Goal: Task Accomplishment & Management: Manage account settings

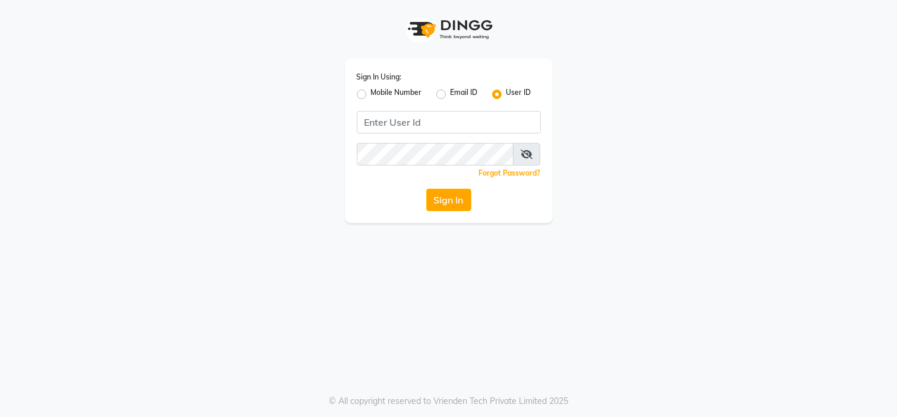
click at [371, 93] on label "Mobile Number" at bounding box center [396, 94] width 51 height 14
click at [371, 93] on input "Mobile Number" at bounding box center [375, 91] width 8 height 8
radio input "true"
radio input "false"
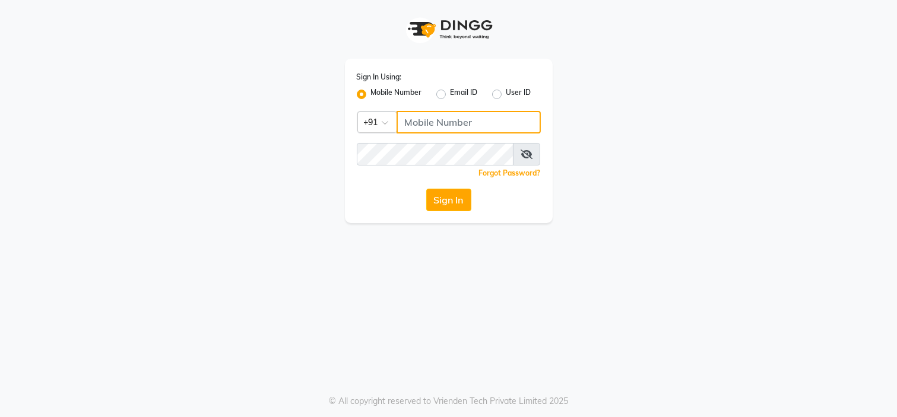
click at [427, 116] on input "Username" at bounding box center [468, 122] width 144 height 23
type input "2222222222"
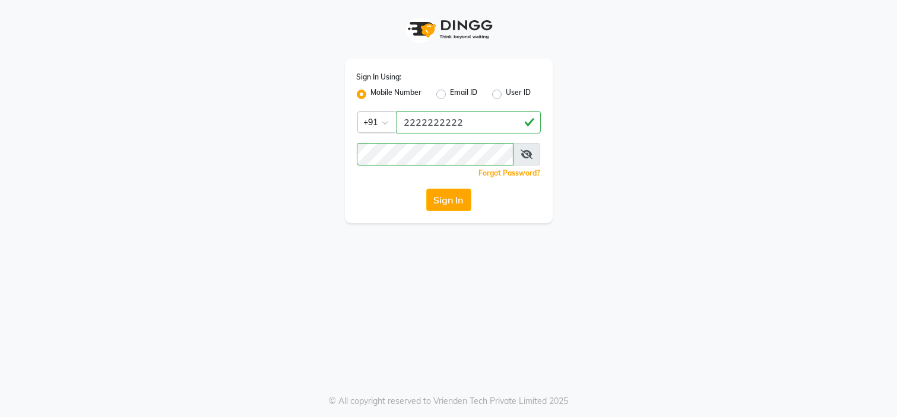
click at [394, 208] on div "Sign In" at bounding box center [449, 200] width 184 height 23
click at [459, 200] on button "Sign In" at bounding box center [448, 200] width 45 height 23
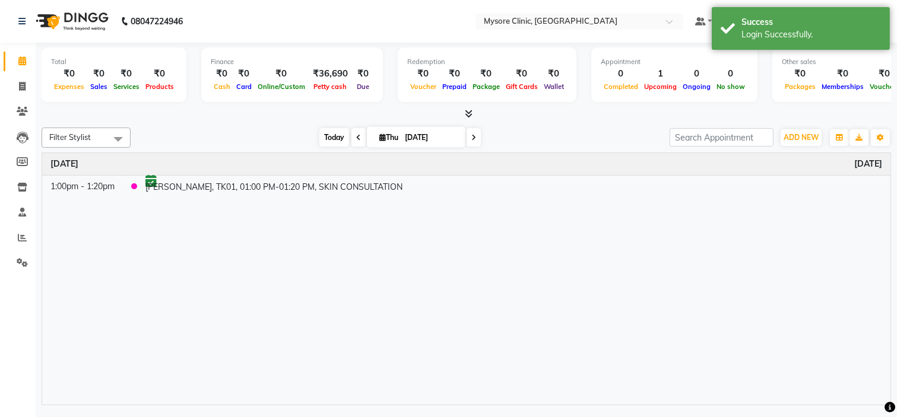
click at [323, 135] on span "Today" at bounding box center [334, 137] width 30 height 18
click at [328, 139] on span "Today" at bounding box center [334, 137] width 30 height 18
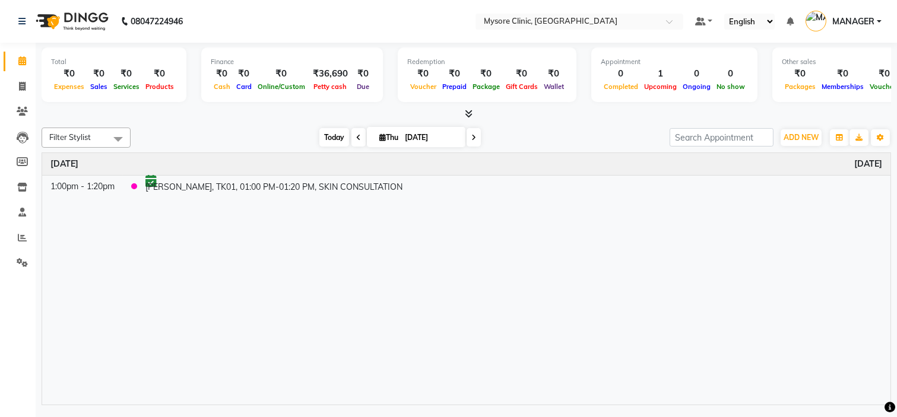
click at [337, 141] on span "Today" at bounding box center [334, 137] width 30 height 18
click at [331, 134] on span "Today" at bounding box center [334, 137] width 30 height 18
click at [805, 138] on span "ADD NEW" at bounding box center [800, 137] width 35 height 9
click at [788, 155] on button "Add Appointment" at bounding box center [774, 159] width 94 height 15
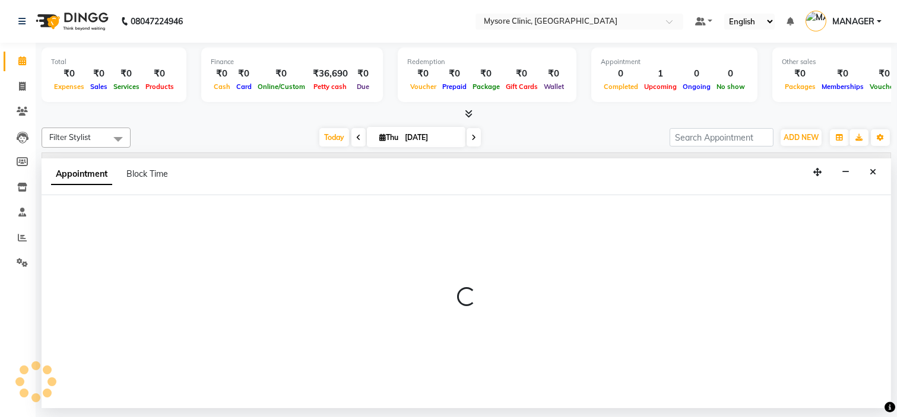
select select "540"
select select "tentative"
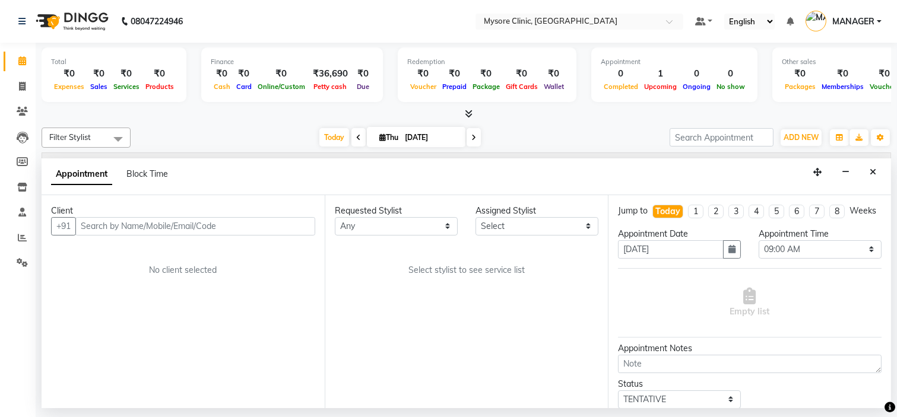
click at [104, 226] on input "text" at bounding box center [195, 226] width 240 height 18
type input "7019804709"
click at [287, 217] on button "Add Client" at bounding box center [290, 226] width 49 height 18
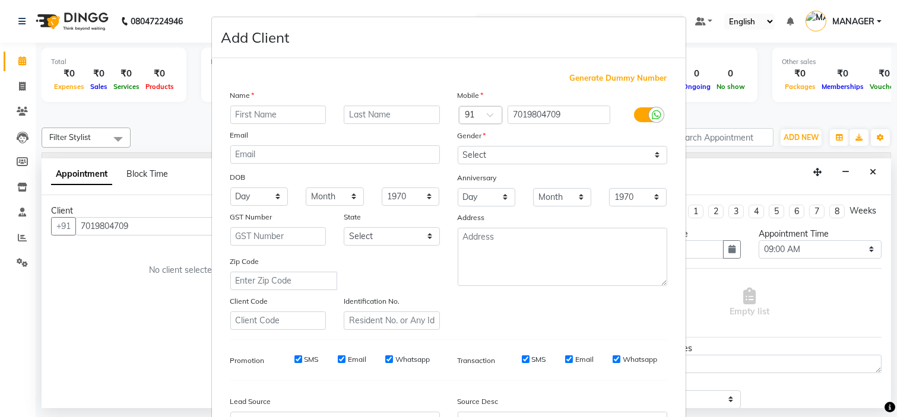
click at [277, 119] on input "text" at bounding box center [278, 115] width 96 height 18
type input "[PERSON_NAME]"
drag, startPoint x: 519, startPoint y: 150, endPoint x: 493, endPoint y: 204, distance: 60.0
click at [493, 204] on div "Mobile Country Code × 91 7019804709 Gender Select Male Female Other Prefer Not …" at bounding box center [562, 209] width 227 height 241
select select "female"
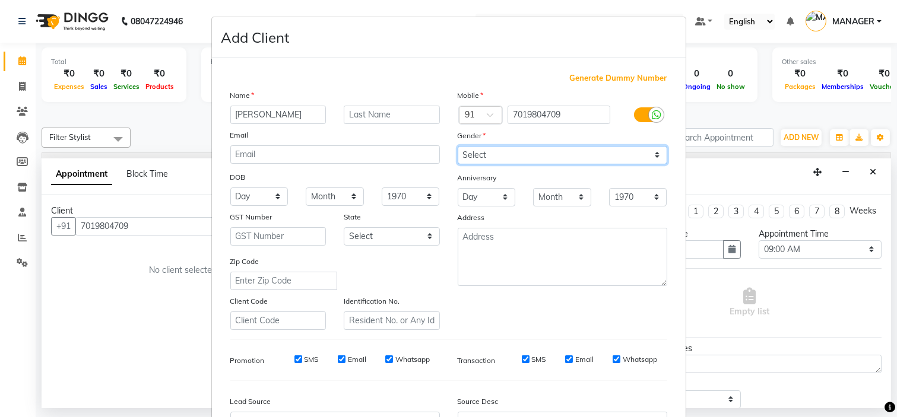
click at [458, 146] on select "Select Male Female Other Prefer Not To Say" at bounding box center [562, 155] width 209 height 18
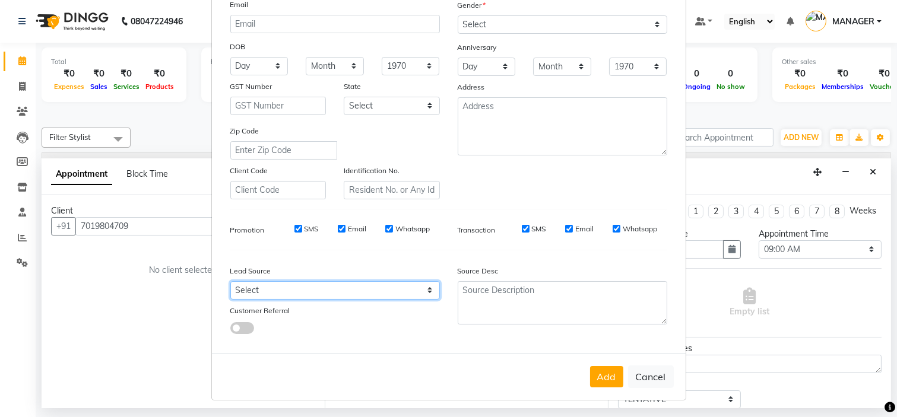
click at [399, 291] on select "Select Walk-in Referral Internet Friend Word of Mouth Advertisement Facebook Ju…" at bounding box center [334, 290] width 209 height 18
select select "50742"
click at [230, 281] on select "Select Walk-in Referral Internet Friend Word of Mouth Advertisement Facebook Ju…" at bounding box center [334, 290] width 209 height 18
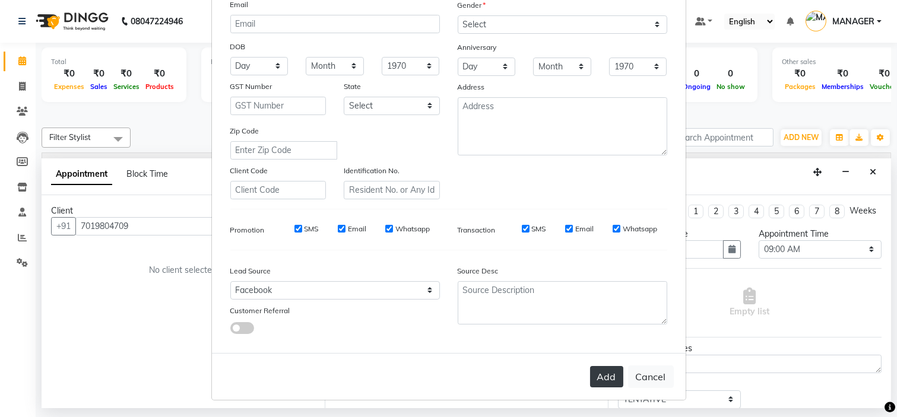
click at [603, 380] on button "Add" at bounding box center [606, 376] width 33 height 21
select select
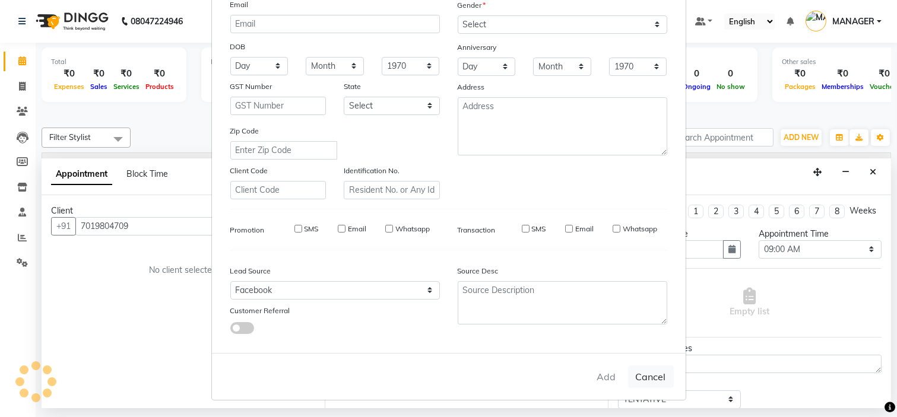
select select
checkbox input "false"
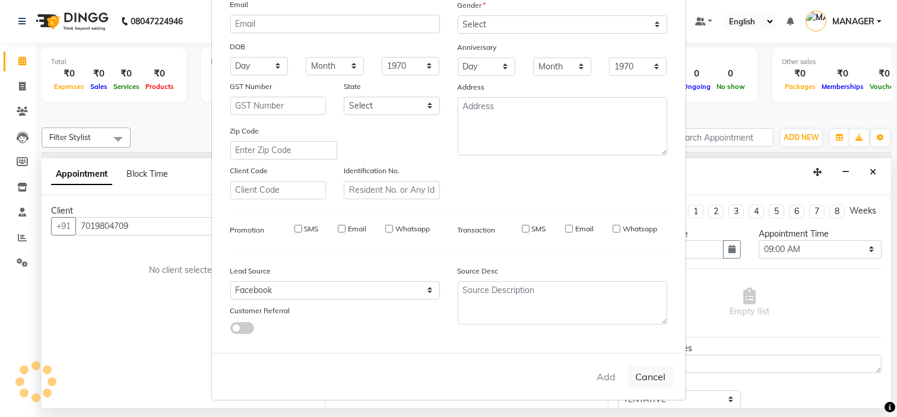
checkbox input "false"
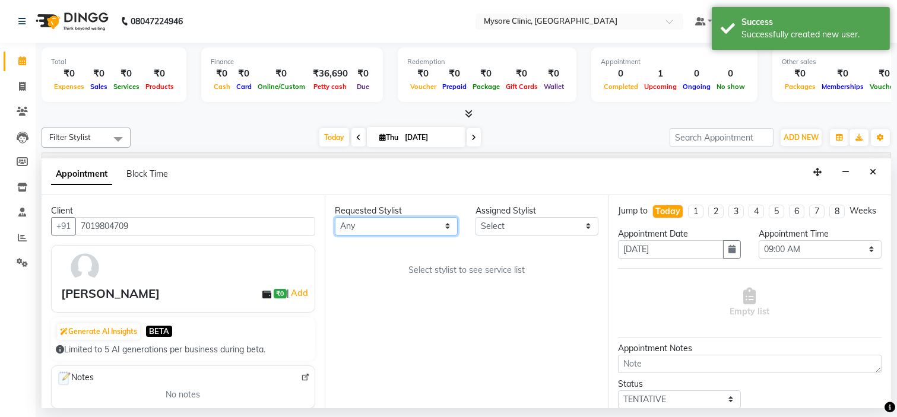
click at [426, 228] on select "Any Ankita Arpitha Arti Ashwini Dr.Apurva Lakshmi MANAGER Ruhi Samrin Shangnimw…" at bounding box center [396, 226] width 123 height 18
select select "65320"
click at [335, 217] on select "Any Ankita Arpitha Arti Ashwini Dr.Apurva Lakshmi MANAGER Ruhi Samrin Shangnimw…" at bounding box center [396, 226] width 123 height 18
select select "65320"
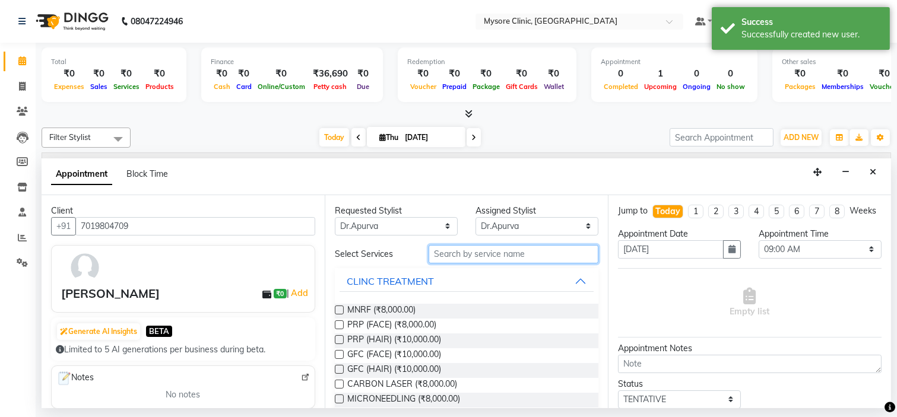
click at [515, 256] on input "text" at bounding box center [513, 254] width 170 height 18
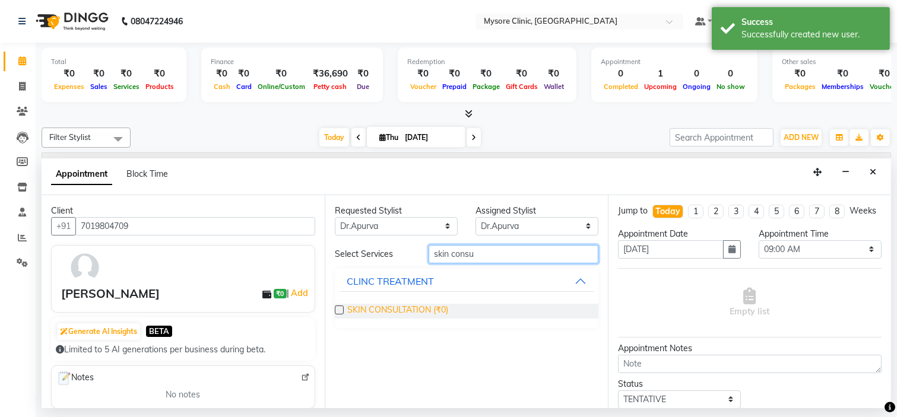
type input "skin consu"
click at [422, 307] on span "SKIN CONSULTATION (₹0)" at bounding box center [397, 311] width 101 height 15
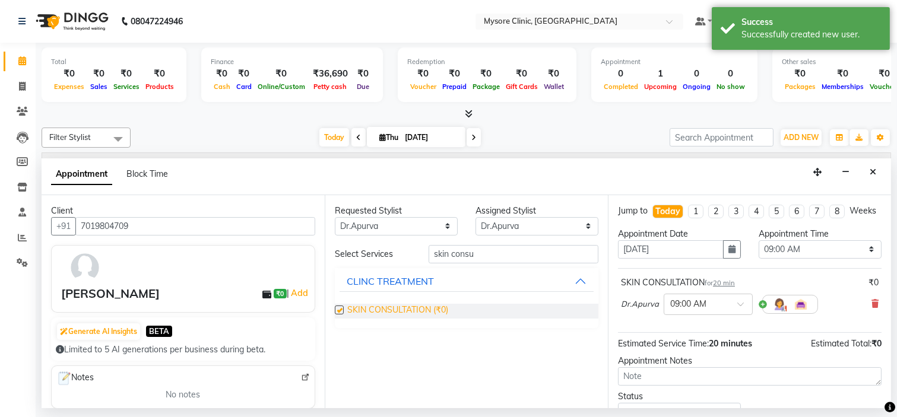
checkbox input "false"
click at [817, 259] on select "Select 09:00 AM 09:15 AM 09:30 AM 09:45 AM 10:00 AM 10:15 AM 10:30 AM 10:45 AM …" at bounding box center [819, 249] width 123 height 18
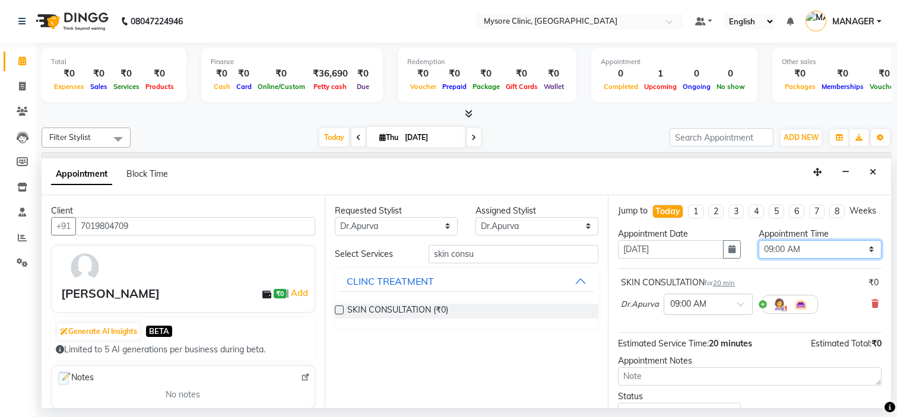
select select "780"
click at [758, 250] on select "Select 09:00 AM 09:15 AM 09:30 AM 09:45 AM 10:00 AM 10:15 AM 10:30 AM 10:45 AM …" at bounding box center [819, 249] width 123 height 18
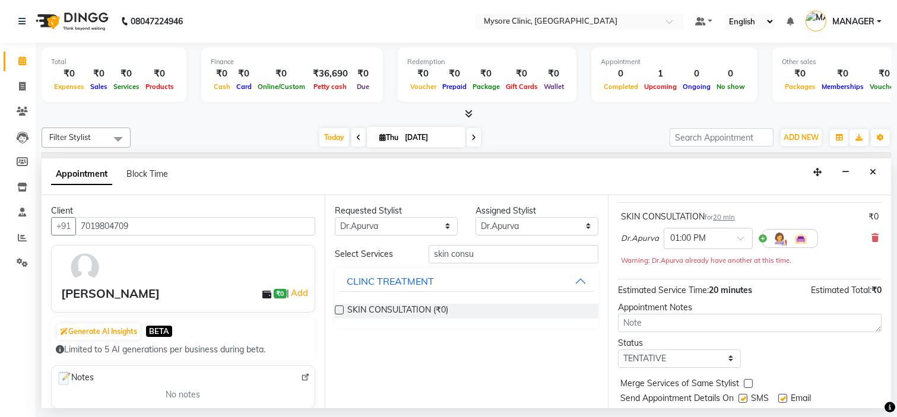
scroll to position [111, 0]
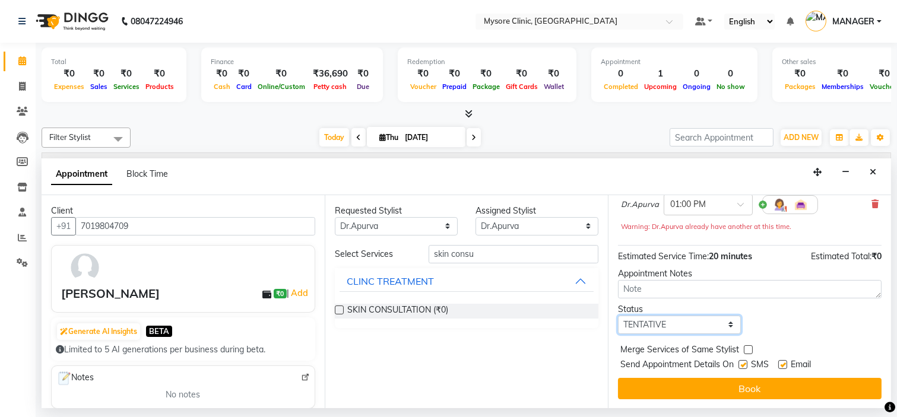
click at [703, 323] on select "Select TENTATIVE CONFIRM CHECK-IN UPCOMING" at bounding box center [679, 325] width 123 height 18
select select "confirm booking"
click at [618, 316] on select "Select TENTATIVE CONFIRM CHECK-IN UPCOMING" at bounding box center [679, 325] width 123 height 18
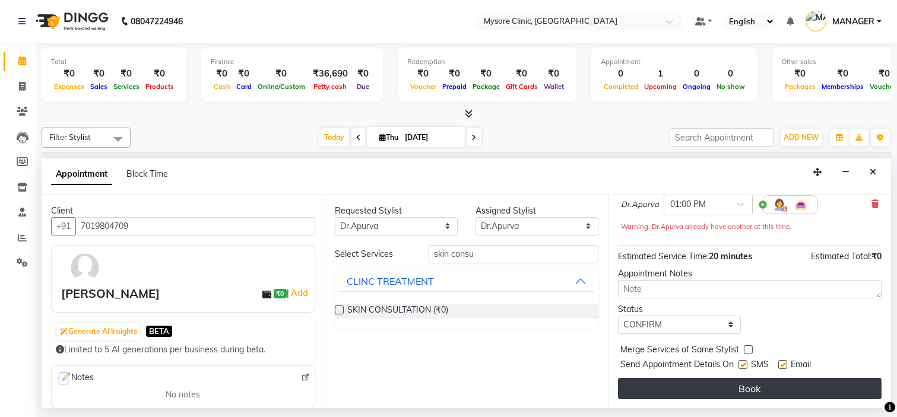
click at [727, 398] on button "Book" at bounding box center [749, 388] width 263 height 21
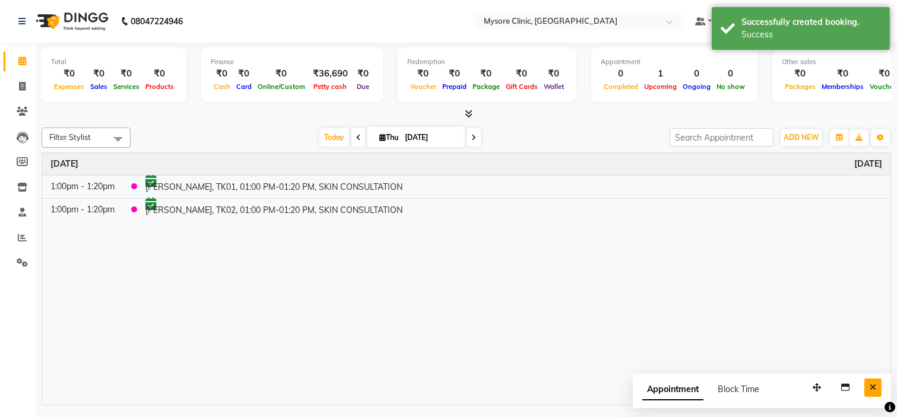
click at [868, 388] on button "Close" at bounding box center [872, 388] width 17 height 18
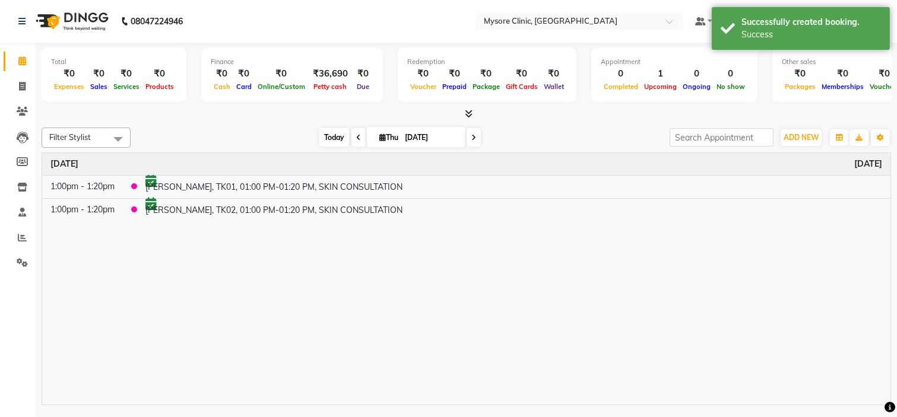
click at [326, 132] on span "Today" at bounding box center [334, 137] width 30 height 18
click at [334, 135] on span "Today" at bounding box center [334, 137] width 30 height 18
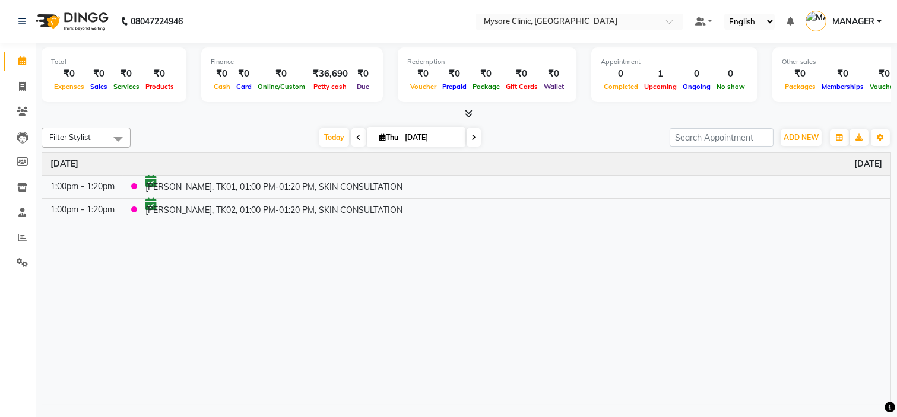
click at [476, 138] on span at bounding box center [473, 137] width 14 height 18
type input "05-09-2025"
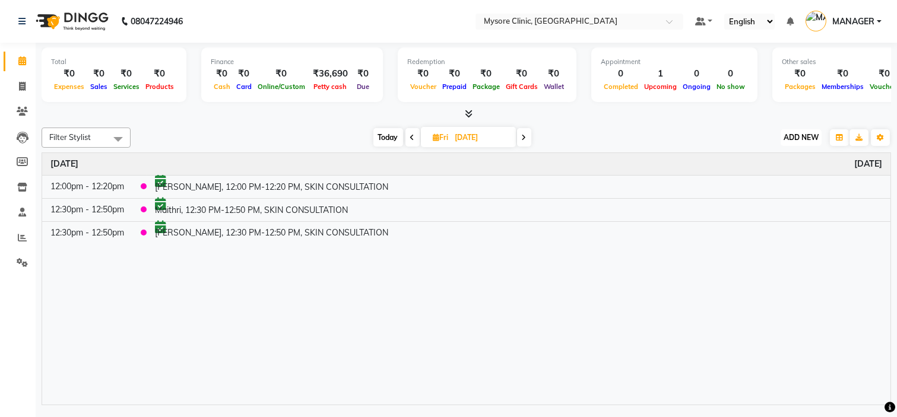
click at [801, 140] on span "ADD NEW" at bounding box center [800, 137] width 35 height 9
click at [779, 164] on button "Add Appointment" at bounding box center [774, 159] width 94 height 15
select select "tentative"
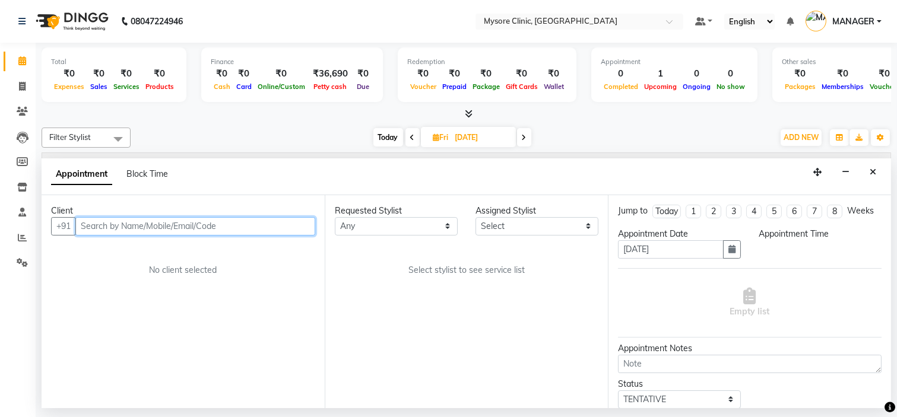
select select "540"
click at [107, 223] on input "text" at bounding box center [195, 226] width 240 height 18
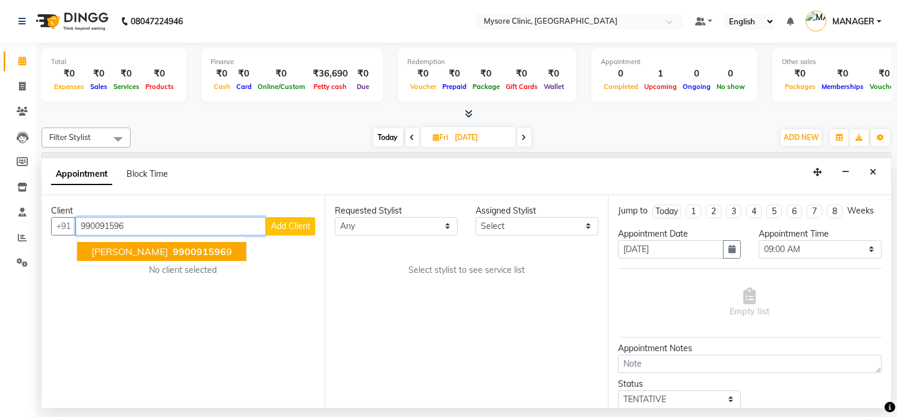
click at [140, 252] on span "[PERSON_NAME]" at bounding box center [129, 252] width 77 height 12
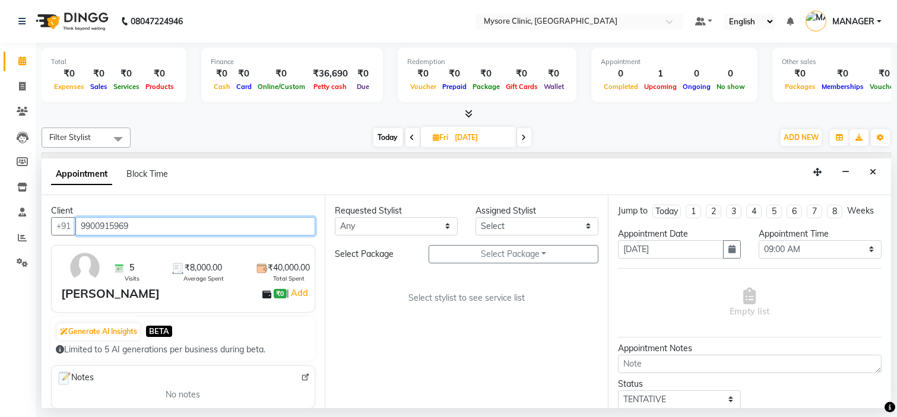
type input "9900915969"
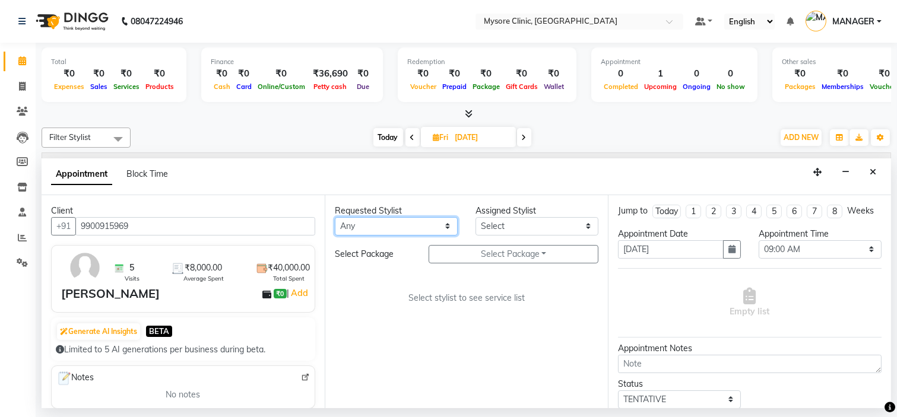
click at [421, 226] on select "Any Ankita Arpitha Arti Ashwini Dr.Apurva Lakshmi MANAGER Ruhi Samrin Shangnimw…" at bounding box center [396, 226] width 123 height 18
click at [389, 231] on select "Any Ankita Arpitha Arti Ashwini Dr.Apurva Lakshmi MANAGER Ruhi Samrin Shangnimw…" at bounding box center [396, 226] width 123 height 18
select select "65320"
click at [335, 217] on select "Any Ankita Arpitha Arti Ashwini Dr.Apurva Lakshmi MANAGER Ruhi Samrin Shangnimw…" at bounding box center [396, 226] width 123 height 18
select select "65320"
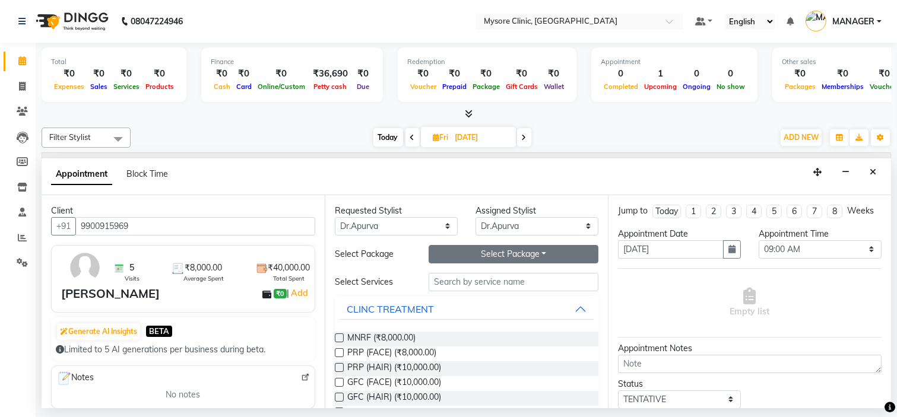
click at [472, 245] on button "Select Package Toggle Dropdown" at bounding box center [513, 254] width 170 height 18
click at [484, 280] on li "Shashi Kumar+mnrf+peels" at bounding box center [504, 278] width 151 height 17
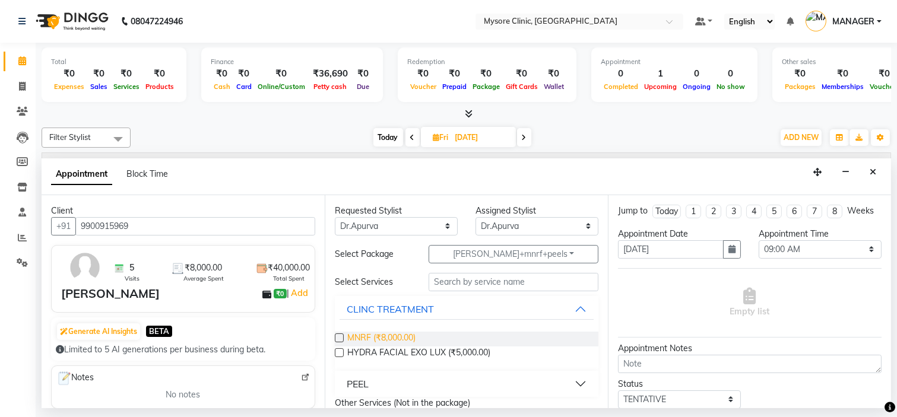
click at [393, 335] on span "MNRF (₹8,000.00)" at bounding box center [381, 339] width 68 height 15
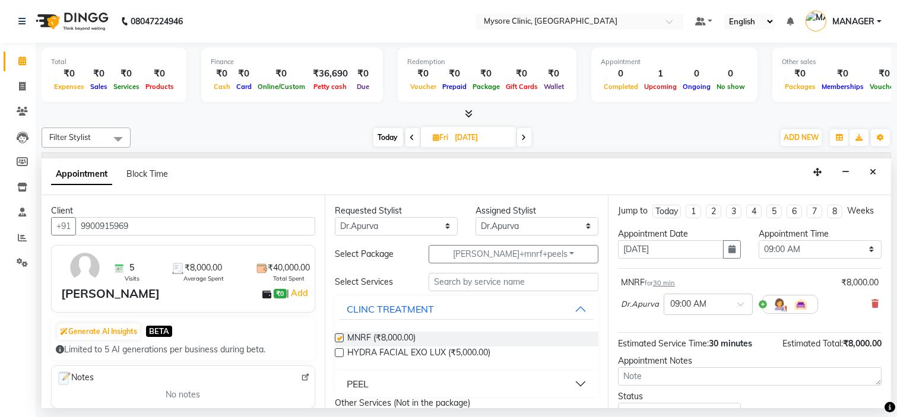
checkbox input "false"
click at [781, 255] on select "Select 09:00 AM 09:15 AM 09:30 AM 09:45 AM 10:00 AM 10:15 AM 10:30 AM 10:45 AM …" at bounding box center [819, 249] width 123 height 18
select select "840"
click at [758, 250] on select "Select 09:00 AM 09:15 AM 09:30 AM 09:45 AM 10:00 AM 10:15 AM 10:30 AM 10:45 AM …" at bounding box center [819, 249] width 123 height 18
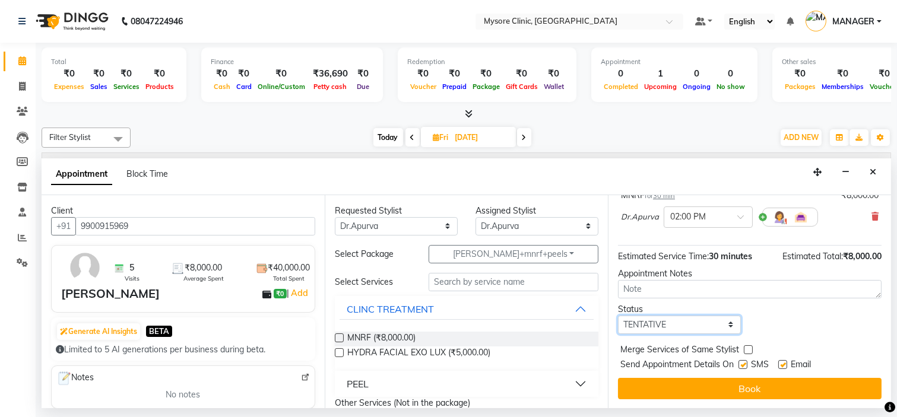
click at [720, 321] on select "Select TENTATIVE CONFIRM UPCOMING" at bounding box center [679, 325] width 123 height 18
select select "upcoming"
click at [618, 316] on select "Select TENTATIVE CONFIRM UPCOMING" at bounding box center [679, 325] width 123 height 18
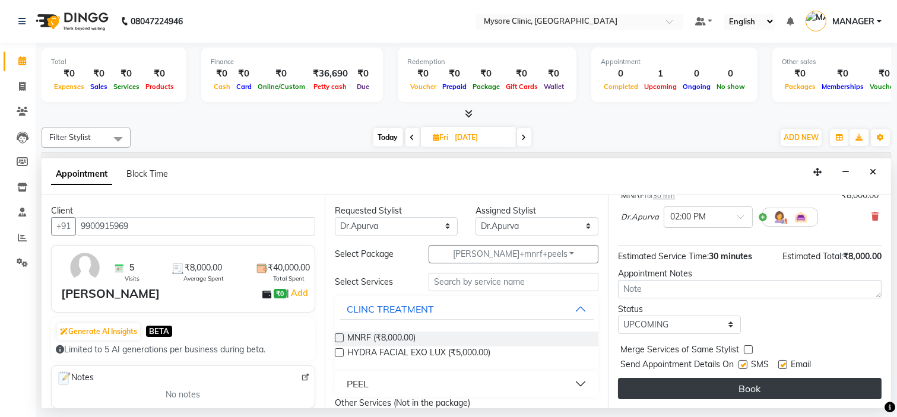
click at [697, 390] on button "Book" at bounding box center [749, 388] width 263 height 21
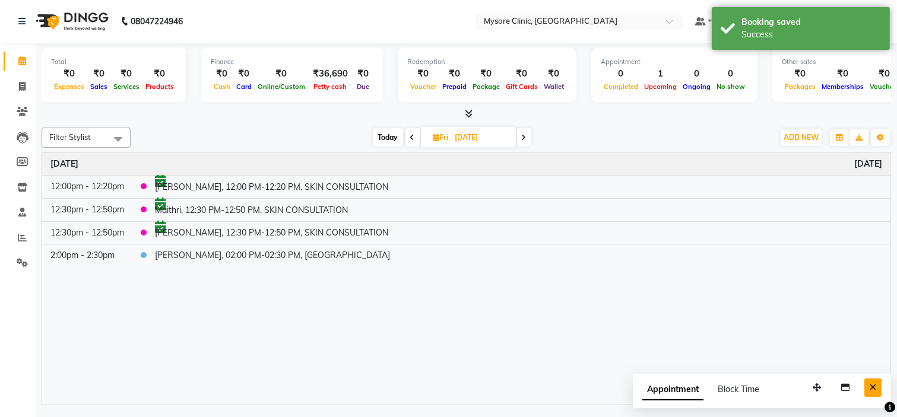
click at [871, 395] on button "Close" at bounding box center [872, 388] width 17 height 18
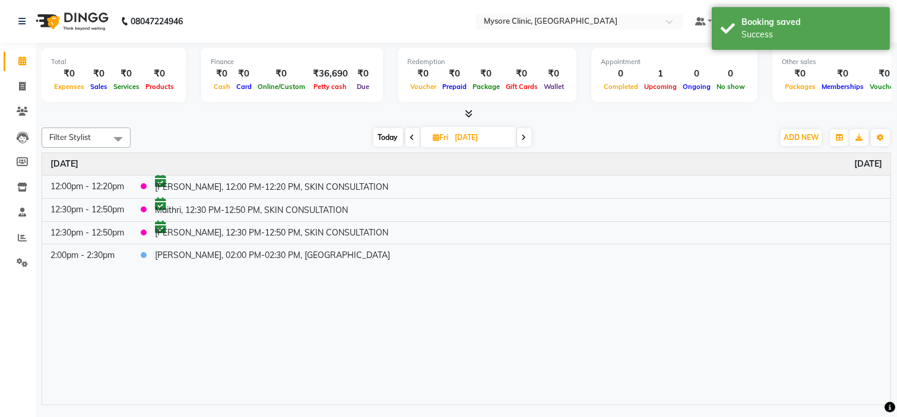
click at [376, 135] on span "Today" at bounding box center [388, 137] width 30 height 18
type input "[DATE]"
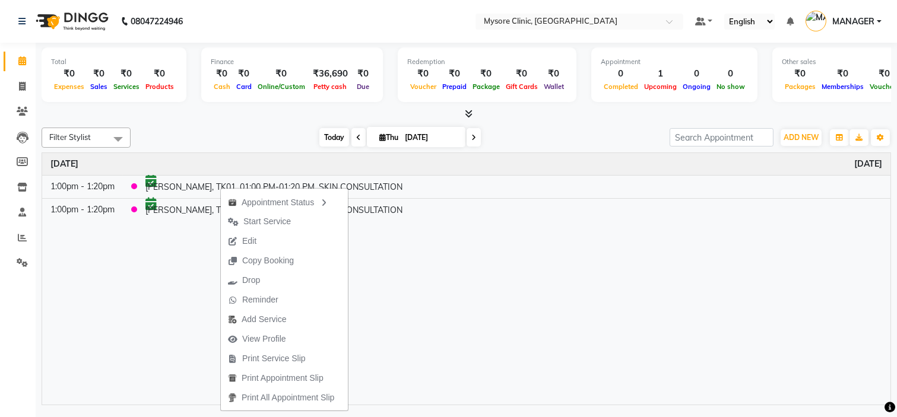
click at [329, 136] on span "Today" at bounding box center [334, 137] width 30 height 18
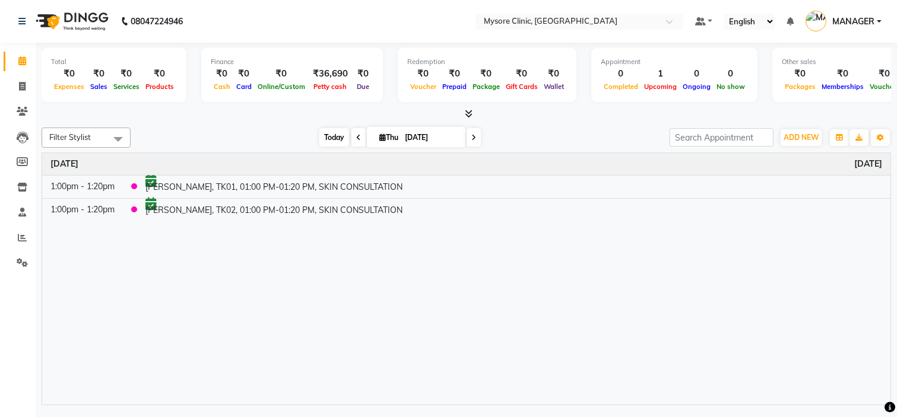
click at [329, 136] on span "Today" at bounding box center [334, 137] width 30 height 18
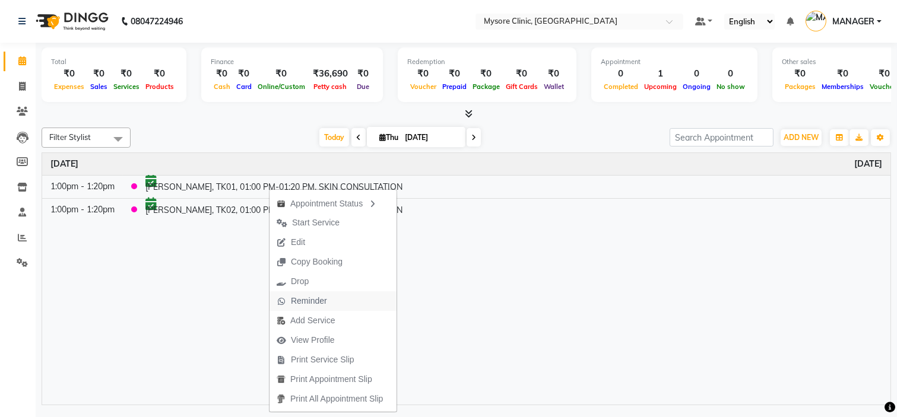
click at [321, 299] on span "Reminder" at bounding box center [309, 301] width 36 height 12
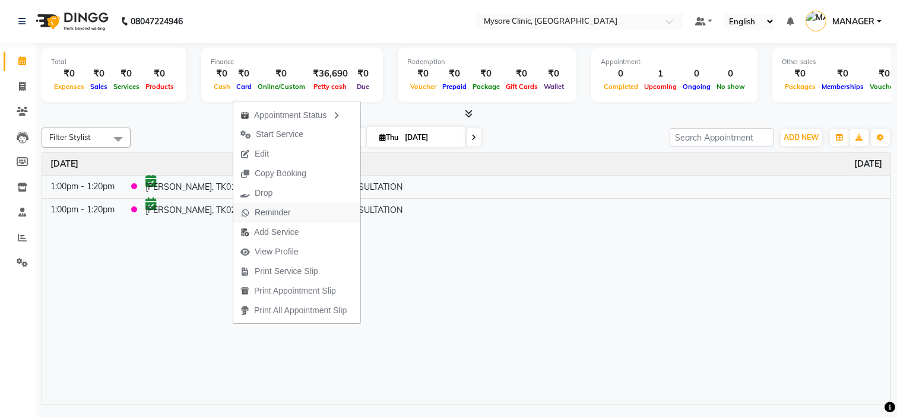
click at [277, 214] on span "Reminder" at bounding box center [273, 213] width 36 height 12
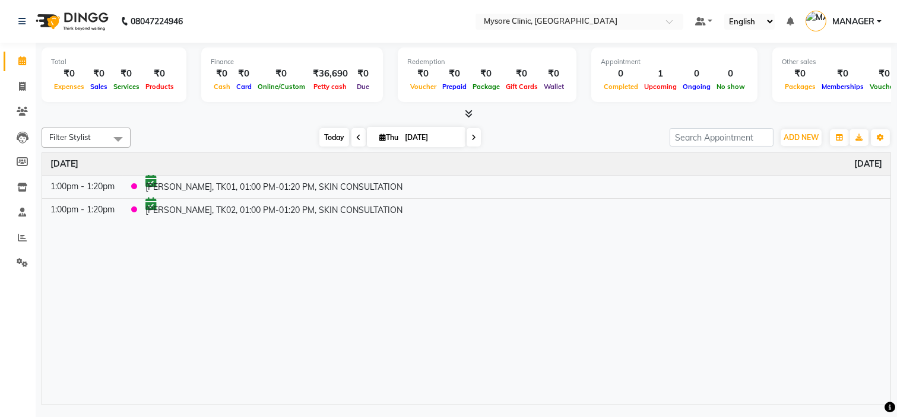
click at [324, 139] on span "Today" at bounding box center [334, 137] width 30 height 18
click at [802, 137] on span "ADD NEW" at bounding box center [800, 137] width 35 height 9
click at [784, 157] on button "Add Appointment" at bounding box center [774, 159] width 94 height 15
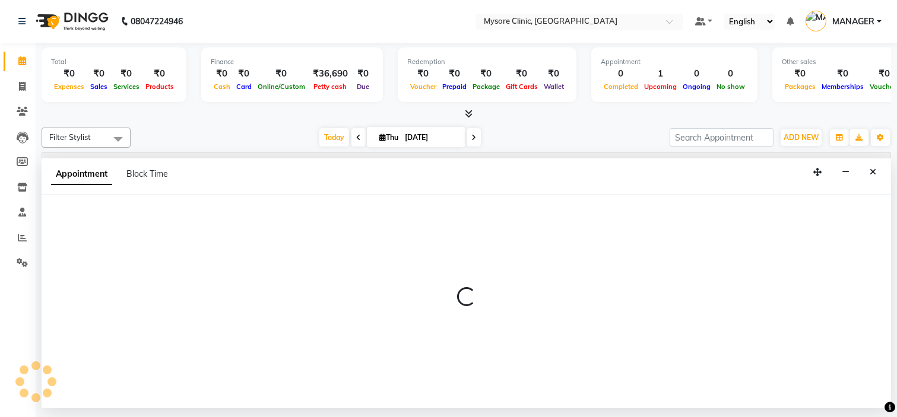
select select "540"
select select "tentative"
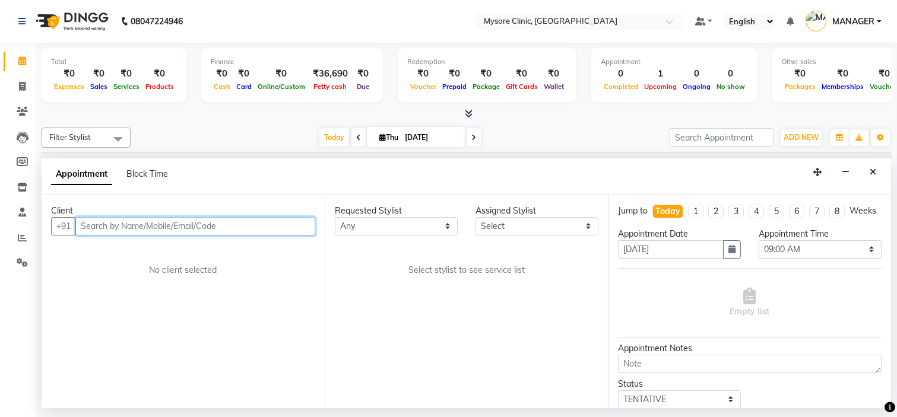
click at [230, 228] on input "text" at bounding box center [195, 226] width 240 height 18
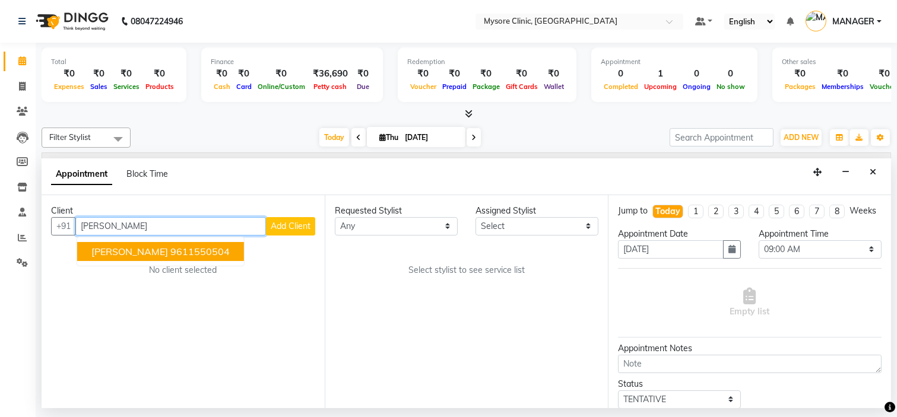
click at [186, 251] on ngb-highlight "9611550504" at bounding box center [199, 252] width 59 height 12
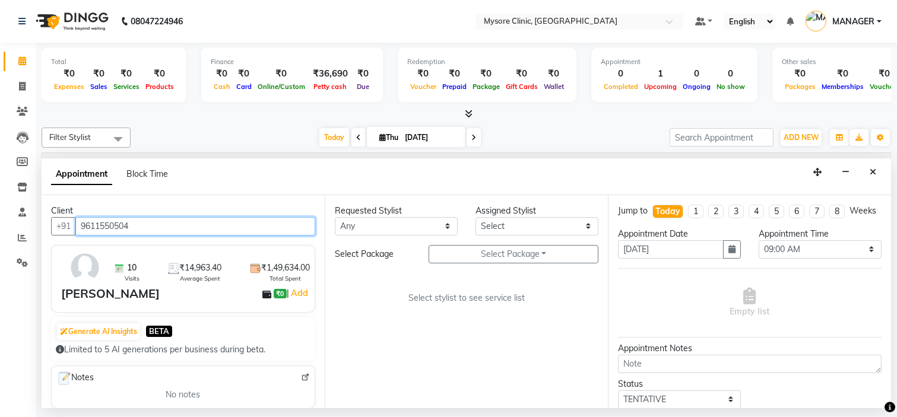
type input "9611550504"
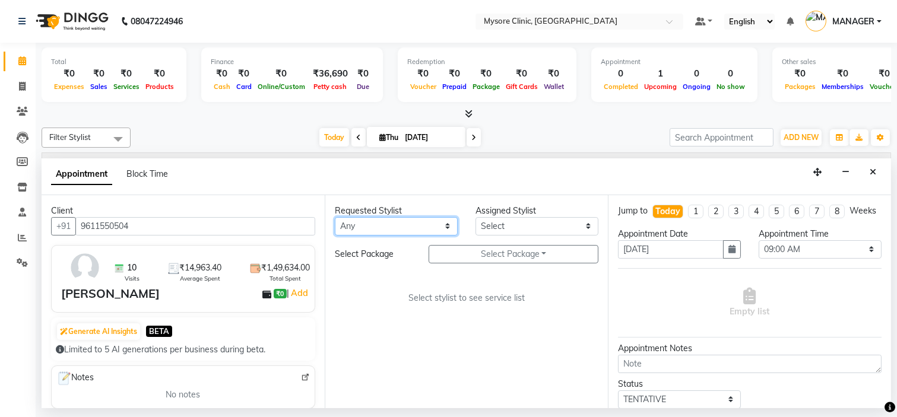
click at [380, 227] on select "Any Ankita Arpitha Arti Ashwini Dr.Apurva Lakshmi MANAGER Ruhi Samrin Shangnimw…" at bounding box center [396, 226] width 123 height 18
select select "65319"
click at [335, 217] on select "Any Ankita Arpitha Arti Ashwini Dr.Apurva Lakshmi MANAGER Ruhi Samrin Shangnimw…" at bounding box center [396, 226] width 123 height 18
select select "65319"
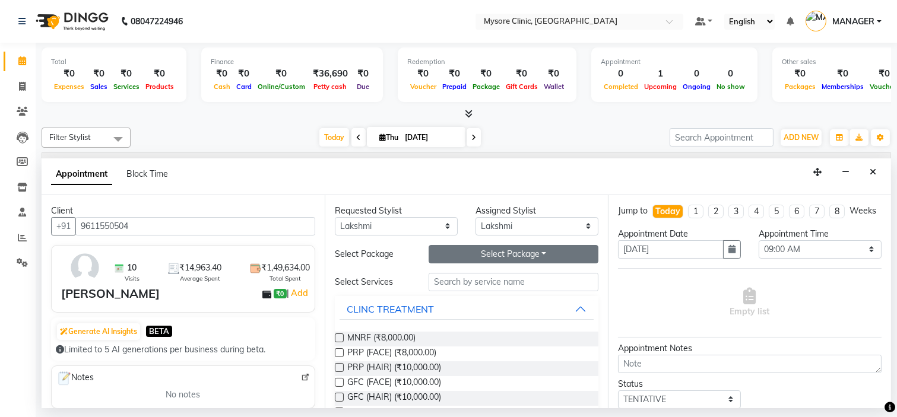
click at [509, 250] on button "Select Package Toggle Dropdown" at bounding box center [513, 254] width 170 height 18
click at [488, 277] on li "Monisha +LHR+PEELS" at bounding box center [506, 278] width 155 height 17
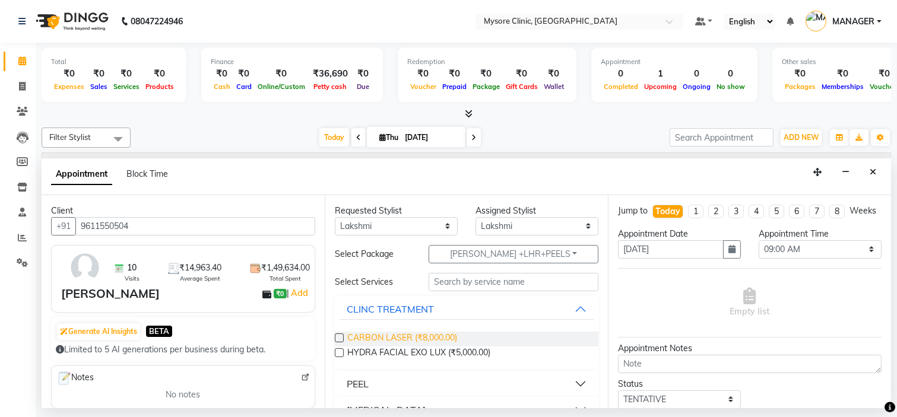
click at [435, 336] on span "CARBON LASER (₹8,000.00)" at bounding box center [402, 339] width 110 height 15
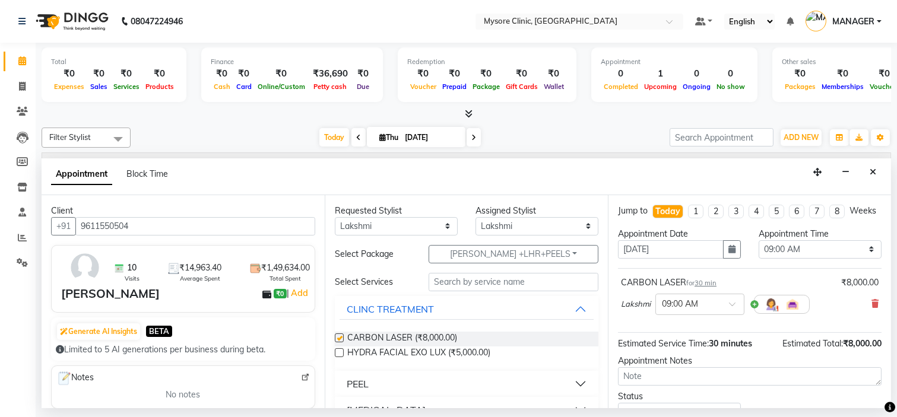
checkbox input "false"
click at [775, 253] on select "Select 09:00 AM 09:15 AM 09:30 AM 09:45 AM 10:00 AM 10:15 AM 10:30 AM 10:45 AM …" at bounding box center [819, 249] width 123 height 18
select select "810"
click at [758, 250] on select "Select 09:00 AM 09:15 AM 09:30 AM 09:45 AM 10:00 AM 10:15 AM 10:30 AM 10:45 AM …" at bounding box center [819, 249] width 123 height 18
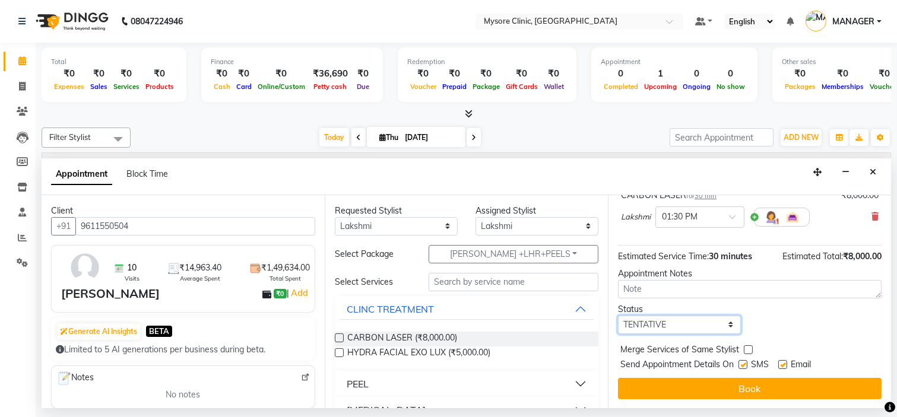
click at [713, 320] on select "Select TENTATIVE CONFIRM CHECK-IN UPCOMING" at bounding box center [679, 325] width 123 height 18
select select "confirm booking"
click at [618, 316] on select "Select TENTATIVE CONFIRM CHECK-IN UPCOMING" at bounding box center [679, 325] width 123 height 18
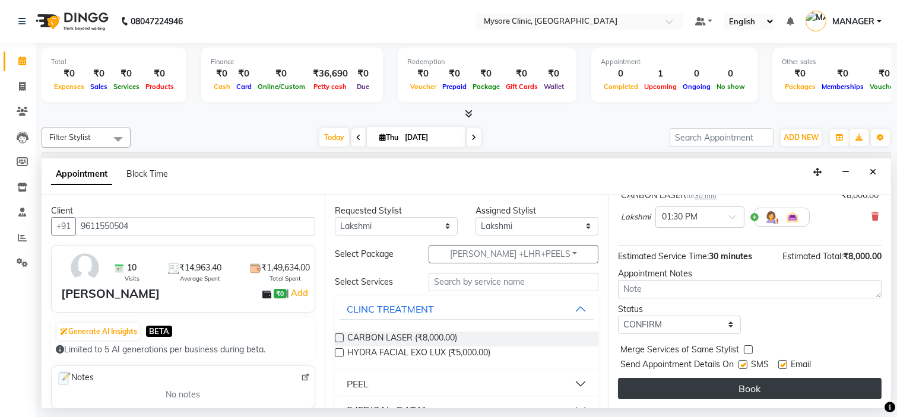
click at [707, 382] on button "Book" at bounding box center [749, 388] width 263 height 21
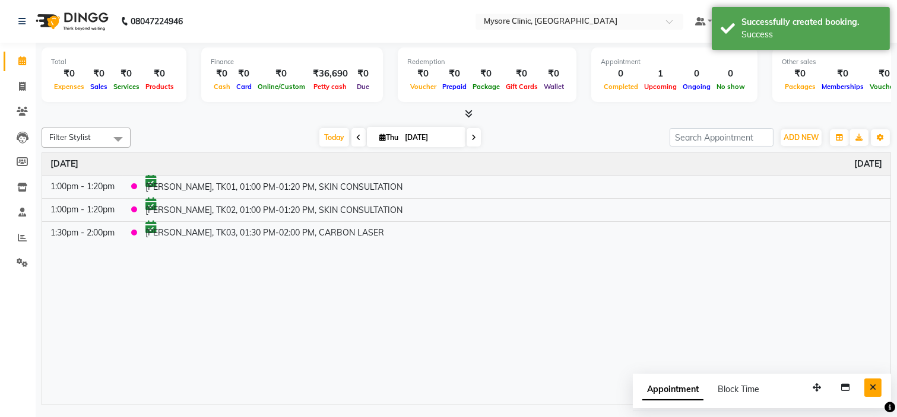
click at [868, 387] on button "Close" at bounding box center [872, 388] width 17 height 18
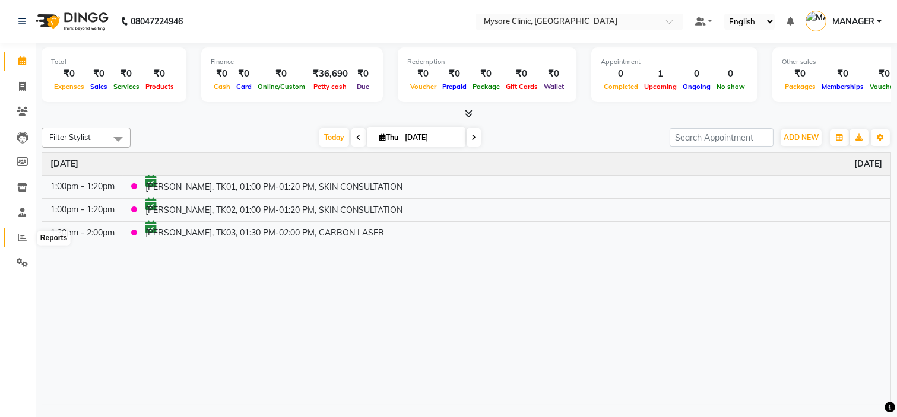
click at [18, 236] on icon at bounding box center [22, 237] width 9 height 9
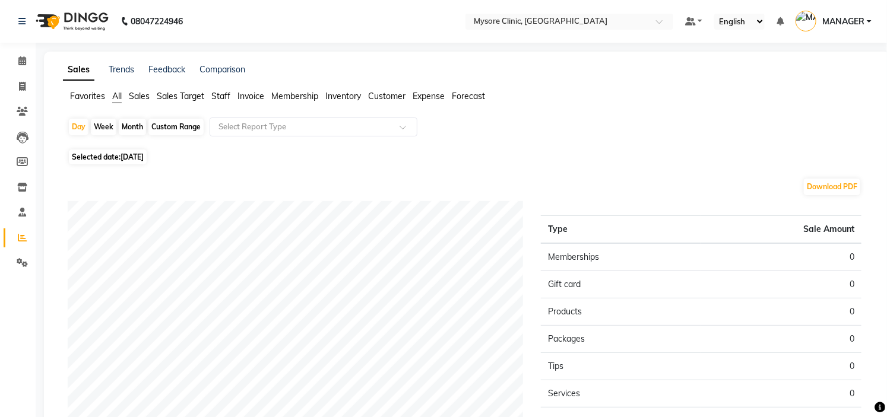
click at [104, 158] on span "Selected date: 04-09-2025" at bounding box center [108, 157] width 78 height 15
select select "9"
select select "2025"
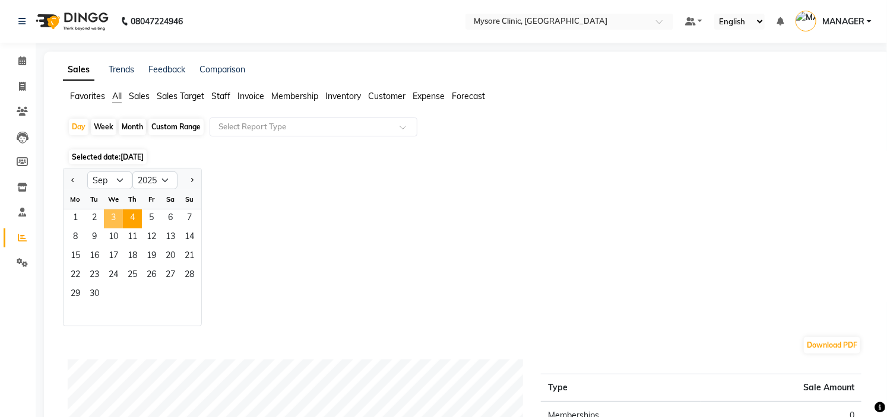
click at [112, 212] on span "3" at bounding box center [113, 218] width 19 height 19
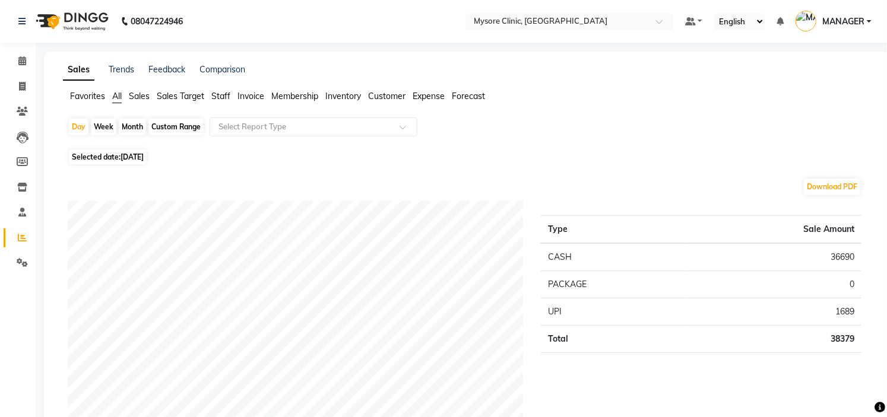
click at [218, 91] on span "Staff" at bounding box center [220, 96] width 19 height 11
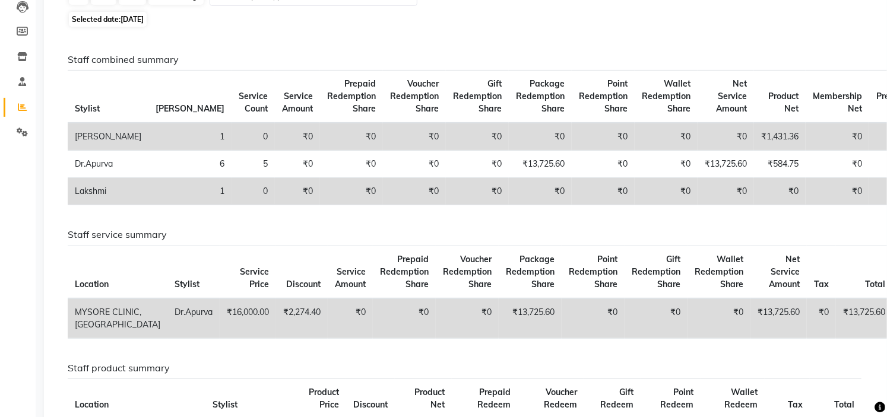
scroll to position [132, 0]
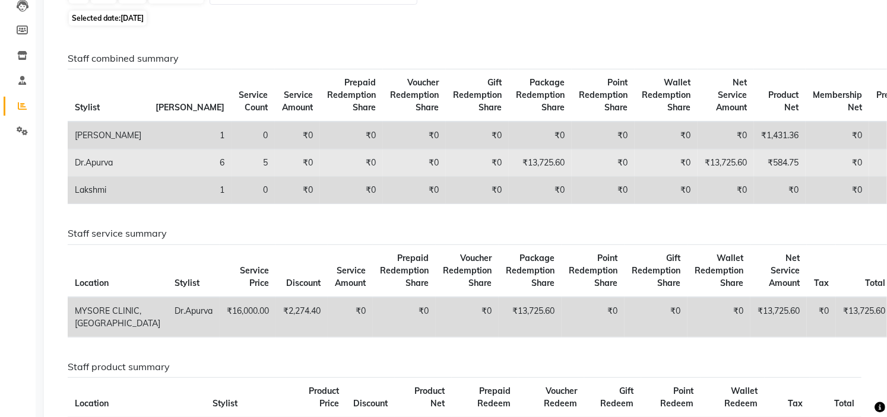
click at [509, 162] on td "₹13,725.60" at bounding box center [540, 163] width 63 height 27
copy td "13,725.60"
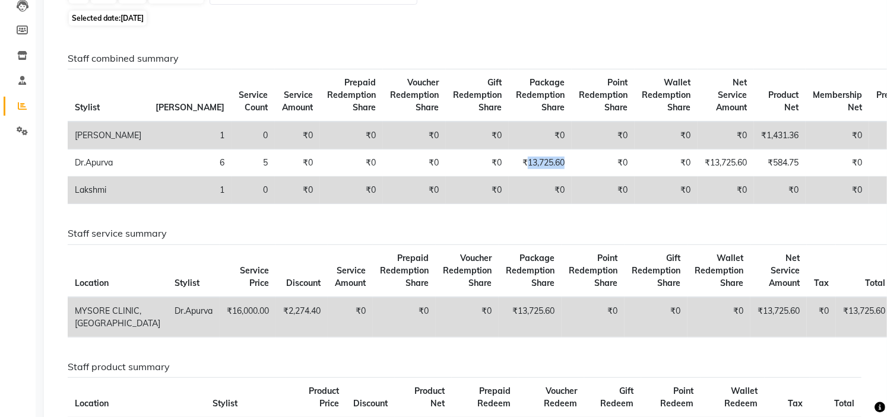
scroll to position [489, 0]
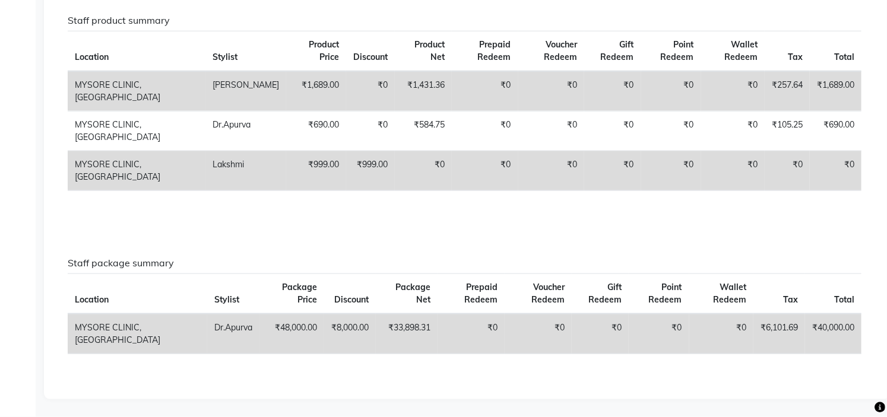
click at [286, 82] on td "₹1,689.00" at bounding box center [316, 91] width 60 height 40
copy td "1,689.00"
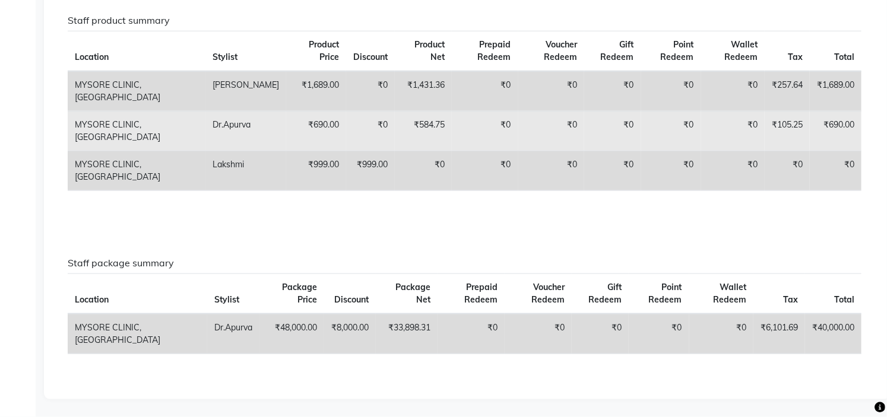
click at [286, 123] on td "₹690.00" at bounding box center [316, 131] width 60 height 40
copy td "690.00"
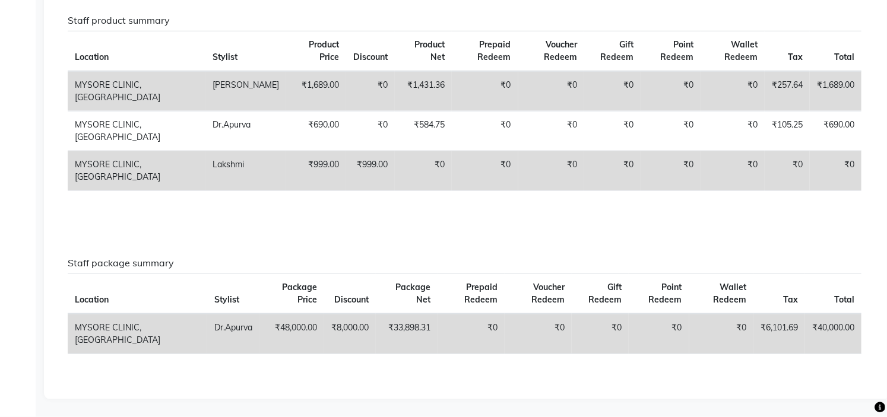
click at [825, 323] on td "₹40,000.00" at bounding box center [833, 334] width 56 height 40
copy td "40,000.00"
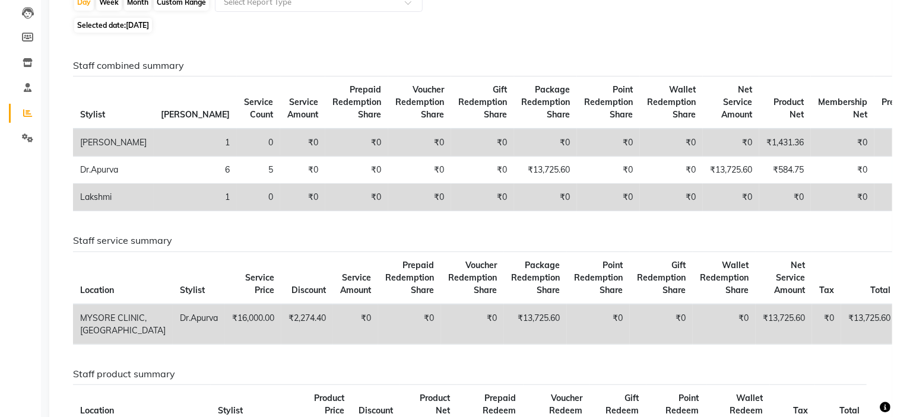
scroll to position [0, 0]
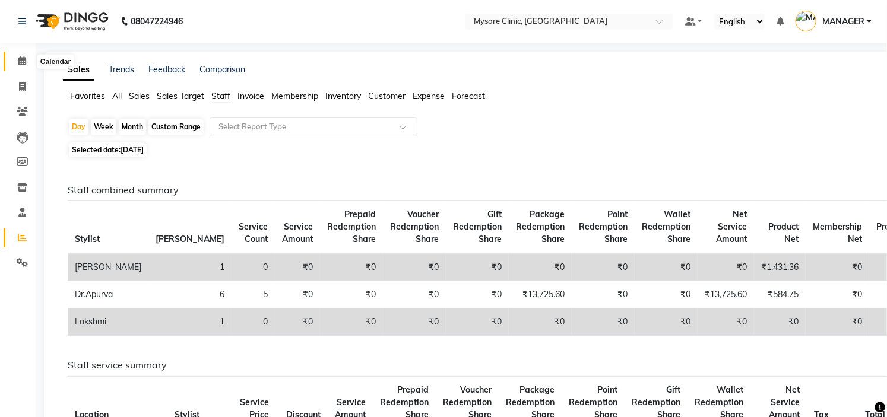
click at [15, 55] on span at bounding box center [22, 62] width 21 height 14
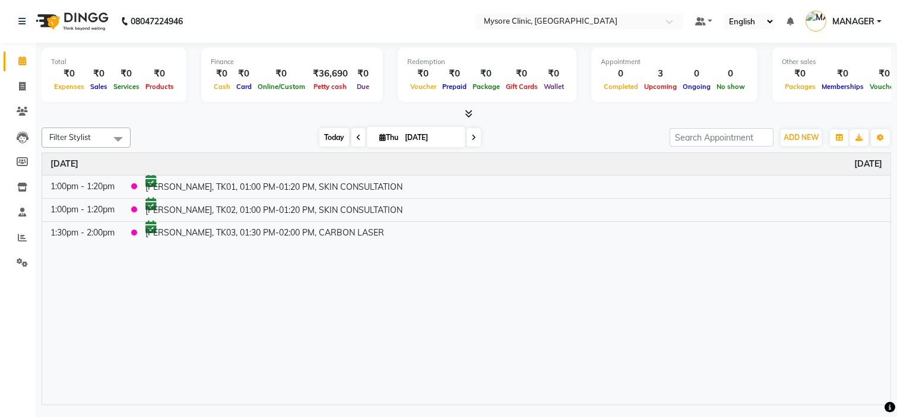
click at [335, 139] on span "Today" at bounding box center [334, 137] width 30 height 18
click at [26, 112] on icon at bounding box center [22, 111] width 11 height 9
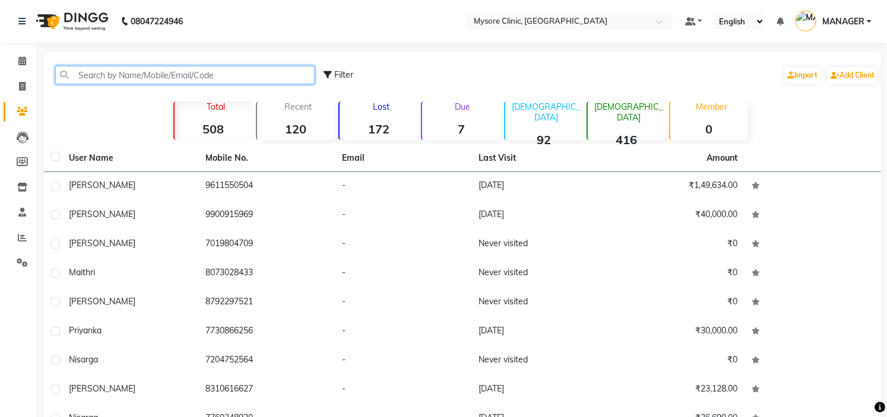
click at [93, 75] on input "text" at bounding box center [184, 75] width 259 height 18
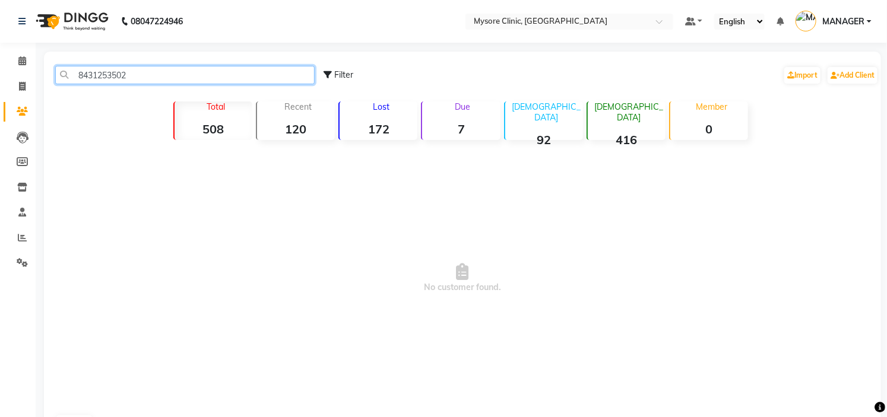
click at [93, 75] on input "8431253502" at bounding box center [184, 75] width 259 height 18
type input "8431253502"
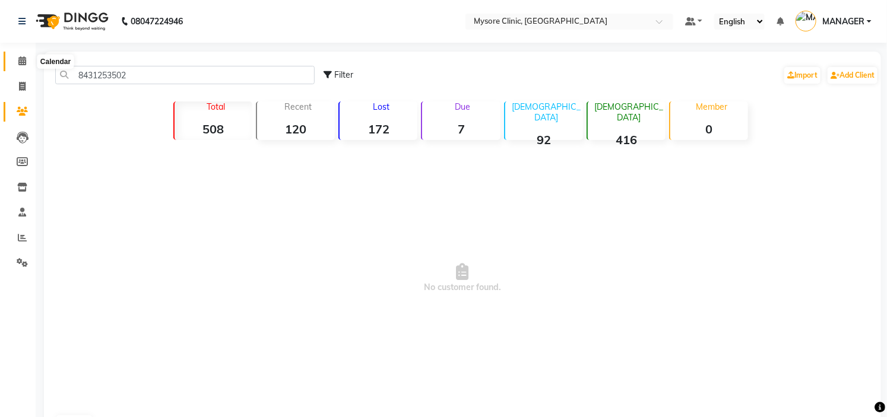
click at [23, 60] on icon at bounding box center [22, 60] width 8 height 9
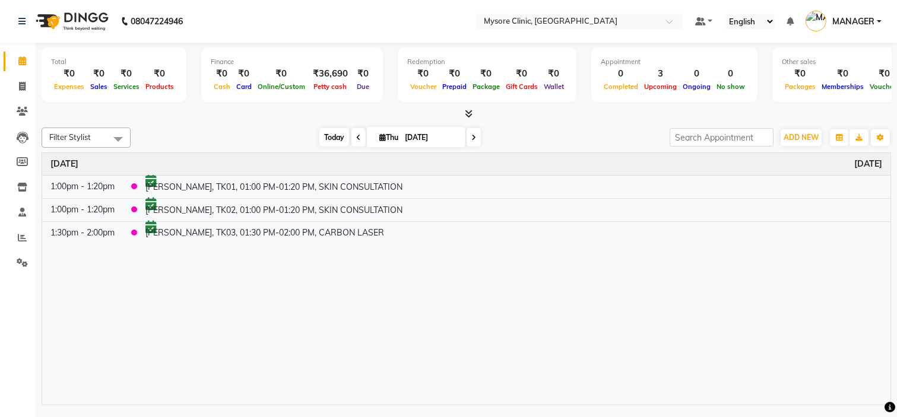
click at [328, 138] on span "Today" at bounding box center [334, 137] width 30 height 18
click at [794, 133] on span "ADD NEW" at bounding box center [800, 137] width 35 height 9
click at [637, 116] on div at bounding box center [466, 114] width 849 height 12
click at [604, 125] on div "Filter Stylist Select All Ankita Arpitha Arti Ashwini Dr.Apurva Lakshmi MANAGER…" at bounding box center [466, 264] width 849 height 282
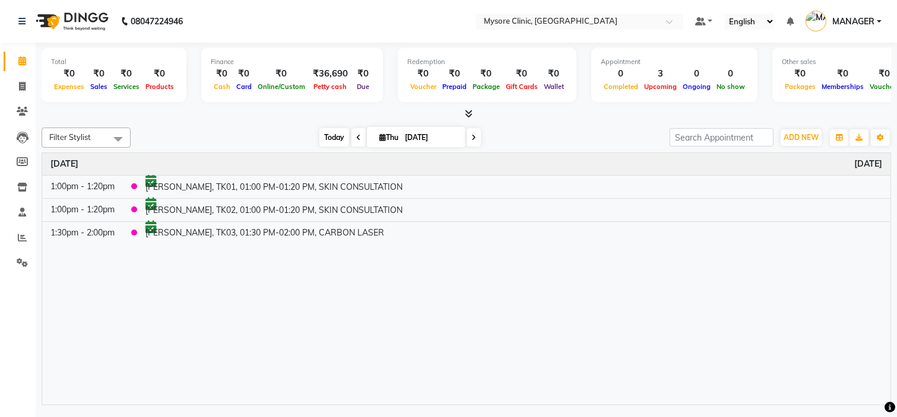
click at [329, 135] on span "Today" at bounding box center [334, 137] width 30 height 18
click at [327, 134] on span "Today" at bounding box center [334, 137] width 30 height 18
click at [799, 135] on span "ADD NEW" at bounding box center [800, 137] width 35 height 9
click at [779, 155] on button "Add Appointment" at bounding box center [774, 159] width 94 height 15
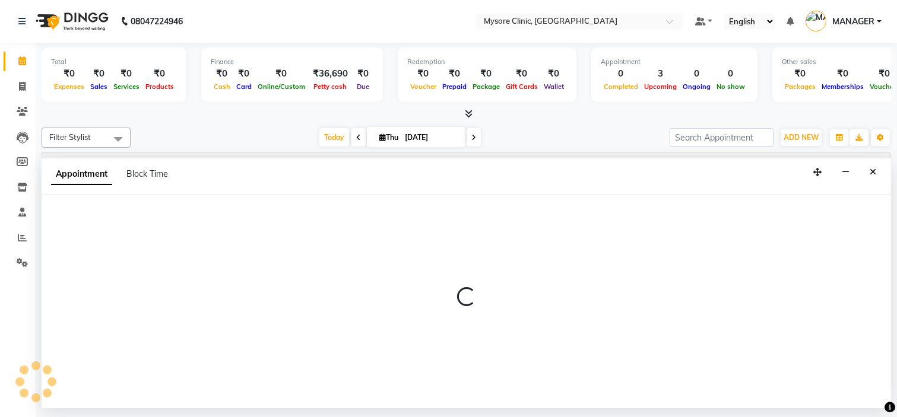
select select "540"
select select "tentative"
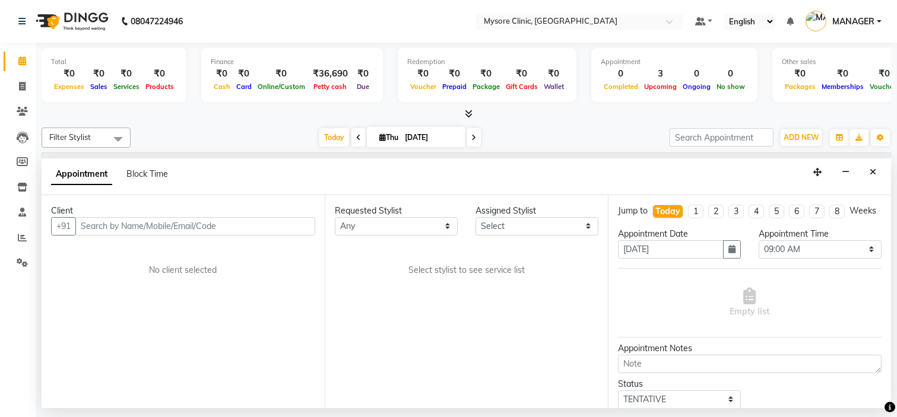
click at [176, 223] on input "text" at bounding box center [195, 226] width 240 height 18
click at [879, 164] on button "Close" at bounding box center [872, 172] width 17 height 18
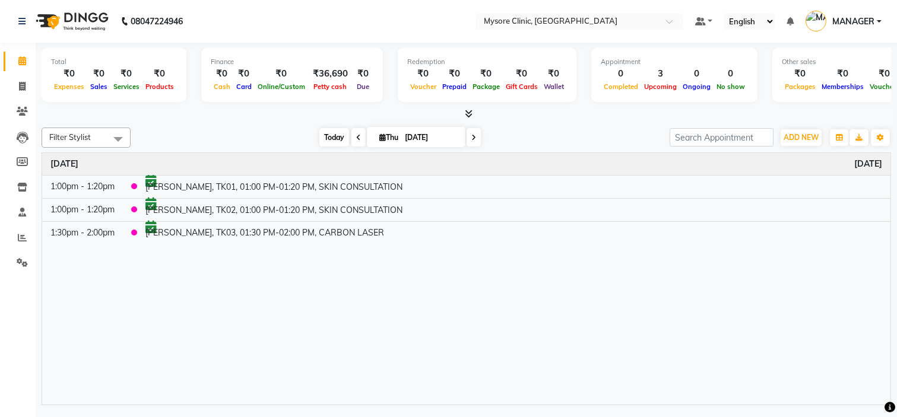
click at [327, 138] on span "Today" at bounding box center [334, 137] width 30 height 18
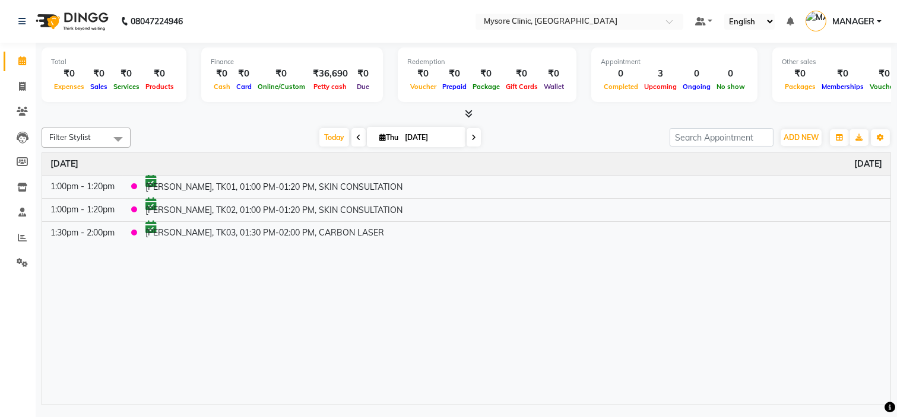
click at [274, 134] on div "Today Thu 04-09-2025" at bounding box center [399, 138] width 527 height 18
click at [6, 240] on link "Reports" at bounding box center [18, 238] width 28 height 20
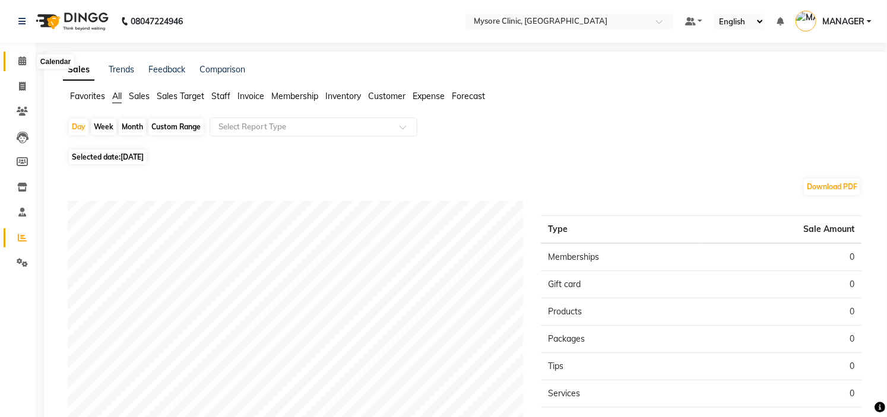
click at [28, 59] on span at bounding box center [22, 62] width 21 height 14
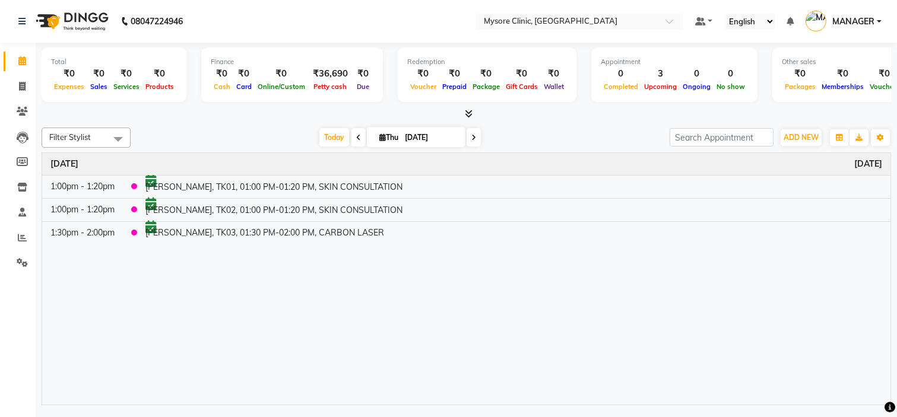
click at [465, 110] on icon at bounding box center [469, 113] width 8 height 9
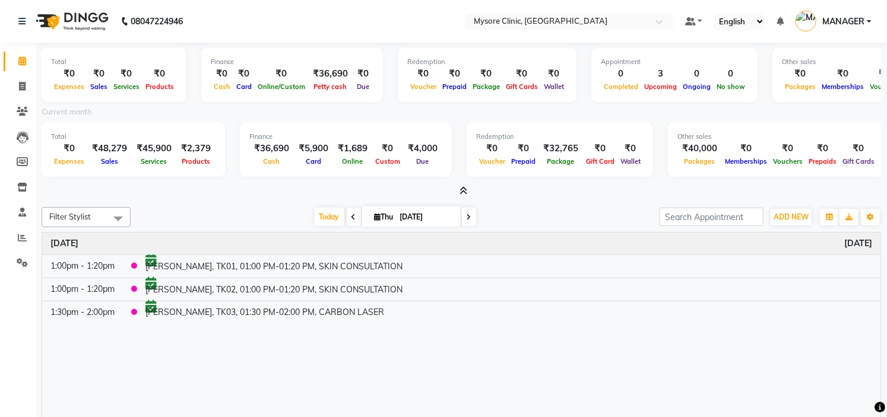
click at [465, 189] on icon at bounding box center [464, 190] width 8 height 9
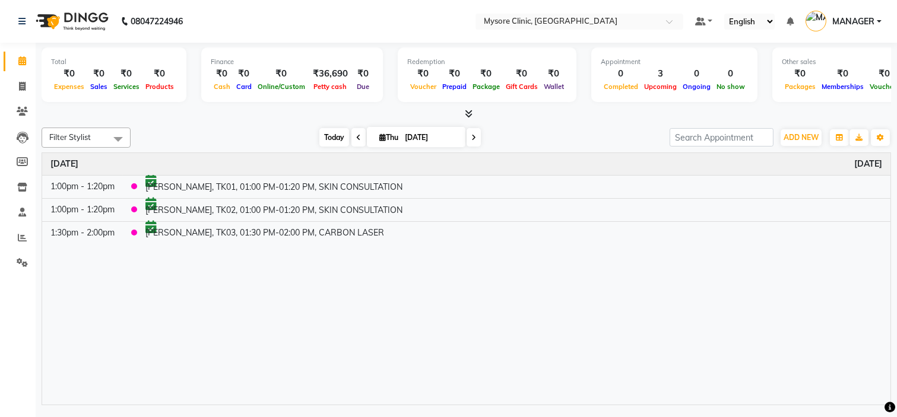
click at [331, 128] on span "Today" at bounding box center [334, 137] width 30 height 18
click at [319, 139] on span "Today" at bounding box center [334, 137] width 30 height 18
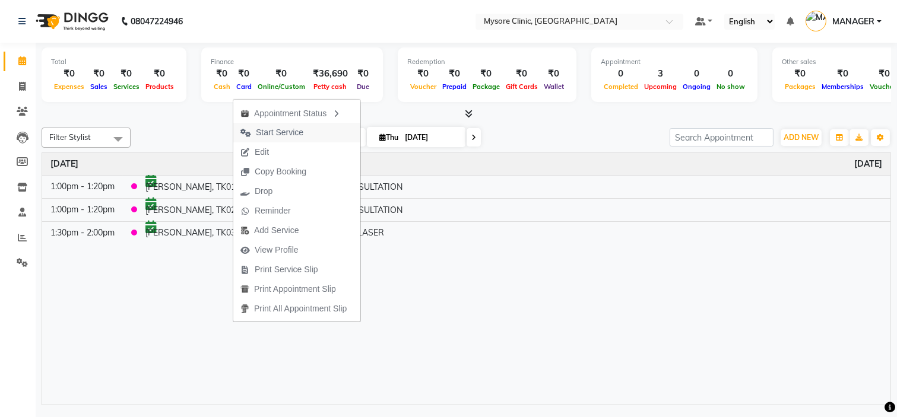
click at [290, 129] on span "Start Service" at bounding box center [279, 132] width 47 height 12
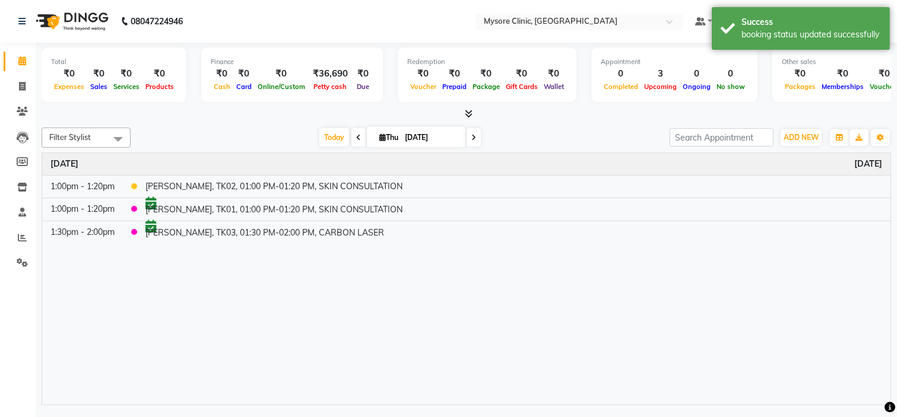
click at [251, 128] on div "Filter Stylist Select All Ankita Arpitha Arti Ashwini Dr.Apurva Lakshmi MANAGER…" at bounding box center [466, 138] width 849 height 20
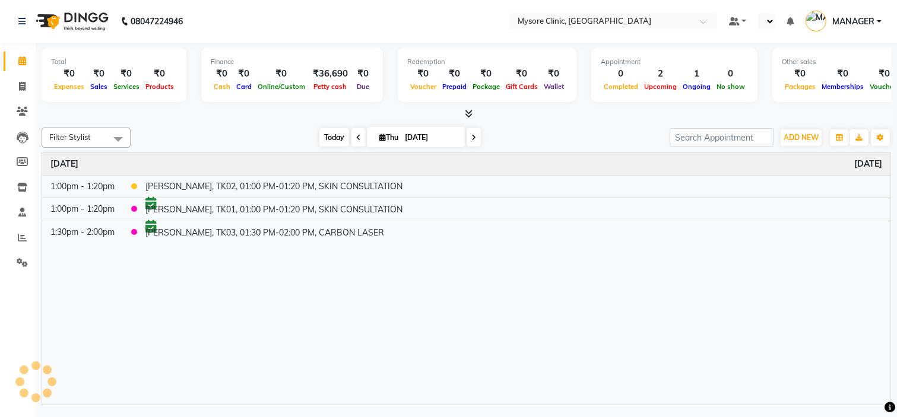
select select "en"
click at [333, 134] on span "Today" at bounding box center [334, 137] width 30 height 18
click at [250, 137] on div "Today Thu 04-09-2025" at bounding box center [399, 138] width 527 height 18
click at [324, 133] on span "Today" at bounding box center [334, 137] width 30 height 18
click at [327, 139] on span "Today" at bounding box center [334, 137] width 30 height 18
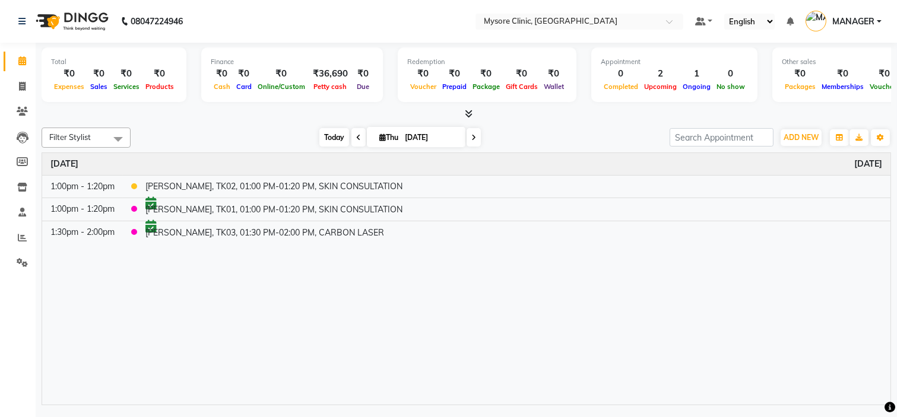
click at [327, 139] on span "Today" at bounding box center [334, 137] width 30 height 18
click at [327, 133] on span "Today" at bounding box center [334, 137] width 30 height 18
click at [326, 133] on span "Today" at bounding box center [334, 137] width 30 height 18
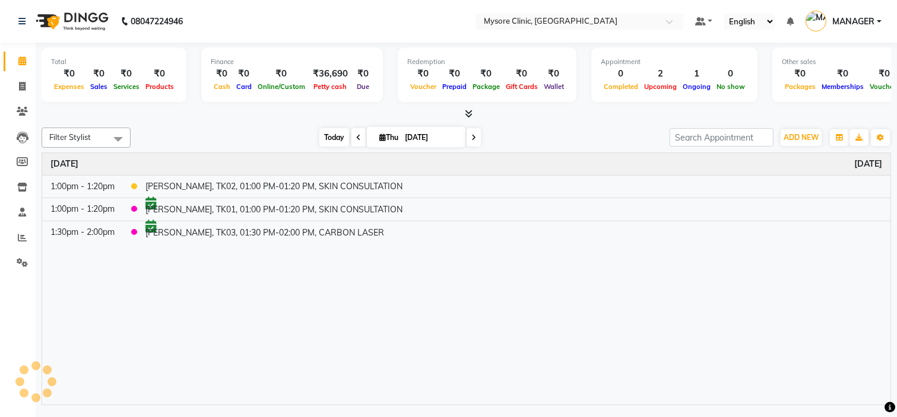
click at [326, 133] on span "Today" at bounding box center [334, 137] width 30 height 18
click at [335, 133] on span "Today" at bounding box center [334, 137] width 30 height 18
click at [247, 132] on div "[DATE] [DATE]" at bounding box center [399, 138] width 527 height 18
click at [321, 135] on span "Today" at bounding box center [334, 137] width 30 height 18
click at [288, 132] on div "[DATE] [DATE]" at bounding box center [399, 138] width 527 height 18
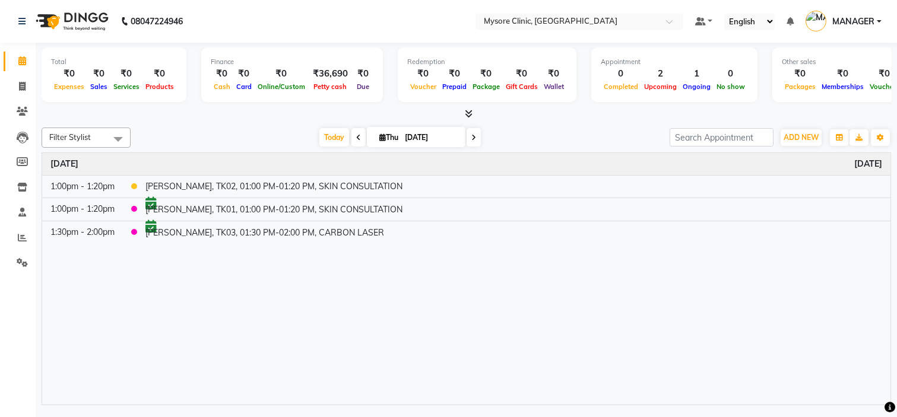
click at [288, 132] on div "[DATE] [DATE]" at bounding box center [399, 138] width 527 height 18
click at [334, 136] on span "Today" at bounding box center [334, 137] width 30 height 18
click at [279, 131] on div "[DATE] [DATE]" at bounding box center [399, 138] width 527 height 18
click at [220, 132] on div "[DATE] [DATE]" at bounding box center [399, 138] width 527 height 18
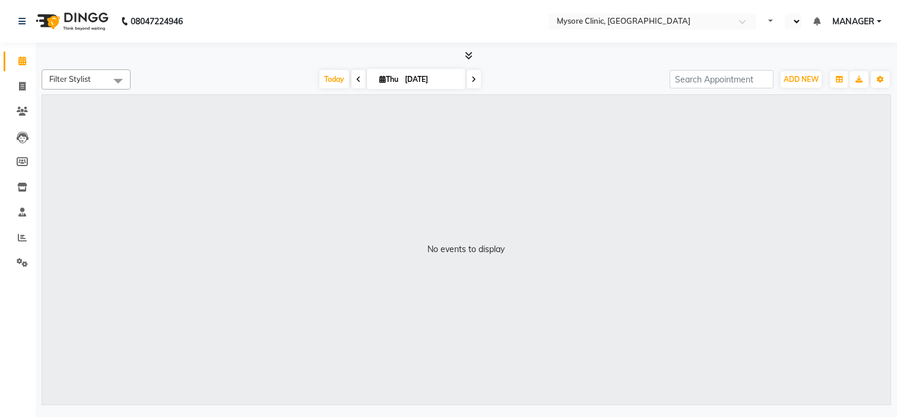
select select "en"
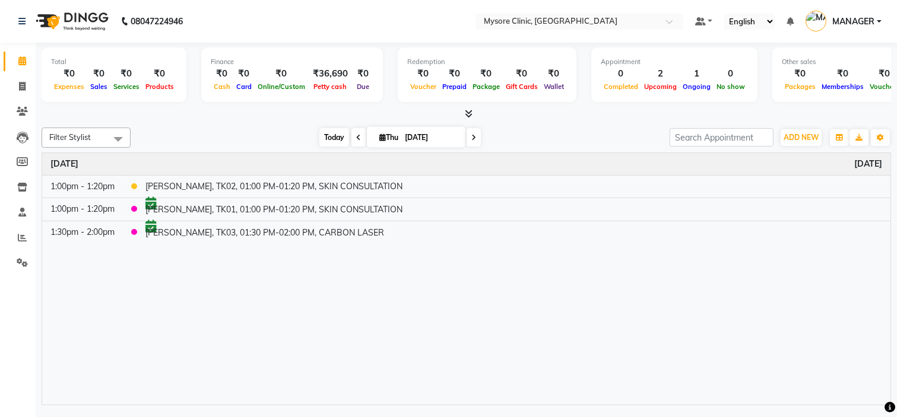
click at [322, 139] on span "Today" at bounding box center [334, 137] width 30 height 18
click at [21, 258] on icon at bounding box center [22, 262] width 11 height 9
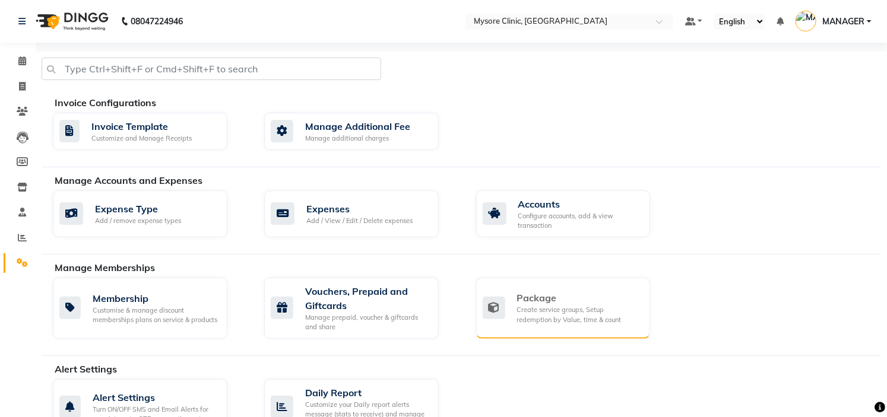
click at [561, 306] on div "Create service groups, Setup redemption by Value, time & count" at bounding box center [579, 315] width 124 height 20
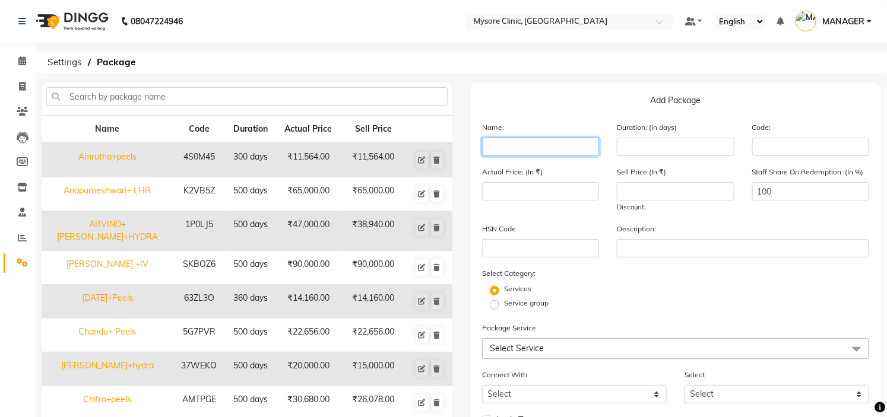
click at [531, 145] on input "text" at bounding box center [540, 147] width 117 height 18
click at [614, 78] on div "08047224946 Select Location × Mysore Clinic, Mysore Default Panel My Panel Engl…" at bounding box center [443, 272] width 887 height 544
click at [31, 40] on nav "08047224946 Select Location × Mysore Clinic, Mysore Default Panel My Panel Engl…" at bounding box center [443, 21] width 887 height 43
click at [545, 147] on input "Sinchana+" at bounding box center [540, 147] width 117 height 18
type input "Sinchana+ LHR"
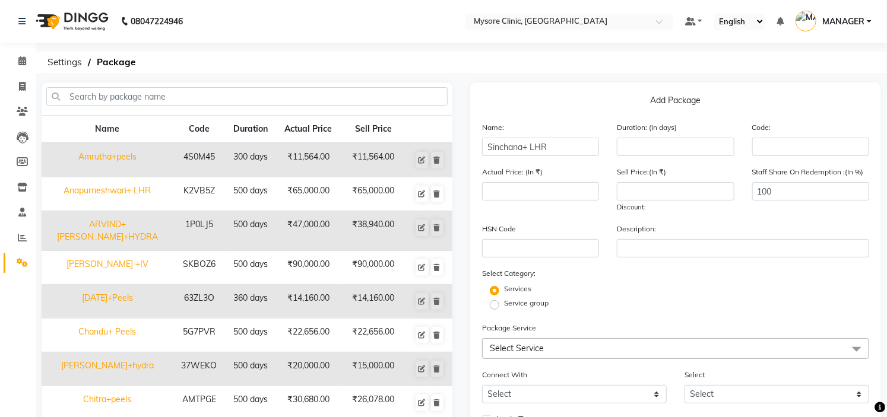
click at [613, 67] on ol "Settings Package" at bounding box center [459, 62] width 835 height 21
click at [681, 139] on input "number" at bounding box center [675, 147] width 117 height 18
type input "500"
click at [766, 310] on div "Service group" at bounding box center [675, 305] width 405 height 14
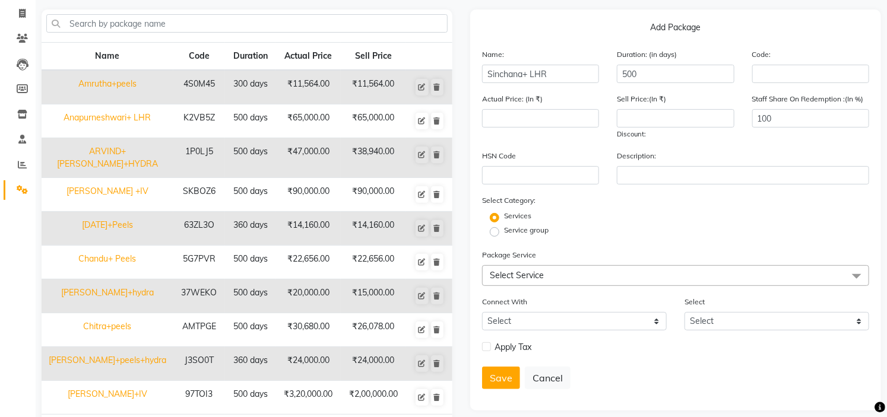
scroll to position [120, 0]
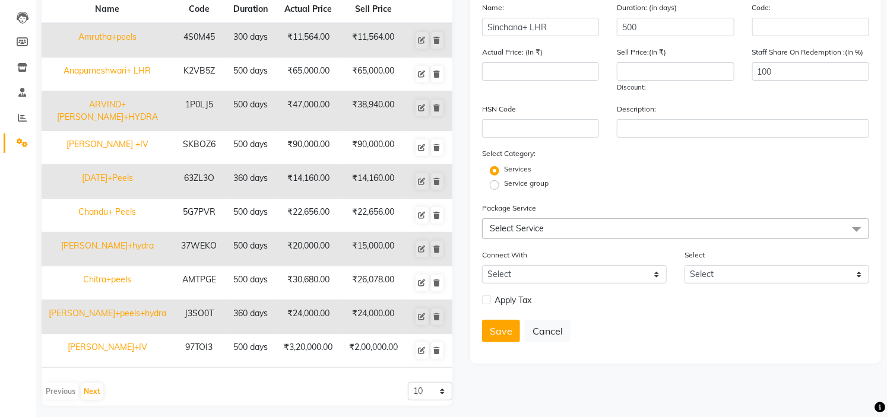
click at [592, 221] on span "Select Service" at bounding box center [675, 228] width 387 height 21
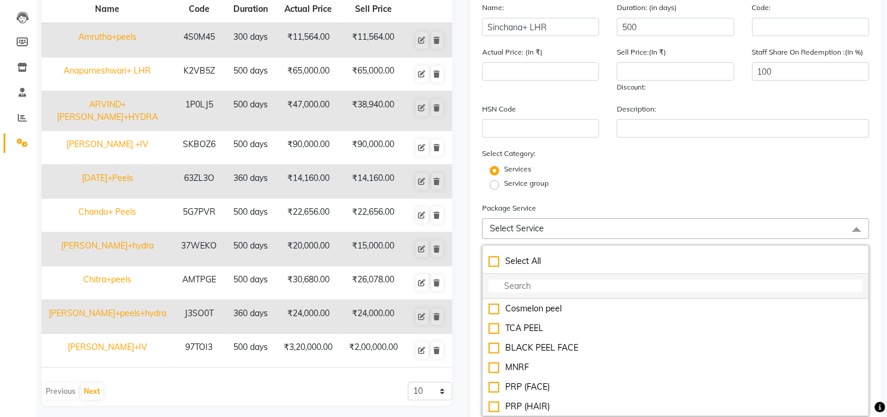
click at [541, 286] on input "multiselect-search" at bounding box center [675, 286] width 374 height 12
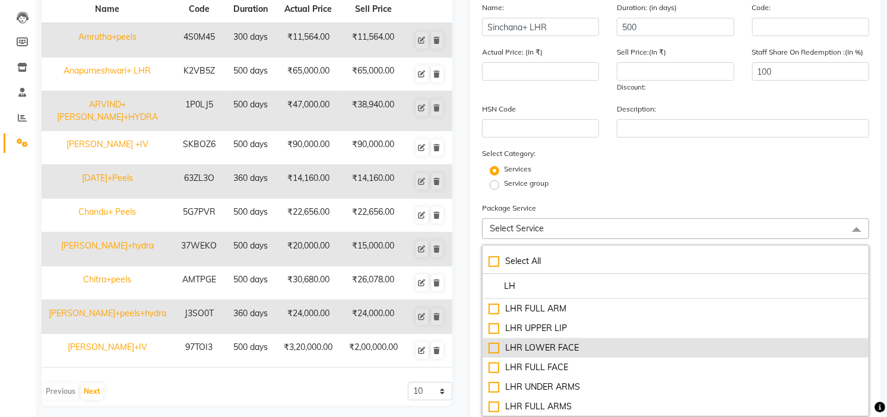
type input "L"
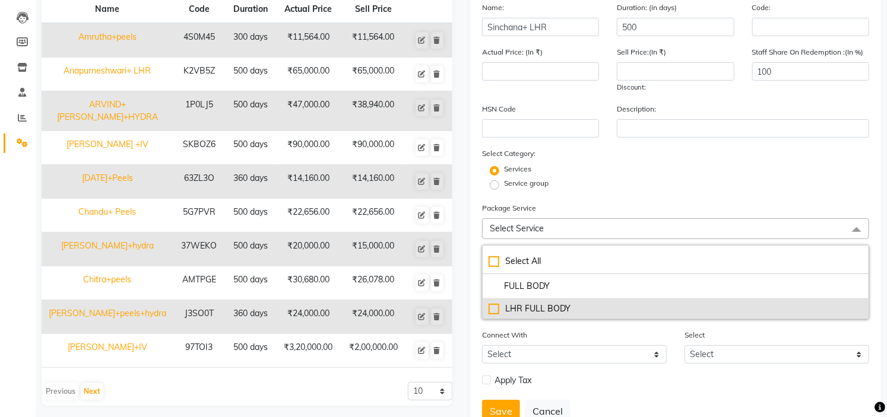
type input "FULL BODY"
click at [552, 307] on div "LHR FULL BODY" at bounding box center [675, 309] width 374 height 12
type input "15000"
checkbox input "true"
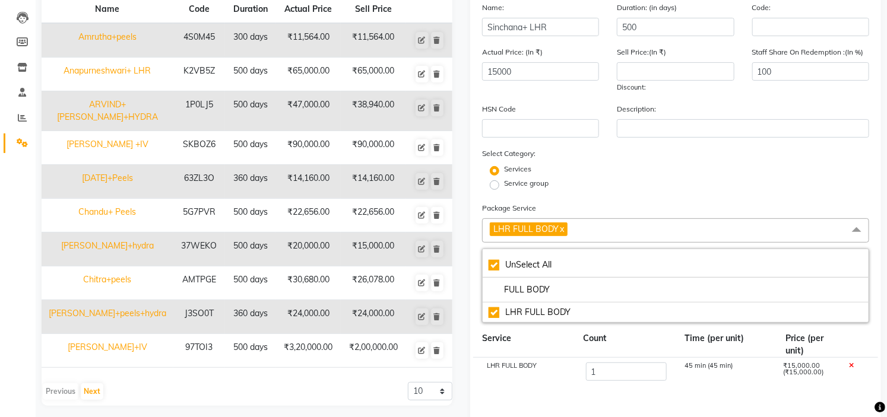
click at [637, 165] on div "Services" at bounding box center [675, 171] width 405 height 14
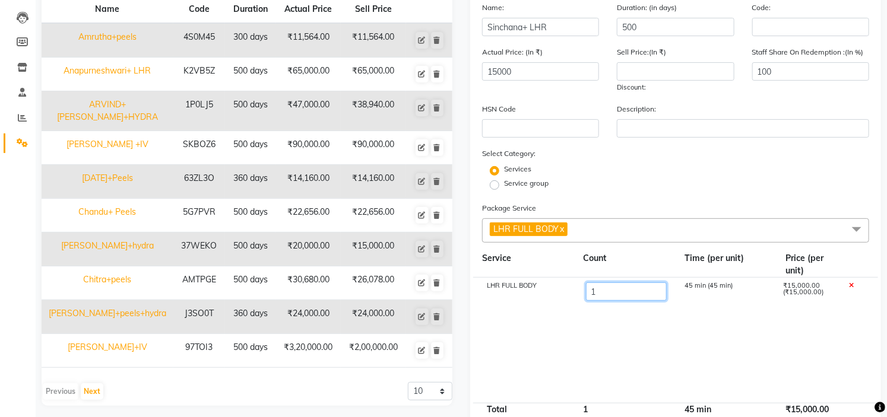
click at [651, 293] on input "1" at bounding box center [626, 291] width 81 height 18
type input "10"
type input "150000"
click at [724, 358] on cdk-virtual-scroll-viewport "LHR FULL BODY 10 450 min (45 min) ₹1,50,000.00 (₹15,000.00)" at bounding box center [675, 340] width 387 height 125
click at [678, 75] on input "number" at bounding box center [675, 71] width 117 height 18
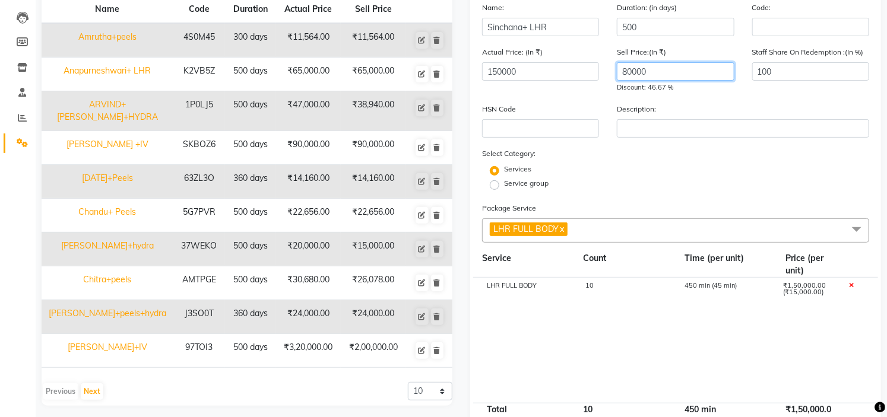
type input "80000"
click at [731, 182] on div "Service group" at bounding box center [675, 185] width 405 height 14
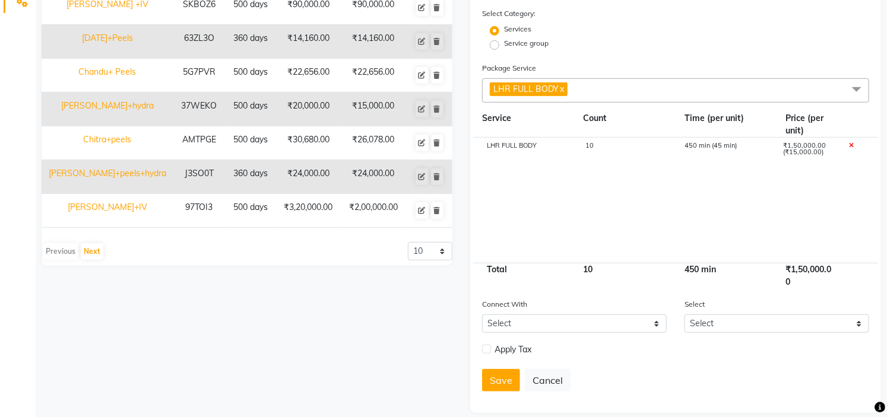
scroll to position [274, 0]
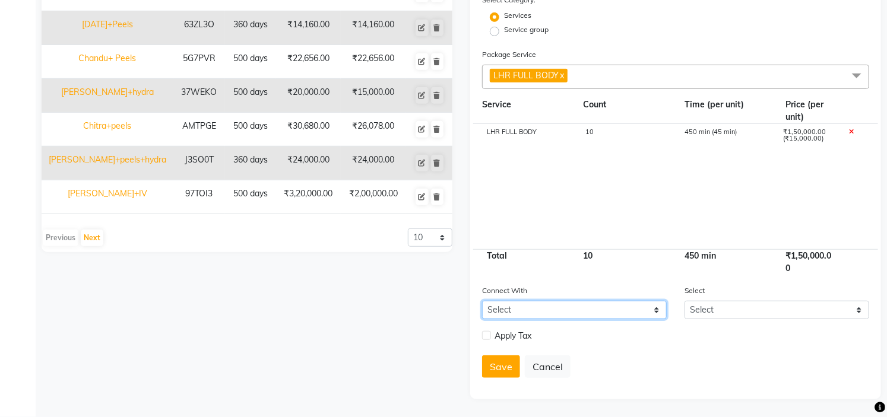
click at [589, 319] on select "Select Membership Prepaid Voucher" at bounding box center [574, 310] width 185 height 18
select select "2: PP"
click at [482, 301] on select "Select Membership Prepaid Voucher" at bounding box center [574, 310] width 185 height 18
click at [499, 368] on button "Save" at bounding box center [501, 366] width 38 height 23
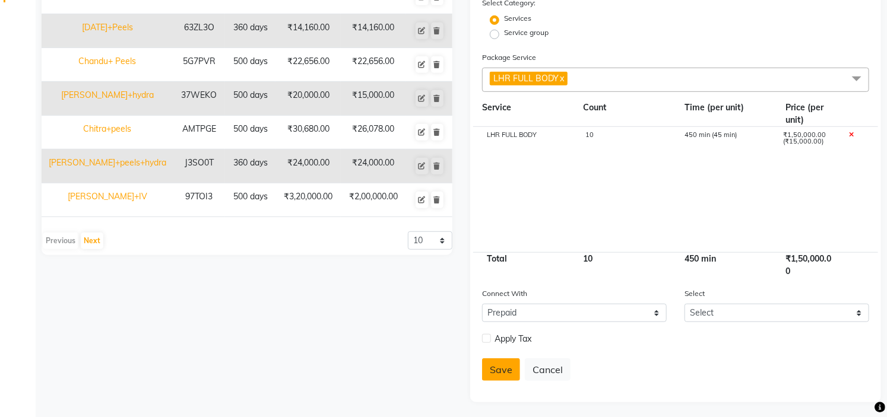
select select
checkbox input "false"
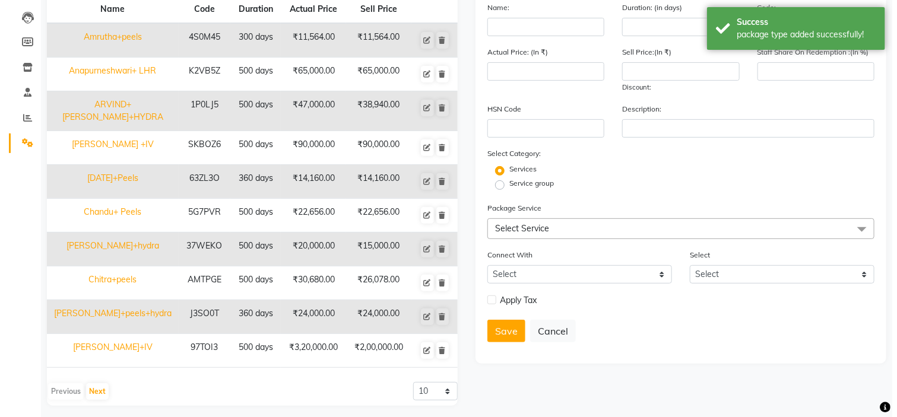
scroll to position [0, 0]
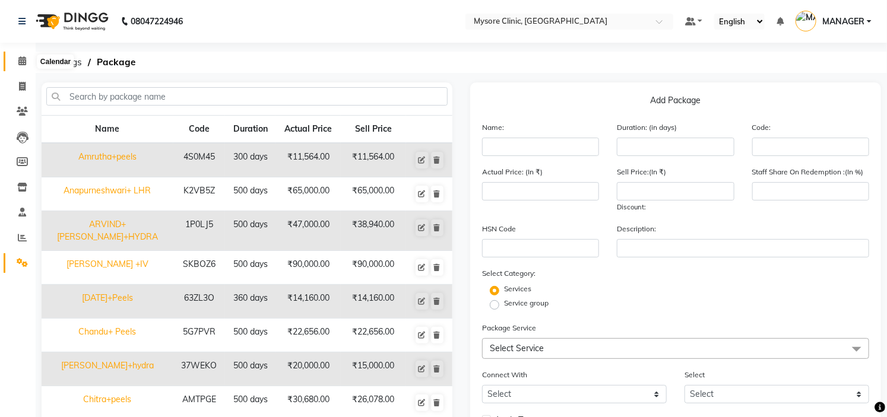
click at [20, 60] on icon at bounding box center [22, 60] width 8 height 9
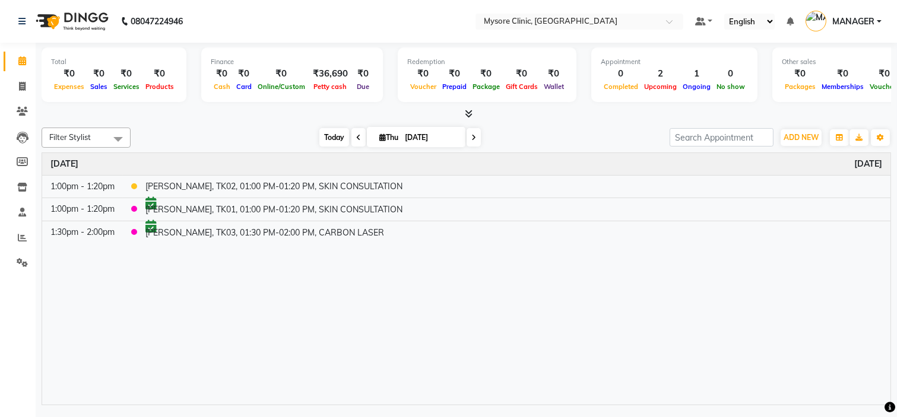
click at [328, 131] on span "Today" at bounding box center [334, 137] width 30 height 18
click at [328, 133] on span "Today" at bounding box center [334, 137] width 30 height 18
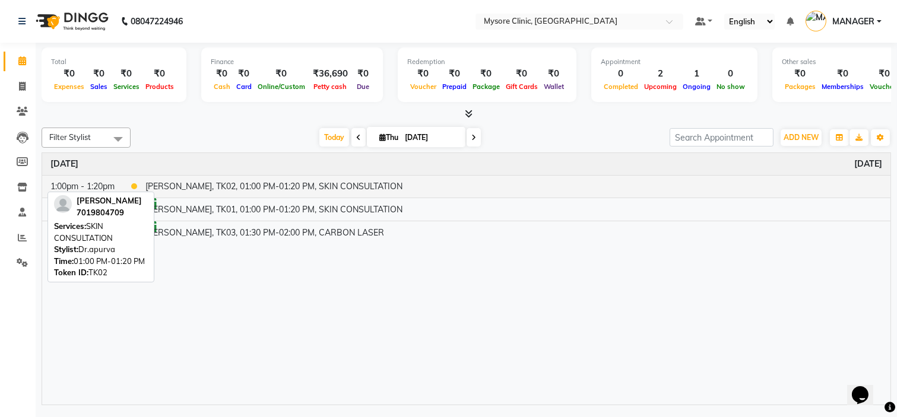
click at [242, 182] on td "[PERSON_NAME], TK02, 01:00 PM-01:20 PM, SKIN CONSULTATION" at bounding box center [513, 186] width 753 height 23
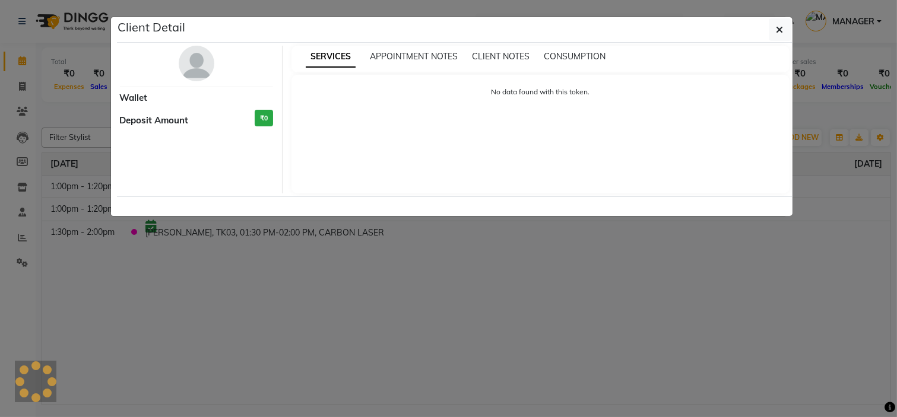
select select "1"
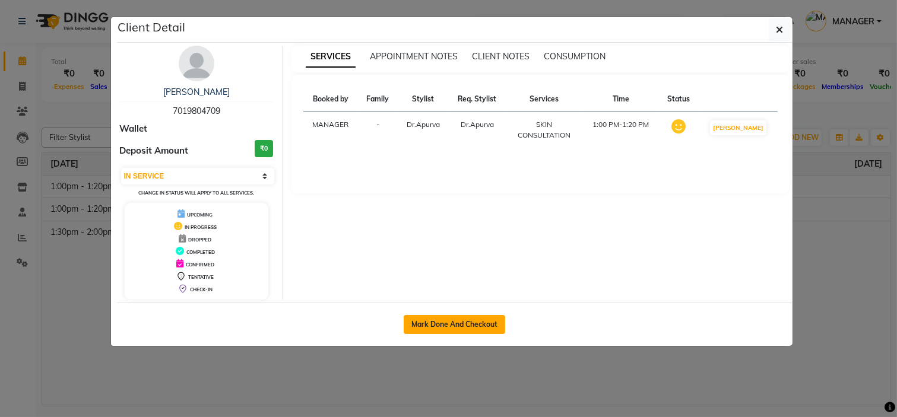
click at [469, 325] on button "Mark Done And Checkout" at bounding box center [454, 324] width 101 height 19
select select "service"
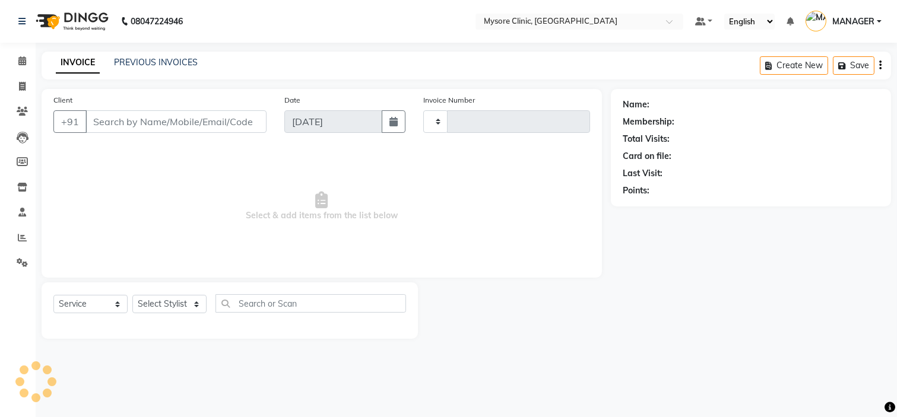
type input "0435"
select select "7445"
type input "7019804709"
select select "65320"
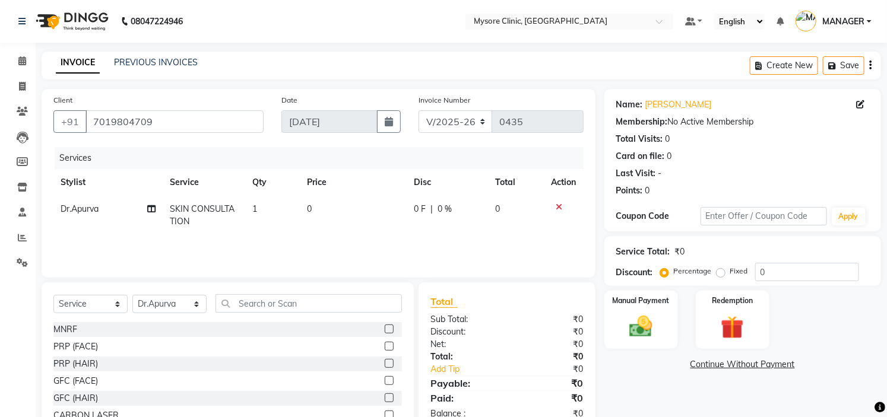
scroll to position [58, 0]
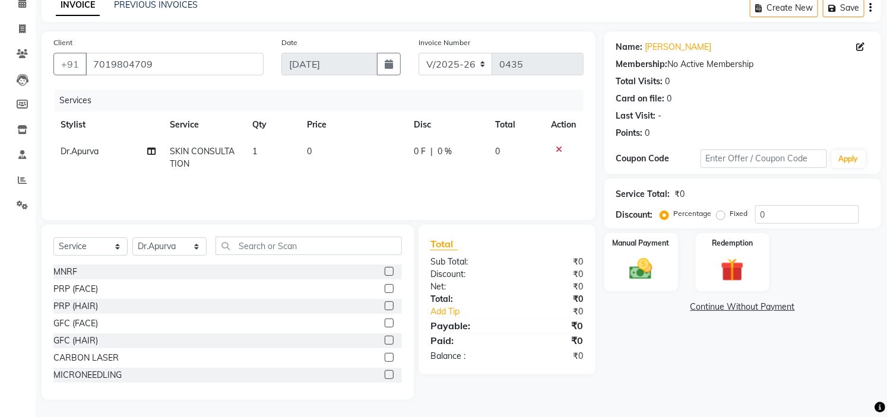
click at [98, 237] on div "Select Service Product Membership Package Voucher Prepaid Gift Card Select Styl…" at bounding box center [227, 251] width 348 height 28
click at [98, 245] on select "Select Service Product Membership Package Voucher Prepaid Gift Card" at bounding box center [90, 246] width 74 height 18
select select "package"
click at [53, 237] on select "Select Service Product Membership Package Voucher Prepaid Gift Card" at bounding box center [90, 246] width 74 height 18
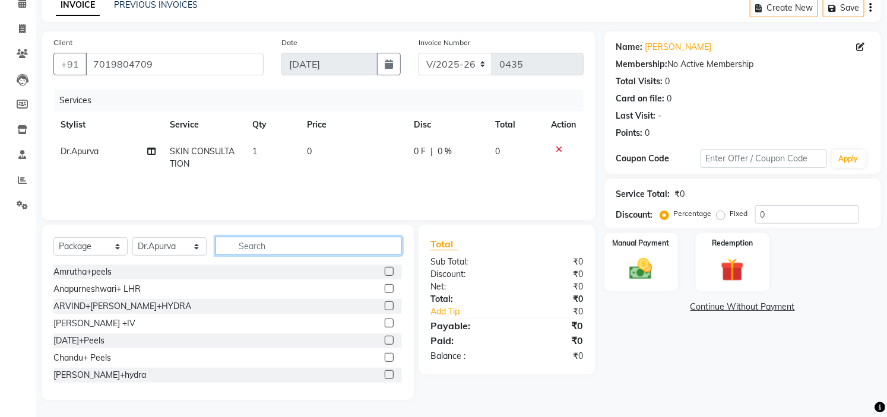
click at [272, 247] on input "text" at bounding box center [308, 246] width 186 height 18
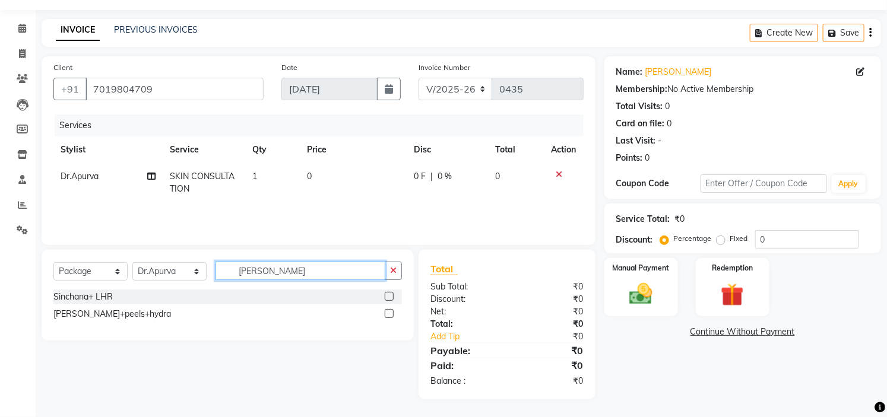
type input "[PERSON_NAME]"
click at [389, 294] on label at bounding box center [389, 296] width 9 height 9
click at [389, 294] on input "checkbox" at bounding box center [389, 297] width 8 height 8
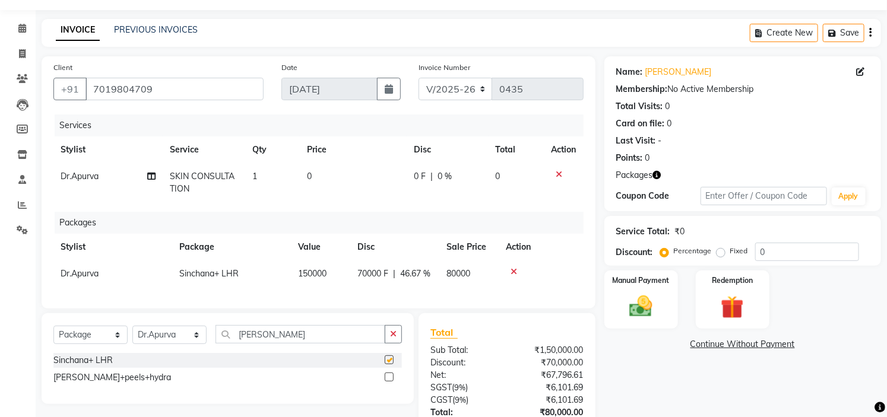
checkbox input "false"
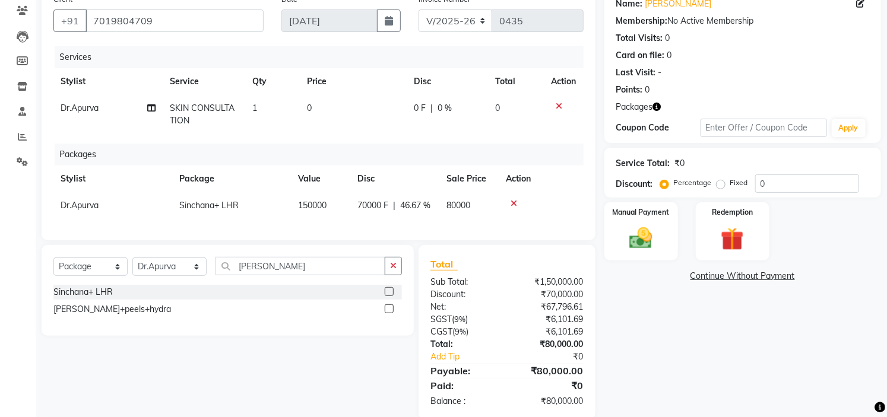
scroll to position [131, 0]
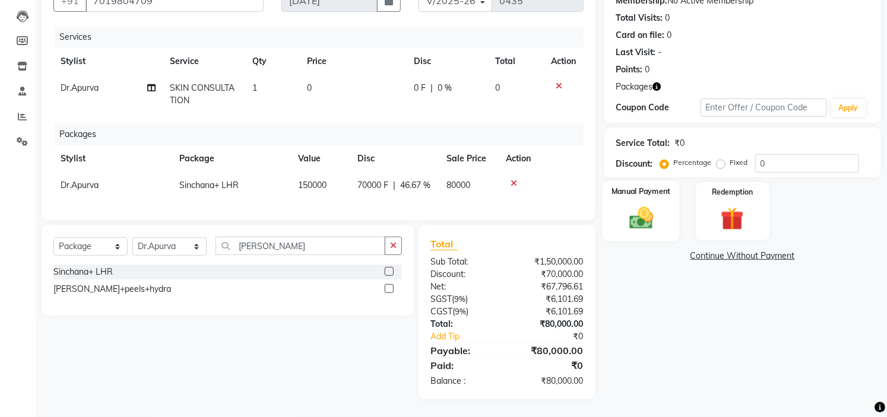
click at [639, 207] on img at bounding box center [640, 218] width 39 height 27
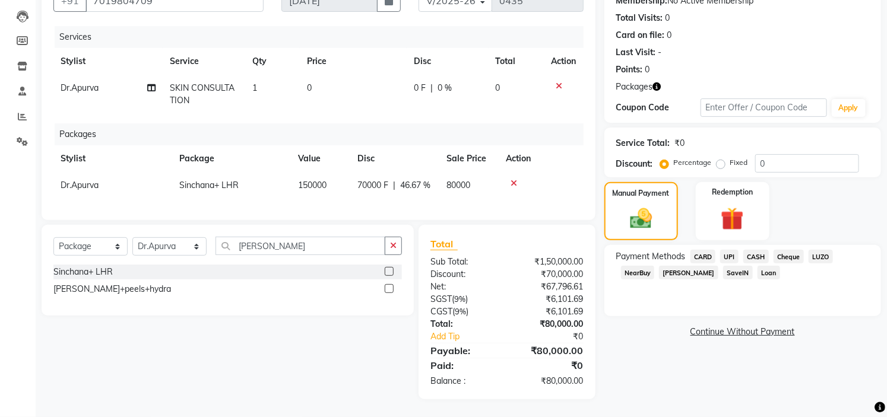
click at [730, 250] on span "UPI" at bounding box center [729, 257] width 18 height 14
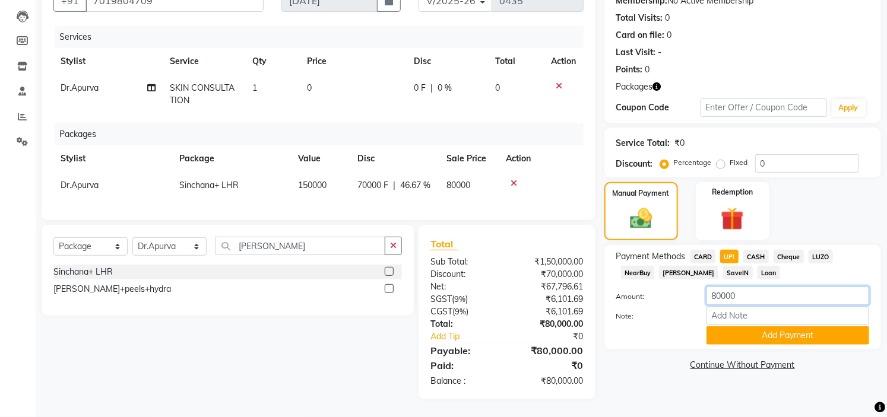
click at [751, 288] on input "80000" at bounding box center [787, 296] width 163 height 18
type input "8"
type input "4"
type input "30000"
click at [757, 328] on button "Add Payment" at bounding box center [787, 335] width 163 height 18
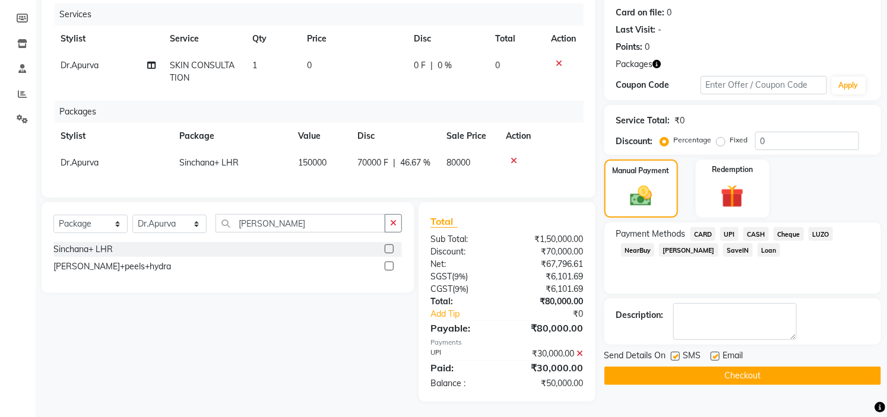
scroll to position [155, 0]
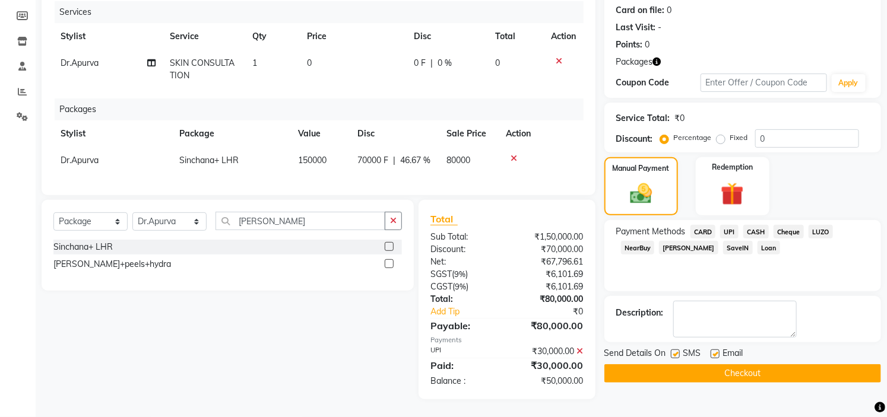
click at [771, 367] on button "Checkout" at bounding box center [742, 373] width 277 height 18
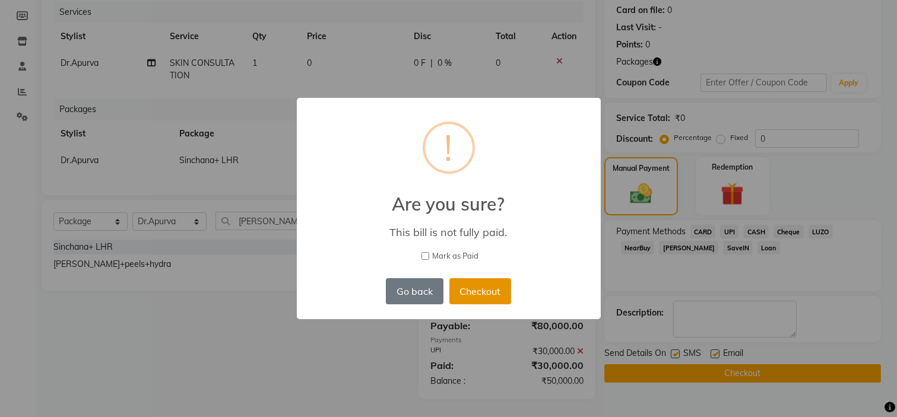
click at [504, 290] on button "Checkout" at bounding box center [480, 291] width 62 height 26
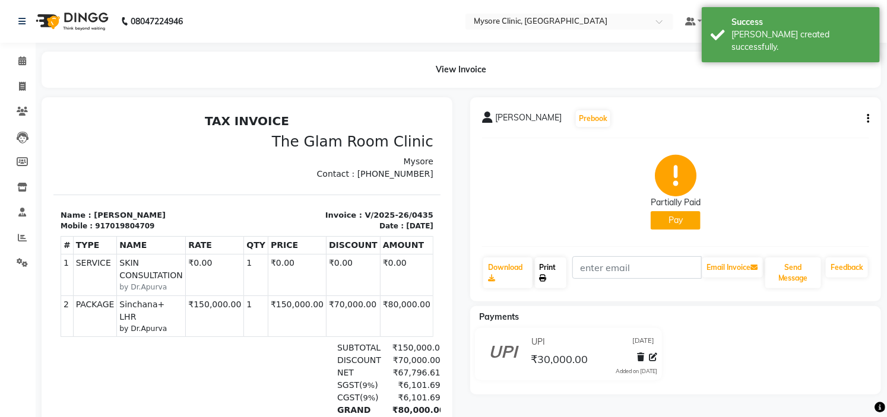
click at [548, 271] on link "Print" at bounding box center [551, 273] width 32 height 31
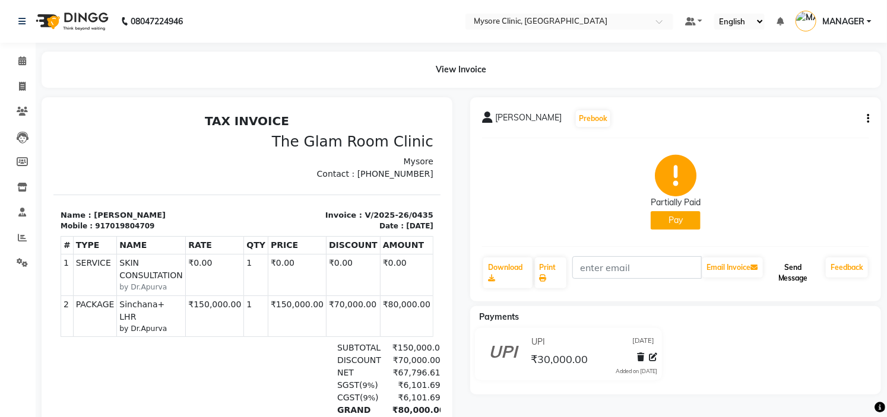
click at [796, 273] on button "Send Message" at bounding box center [793, 273] width 56 height 31
click at [27, 57] on span at bounding box center [22, 62] width 21 height 14
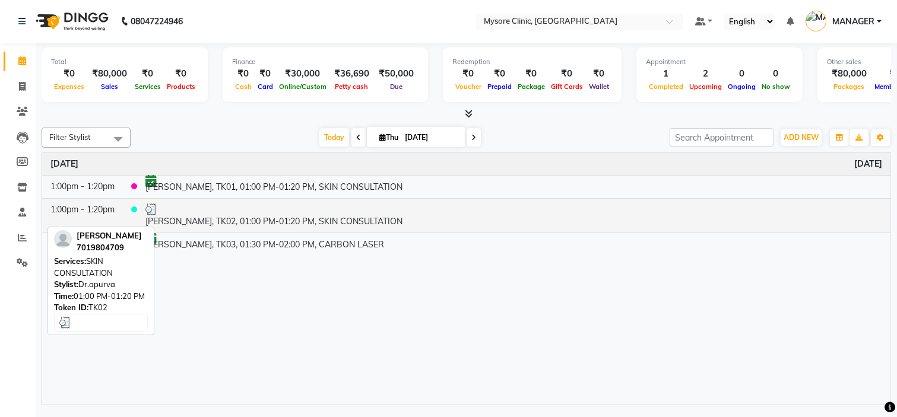
click at [306, 215] on td "[PERSON_NAME], TK02, 01:00 PM-01:20 PM, SKIN CONSULTATION" at bounding box center [513, 215] width 753 height 34
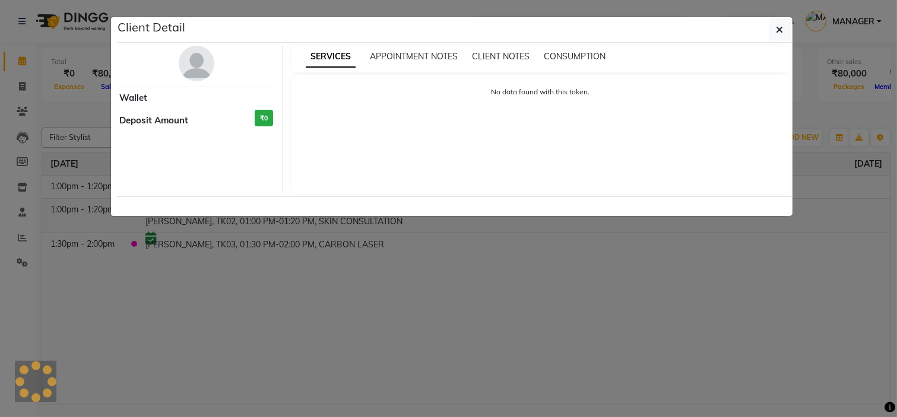
select select "3"
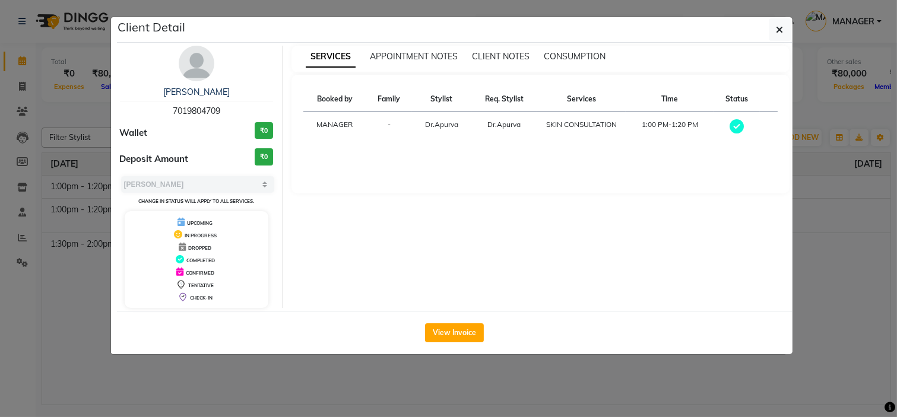
click at [212, 106] on span "7019804709" at bounding box center [196, 111] width 47 height 11
copy span "7019804709"
click at [771, 31] on button "button" at bounding box center [780, 29] width 23 height 23
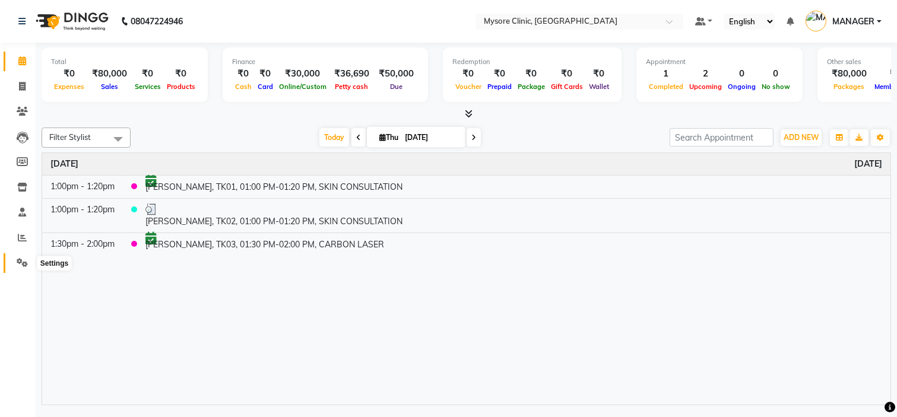
click at [20, 259] on icon at bounding box center [22, 262] width 11 height 9
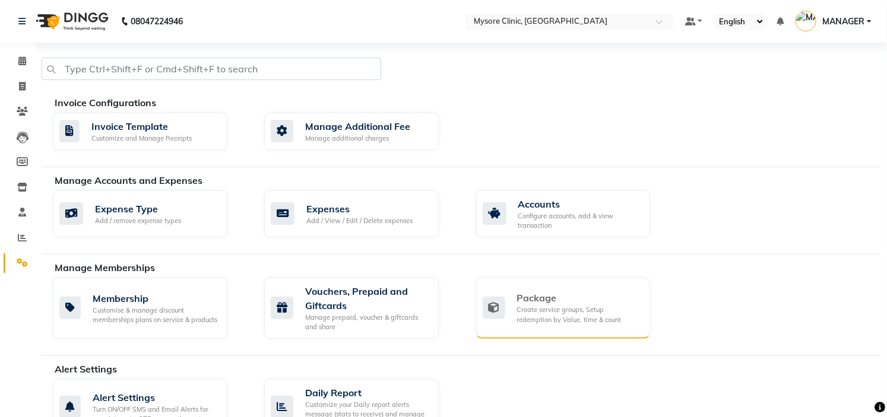
click at [561, 303] on div "Package" at bounding box center [579, 298] width 124 height 14
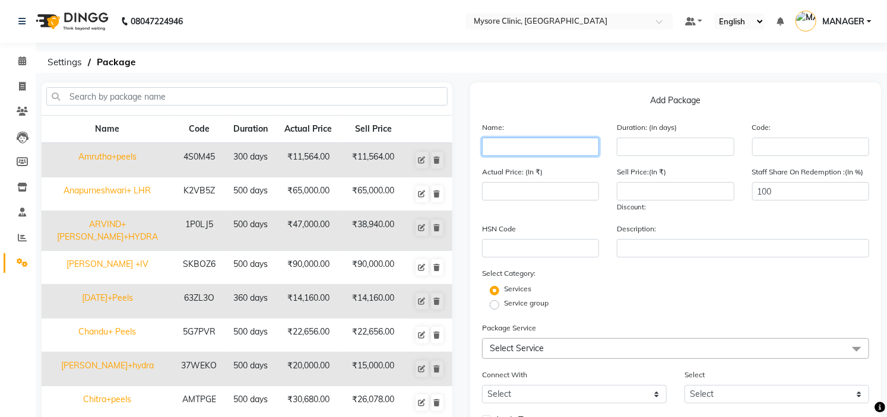
click at [520, 147] on input "text" at bounding box center [540, 147] width 117 height 18
type input "[PERSON_NAME]+IV"
click at [677, 263] on div "HSN Code Description:" at bounding box center [675, 245] width 405 height 45
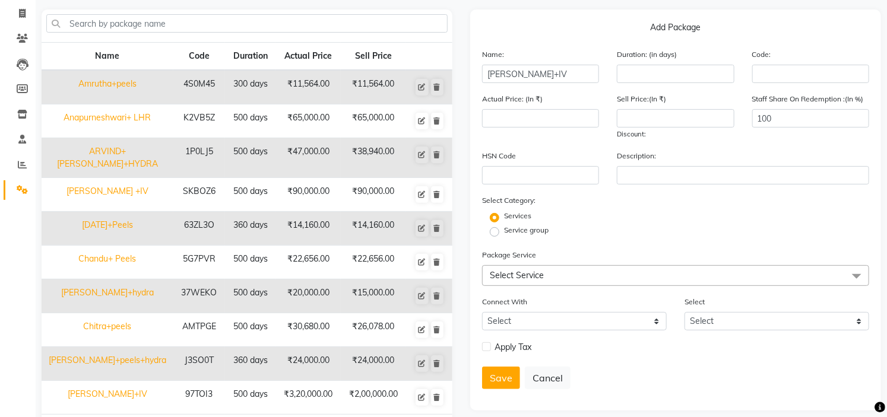
scroll to position [120, 0]
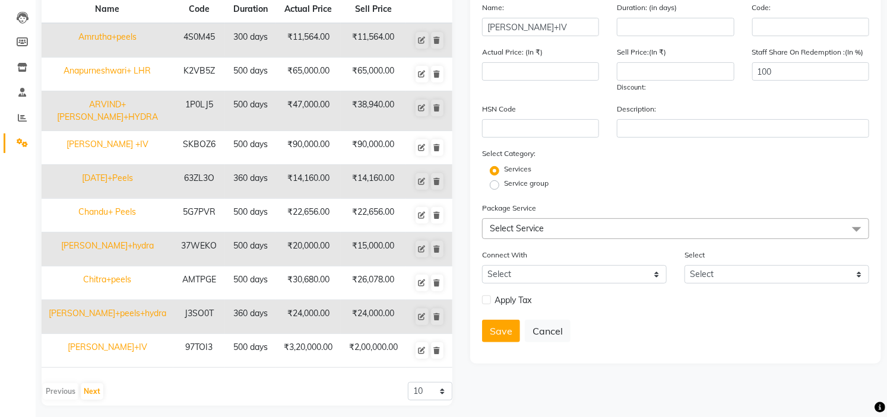
click at [614, 232] on span "Select Service" at bounding box center [675, 228] width 387 height 21
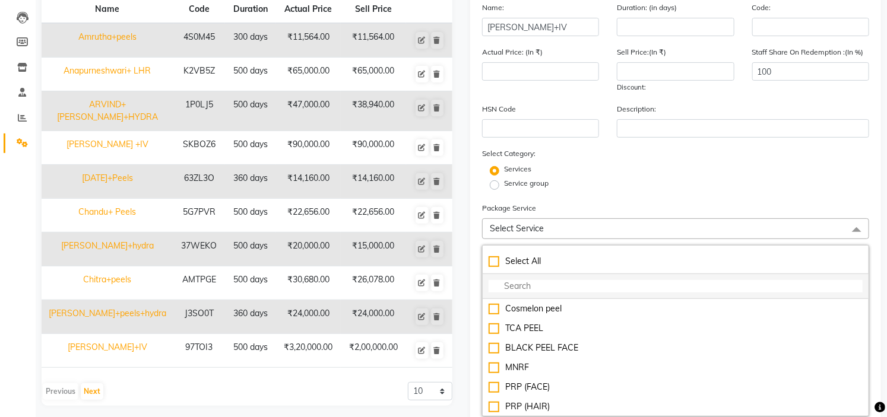
click at [552, 288] on input "multiselect-search" at bounding box center [675, 286] width 374 height 12
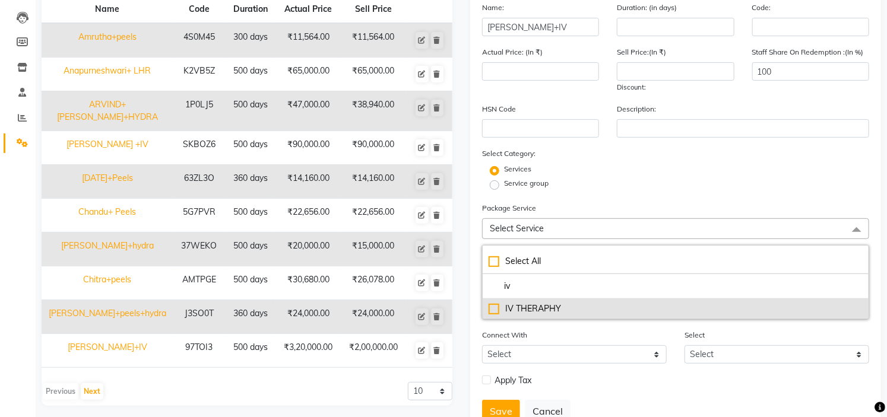
type input "iv"
click at [545, 305] on div "IV THERAPHY" at bounding box center [675, 309] width 374 height 12
type input "12000"
checkbox input "true"
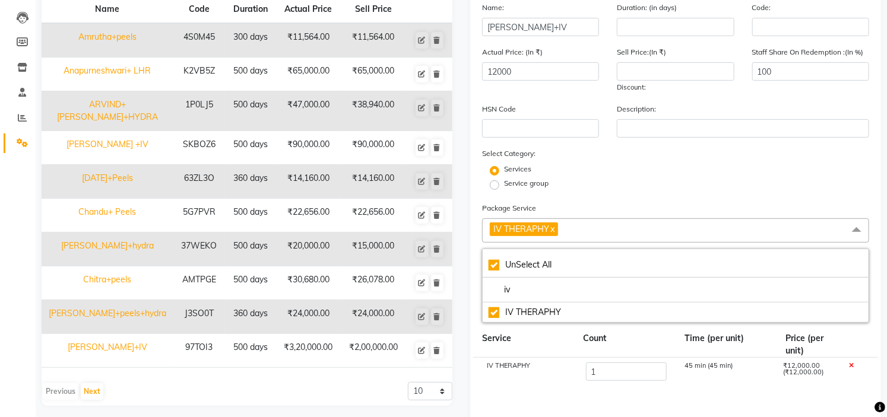
click at [649, 172] on div "Services" at bounding box center [675, 171] width 405 height 14
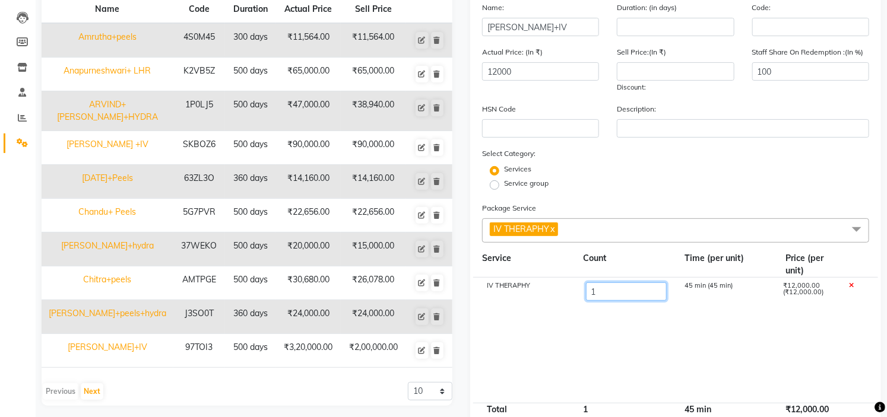
click at [632, 285] on input "1" at bounding box center [626, 291] width 81 height 18
type input "10"
type input "120000"
click at [719, 181] on div "Service group" at bounding box center [675, 185] width 405 height 14
click at [674, 15] on div "Duration: (in days)" at bounding box center [675, 18] width 135 height 35
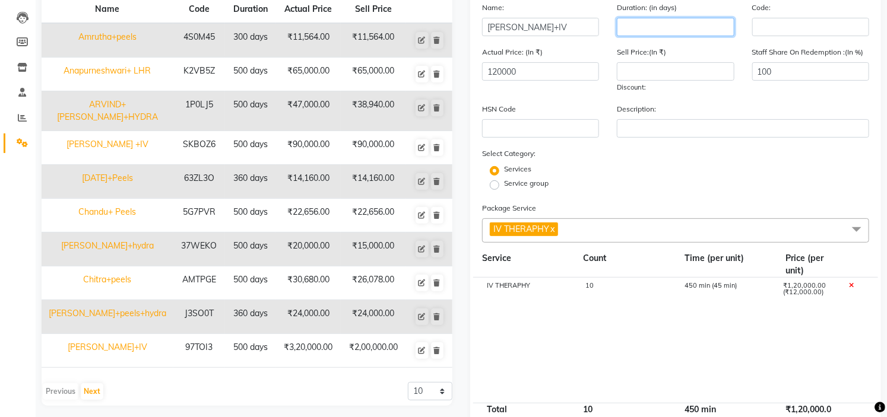
click at [671, 31] on input "number" at bounding box center [675, 27] width 117 height 18
type input "500"
click at [716, 176] on div "Services" at bounding box center [675, 171] width 405 height 14
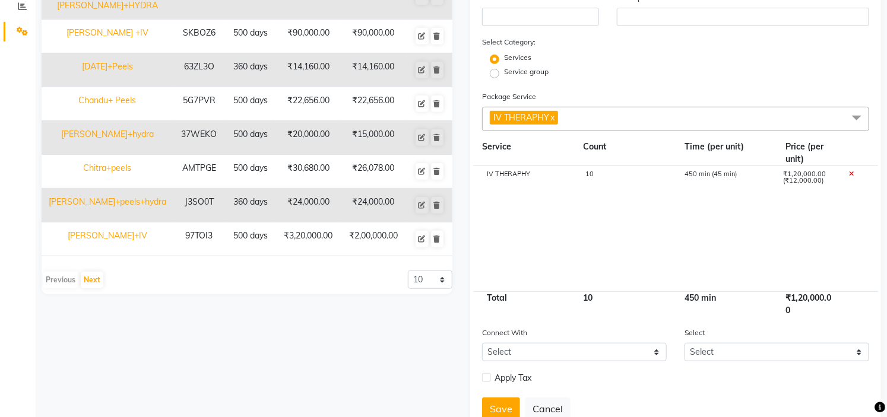
scroll to position [274, 0]
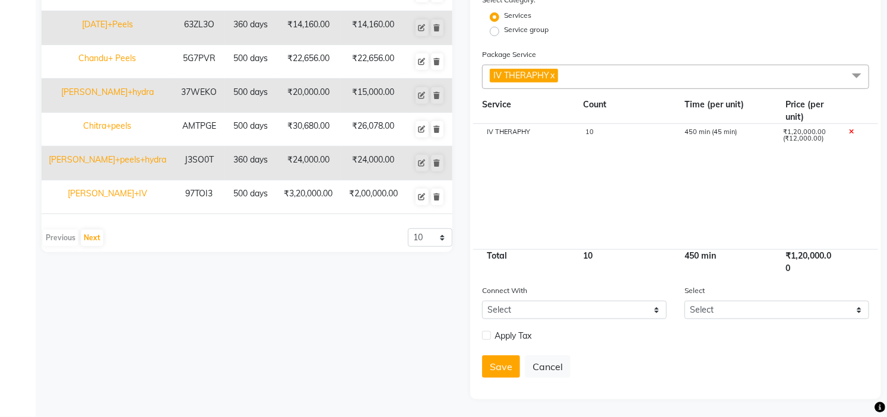
click at [629, 81] on span "IV THERAPHY x" at bounding box center [675, 77] width 387 height 24
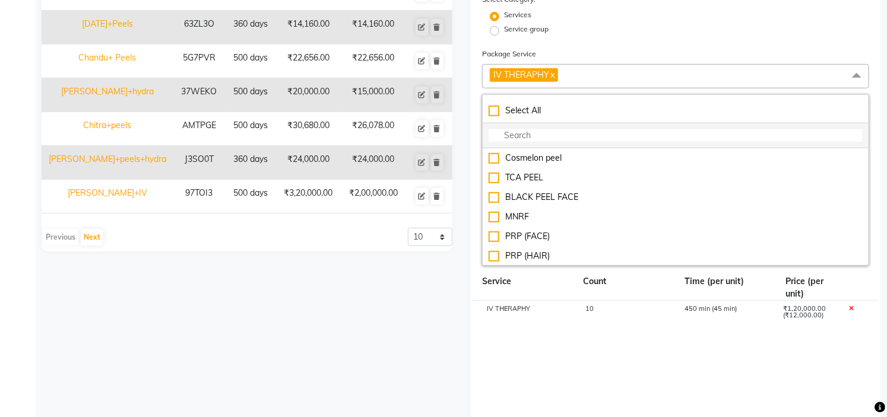
click at [568, 141] on input "multiselect-search" at bounding box center [675, 135] width 374 height 12
type input "l"
checkbox input "true"
type input "ly"
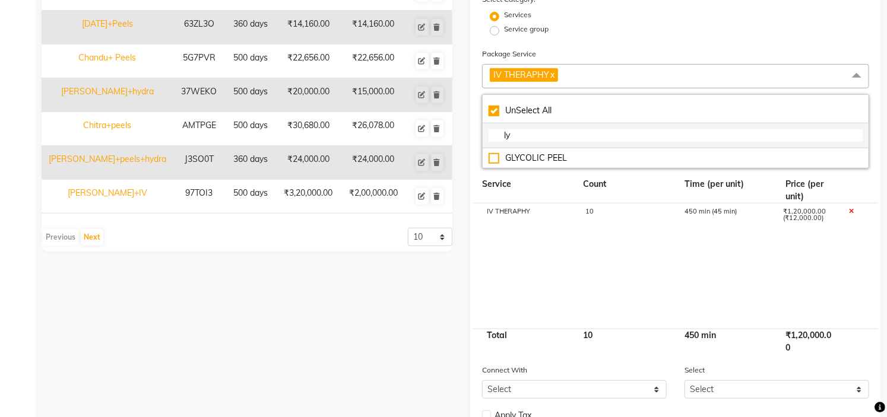
checkbox input "false"
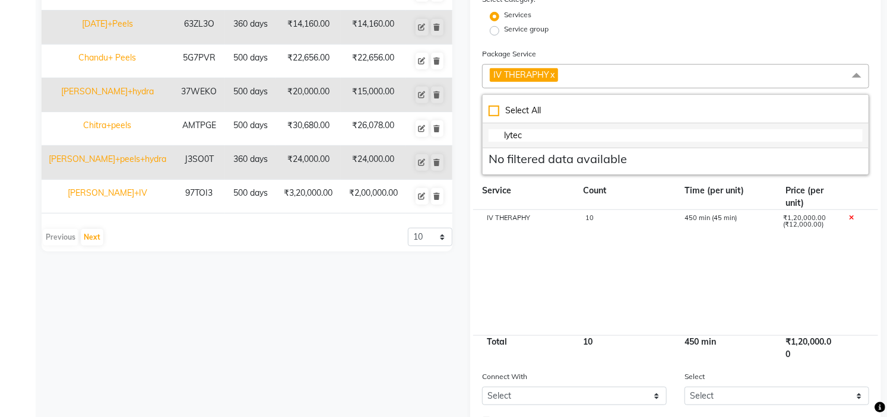
click at [585, 140] on input "lytec" at bounding box center [675, 135] width 374 height 12
type input "lyt"
checkbox input "true"
type input "ly"
checkbox input "false"
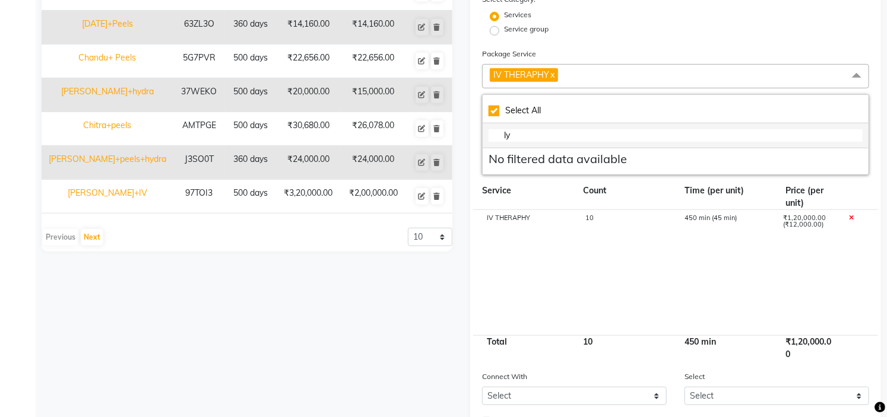
type input "l"
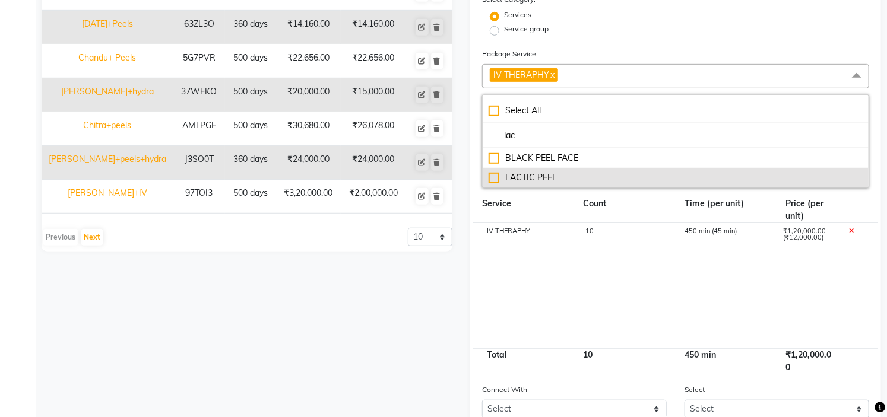
type input "lac"
click at [552, 180] on div "LACTIC PEEL" at bounding box center [675, 178] width 374 height 12
type input "123000"
checkbox input "true"
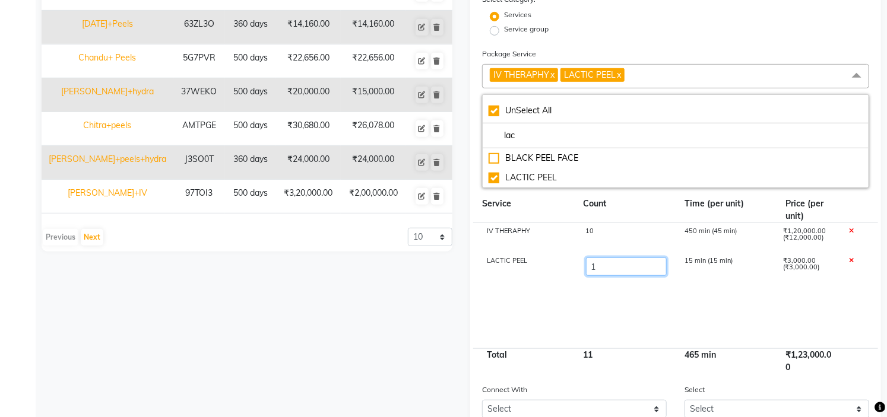
click at [625, 264] on input "1" at bounding box center [626, 267] width 81 height 18
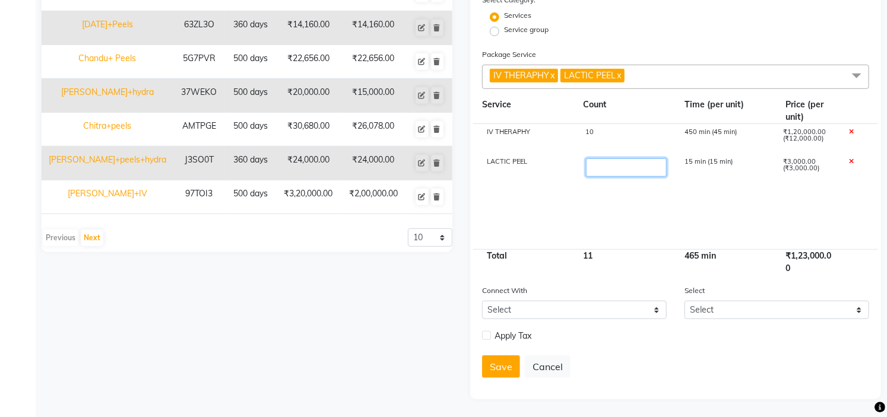
type input "2"
type input "126000"
click at [675, 220] on cdk-virtual-scroll-viewport "IV THERAPHY 10 450 min (45 min) ₹1,20,000.00 (₹12,000.00) LACTIC PEEL 2 30 min …" at bounding box center [675, 186] width 387 height 125
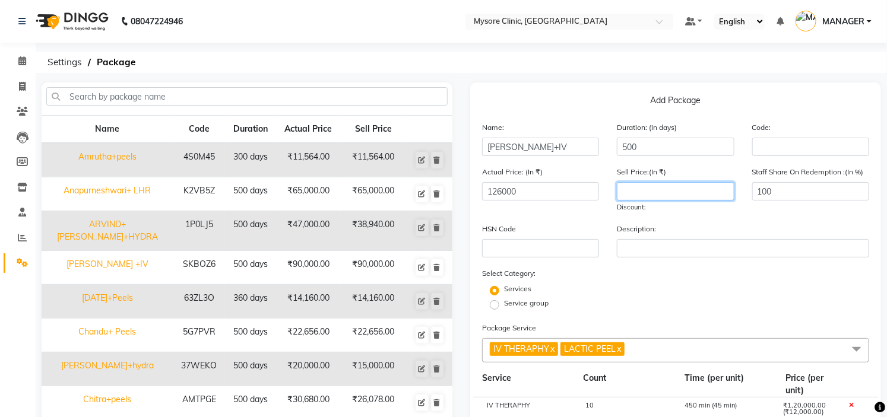
click at [651, 188] on input "number" at bounding box center [675, 191] width 117 height 18
type input "40000"
click at [761, 288] on div "Services" at bounding box center [675, 291] width 405 height 14
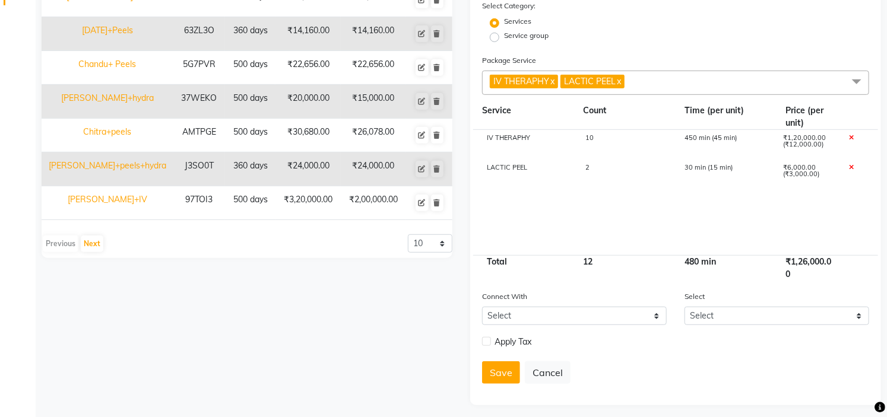
scroll to position [274, 0]
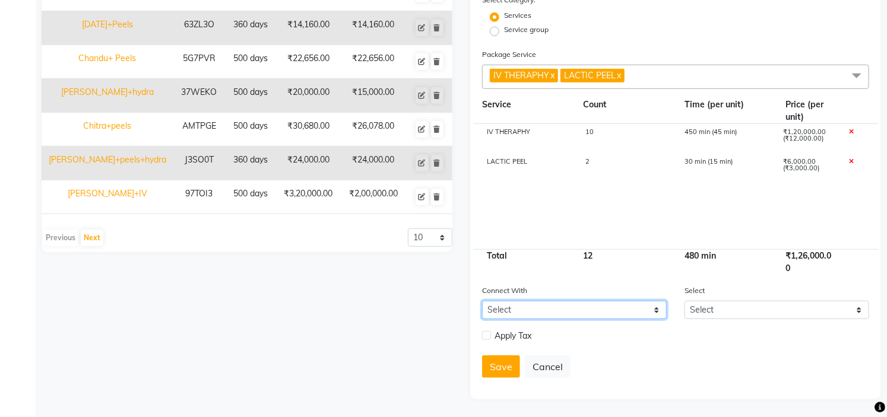
click at [569, 307] on select "Select Membership Prepaid Voucher" at bounding box center [574, 310] width 185 height 18
select select "2: PP"
click at [482, 301] on select "Select Membership Prepaid Voucher" at bounding box center [574, 310] width 185 height 18
click at [505, 364] on button "Save" at bounding box center [501, 366] width 38 height 23
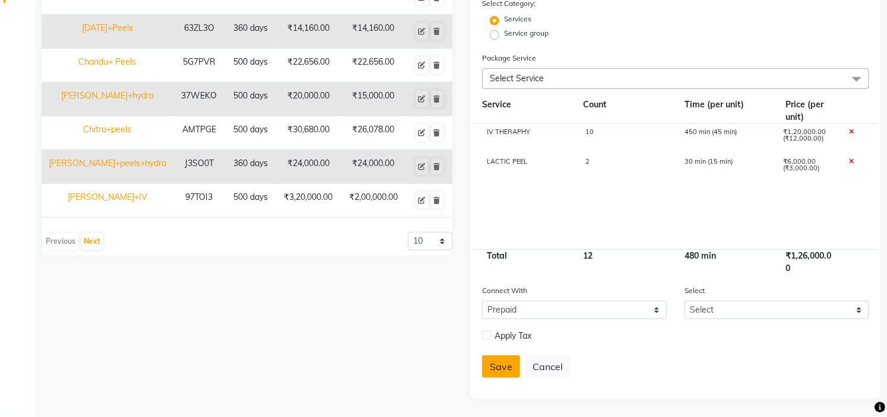
select select
checkbox input "false"
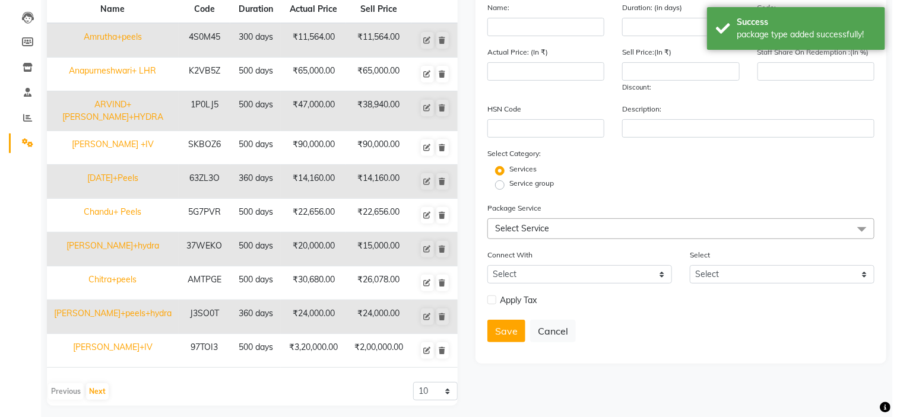
scroll to position [0, 0]
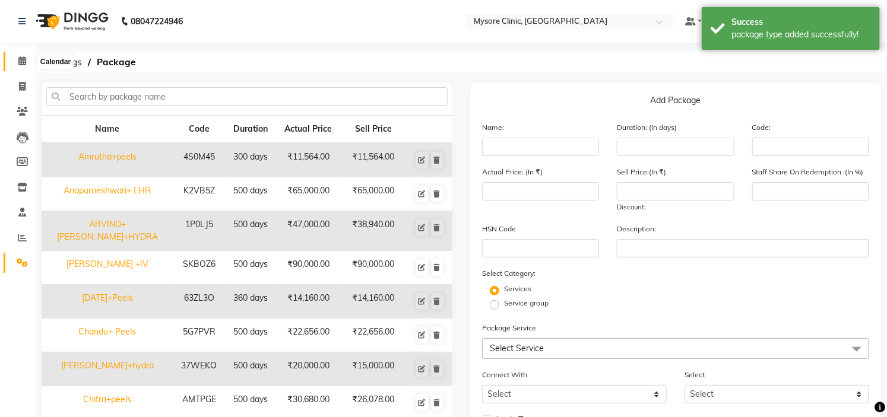
click at [24, 55] on span at bounding box center [22, 62] width 21 height 14
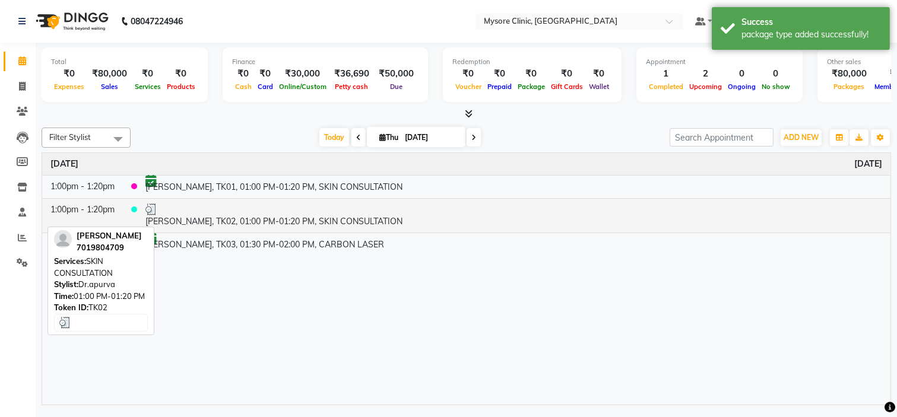
click at [256, 212] on div at bounding box center [513, 210] width 736 height 12
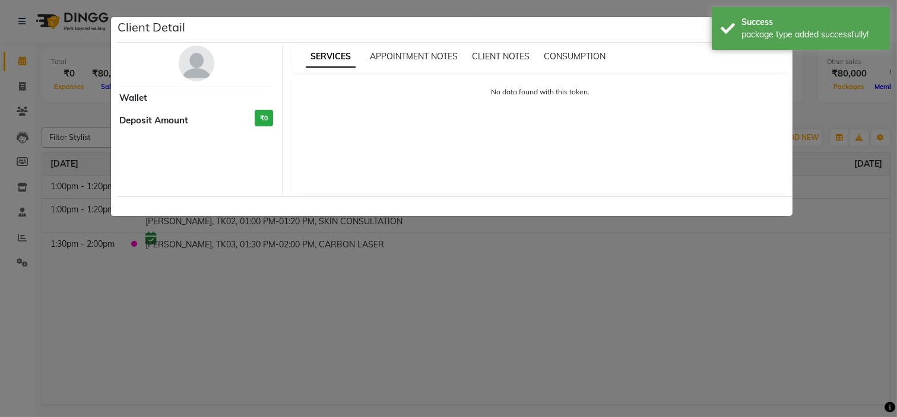
select select "3"
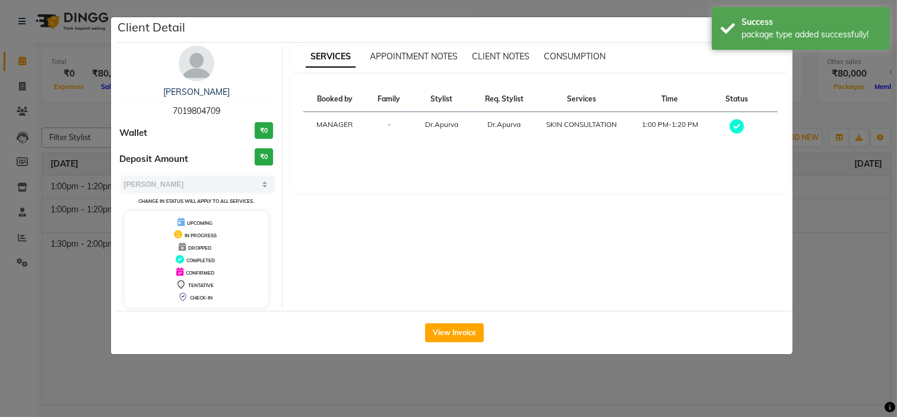
click at [206, 104] on div "[PERSON_NAME] 7019804709" at bounding box center [197, 101] width 154 height 31
copy span "7019804709"
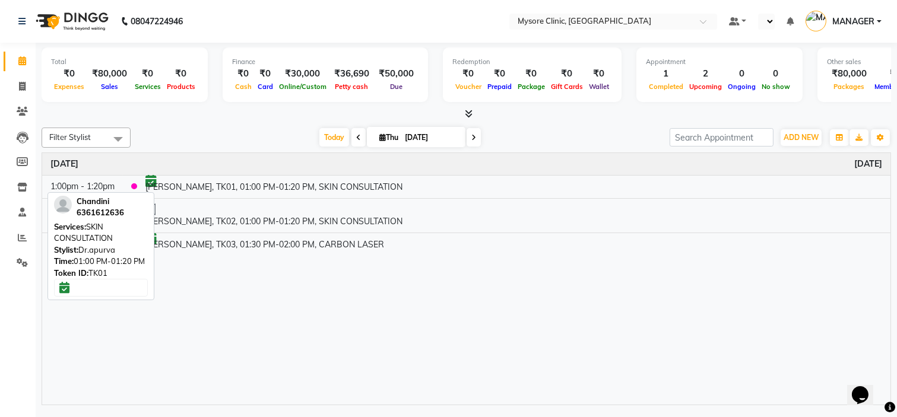
select select "en"
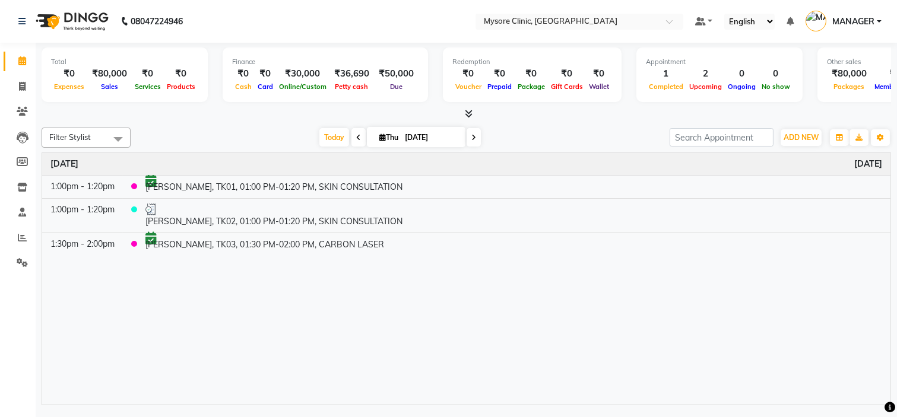
click at [20, 75] on li "Invoice" at bounding box center [18, 87] width 36 height 26
click at [21, 84] on icon at bounding box center [22, 86] width 7 height 9
select select "7445"
select select "service"
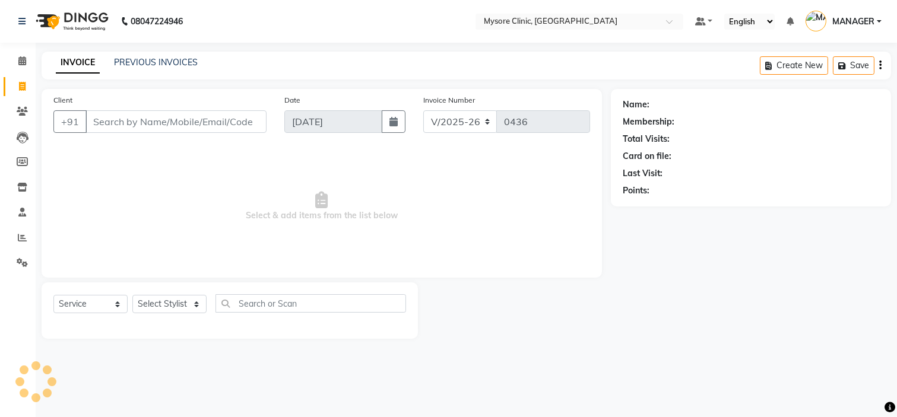
click at [146, 123] on input "Client" at bounding box center [175, 121] width 181 height 23
click at [139, 123] on input "Client" at bounding box center [175, 121] width 181 height 23
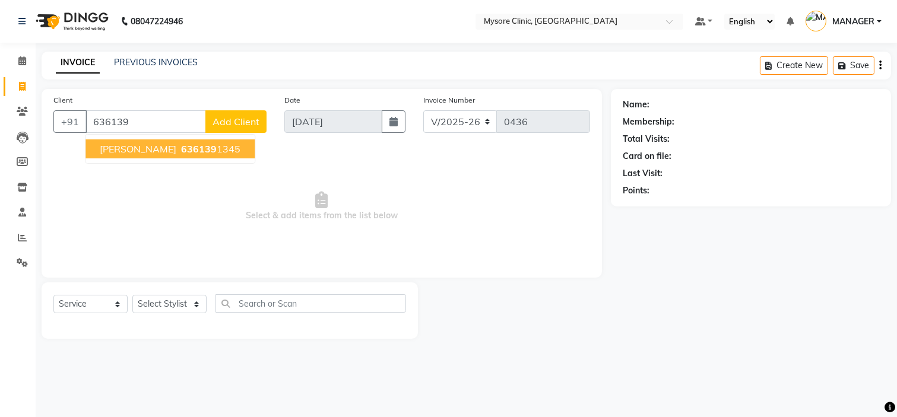
click at [181, 151] on span "636139" at bounding box center [199, 149] width 36 height 12
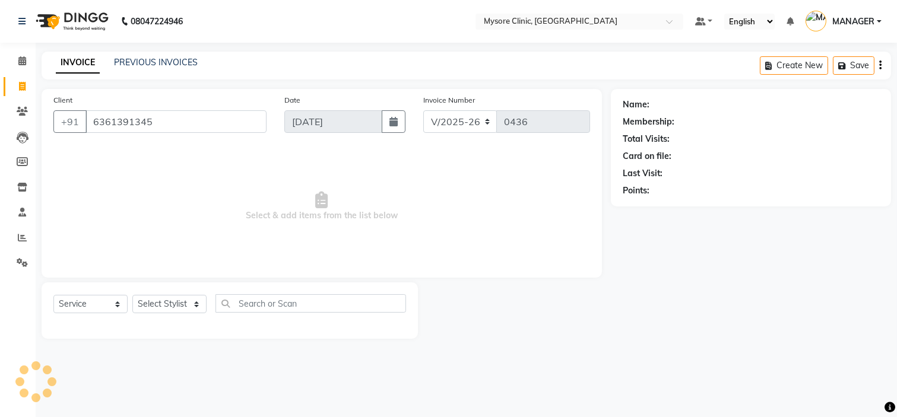
type input "6361391345"
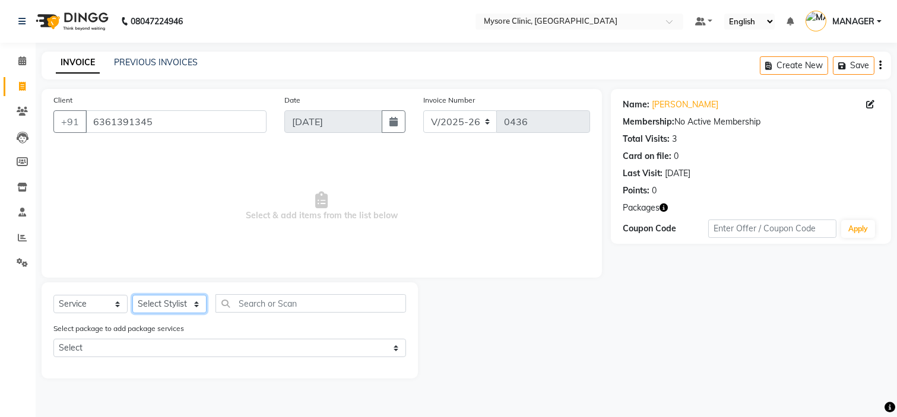
click at [180, 298] on select "Select Stylist Ankita Arpitha Arti Ashwini Dr.Apurva Lakshmi MANAGER Ruhi Samri…" at bounding box center [169, 304] width 74 height 18
select select "65320"
click at [132, 296] on select "Select Stylist Ankita Arpitha Arti Ashwini Dr.Apurva Lakshmi MANAGER Ruhi Samri…" at bounding box center [169, 304] width 74 height 18
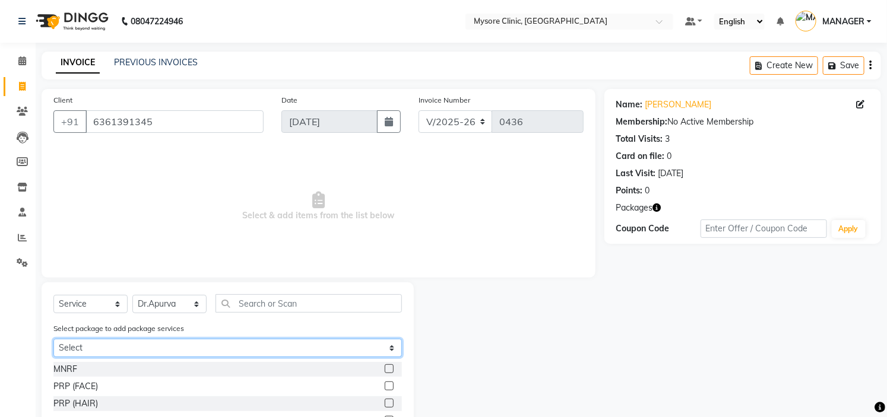
click at [245, 351] on select "Select Thanushree+peels+hydra" at bounding box center [227, 348] width 348 height 18
select select "1: Object"
click at [53, 339] on select "Select Thanushree+peels+hydra" at bounding box center [227, 348] width 348 height 18
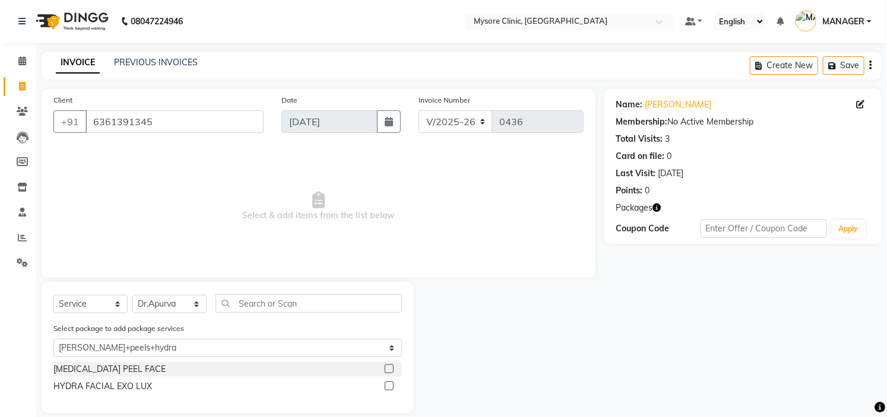
click at [392, 367] on label at bounding box center [389, 368] width 9 height 9
click at [392, 367] on input "checkbox" at bounding box center [389, 370] width 8 height 8
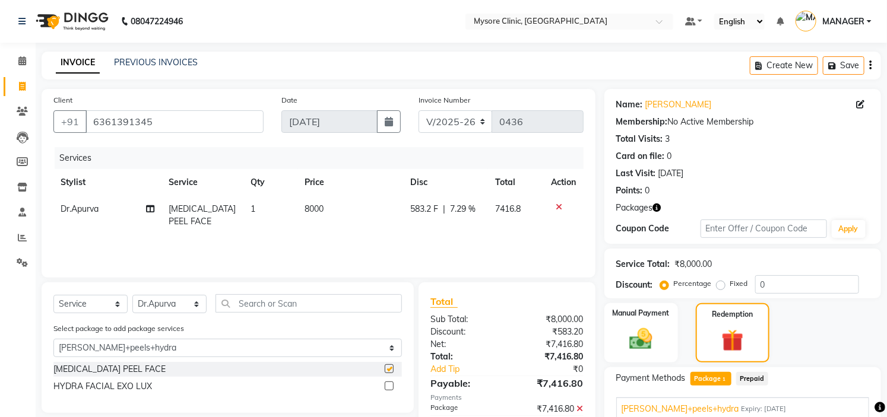
checkbox input "false"
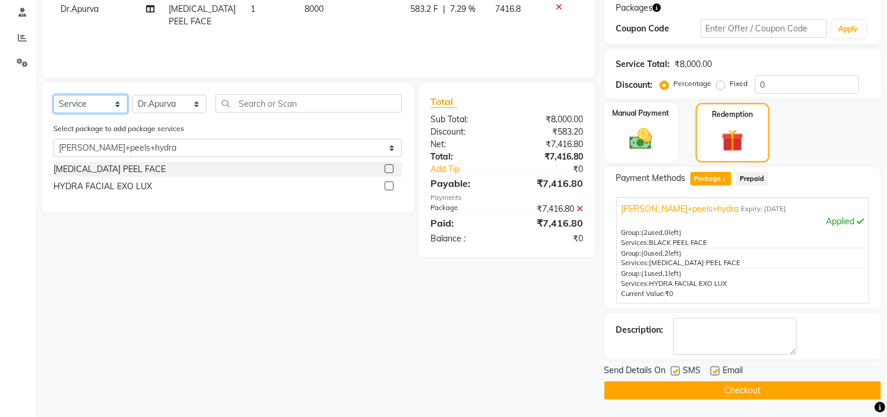
click at [108, 105] on select "Select Service Product Membership Package Voucher Prepaid Gift Card" at bounding box center [90, 104] width 74 height 18
select select "product"
click at [53, 95] on select "Select Service Product Membership Package Voucher Prepaid Gift Card" at bounding box center [90, 104] width 74 height 18
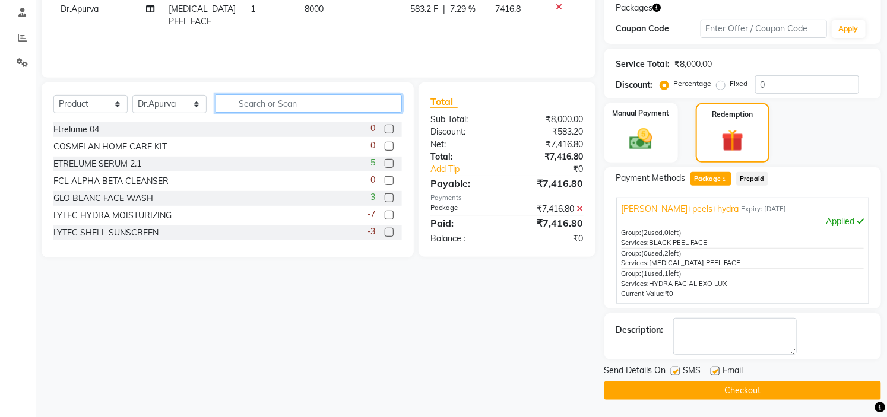
click at [255, 102] on input "text" at bounding box center [308, 103] width 186 height 18
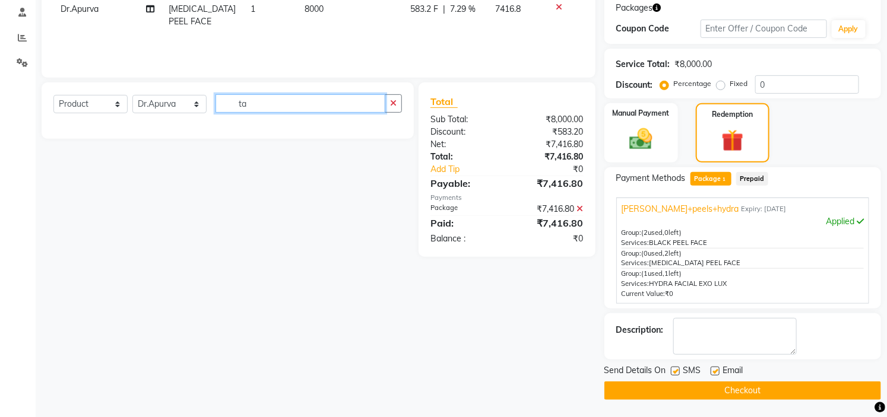
type input "t"
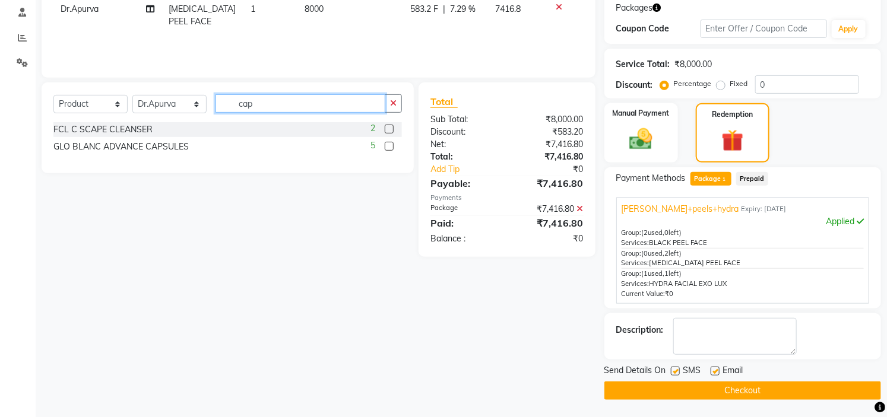
type input "cap"
click at [388, 149] on label at bounding box center [389, 146] width 9 height 9
click at [388, 149] on input "checkbox" at bounding box center [389, 147] width 8 height 8
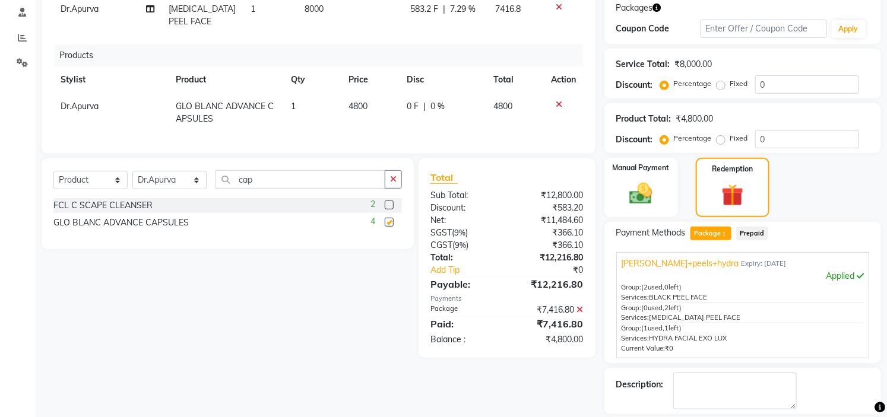
checkbox input "false"
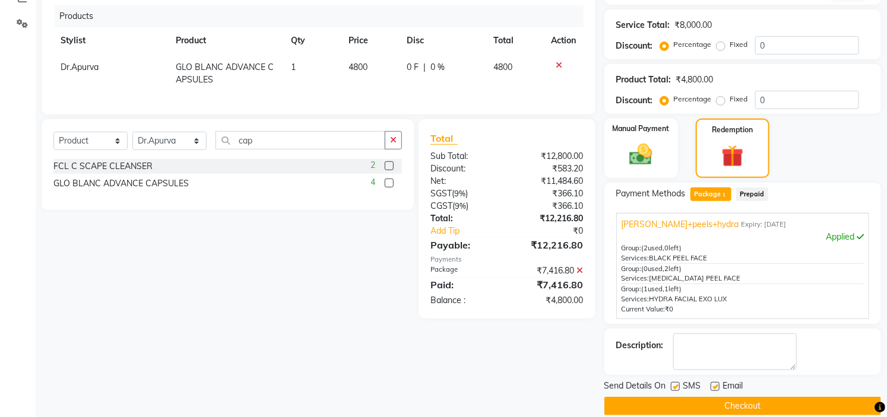
scroll to position [255, 0]
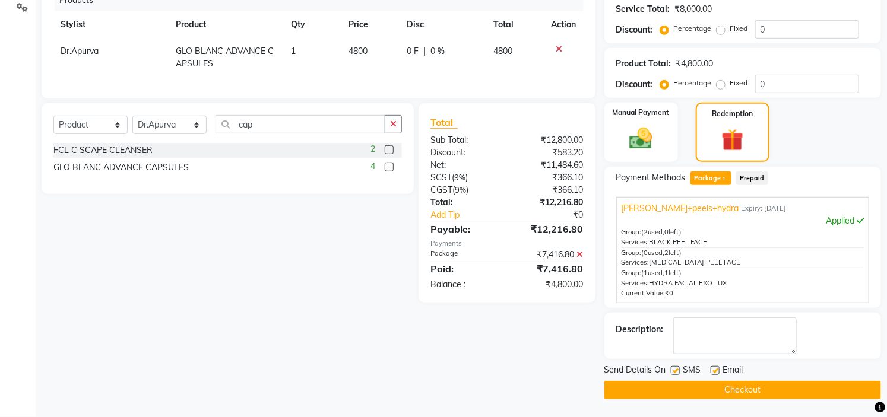
click at [559, 46] on icon at bounding box center [559, 49] width 7 height 8
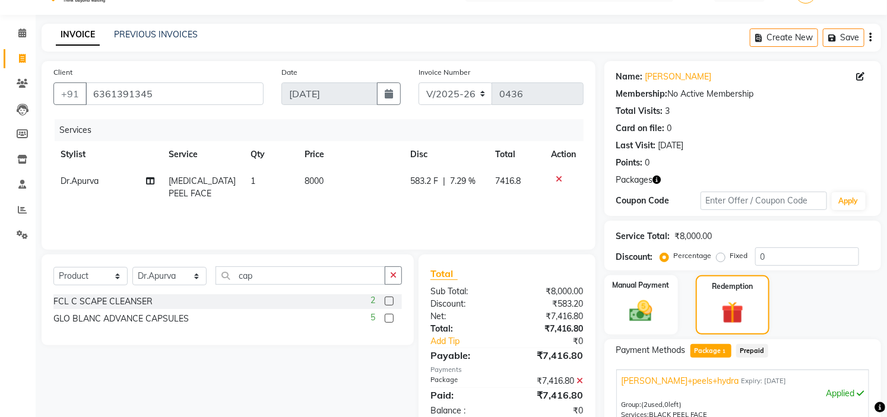
scroll to position [0, 0]
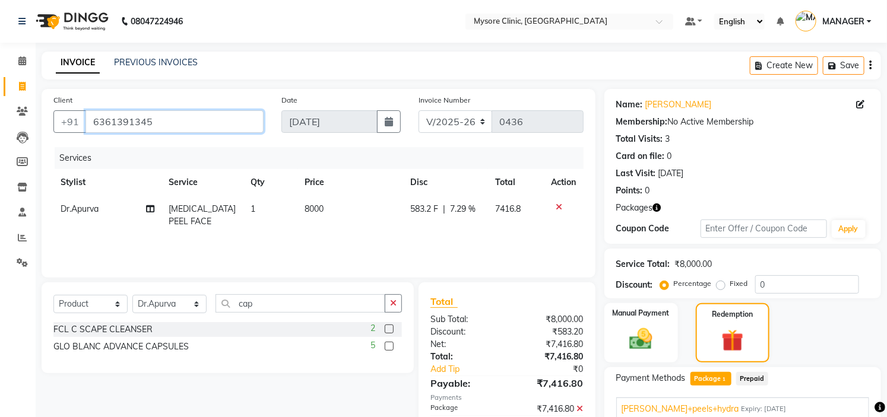
click at [121, 123] on input "6361391345" at bounding box center [174, 121] width 178 height 23
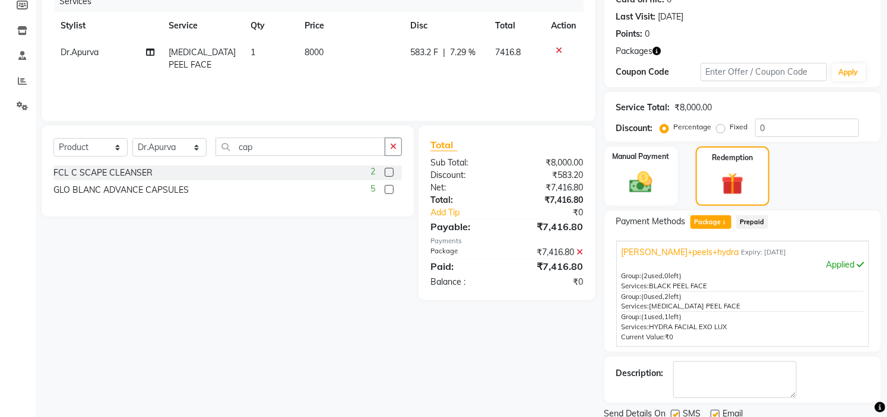
scroll to position [200, 0]
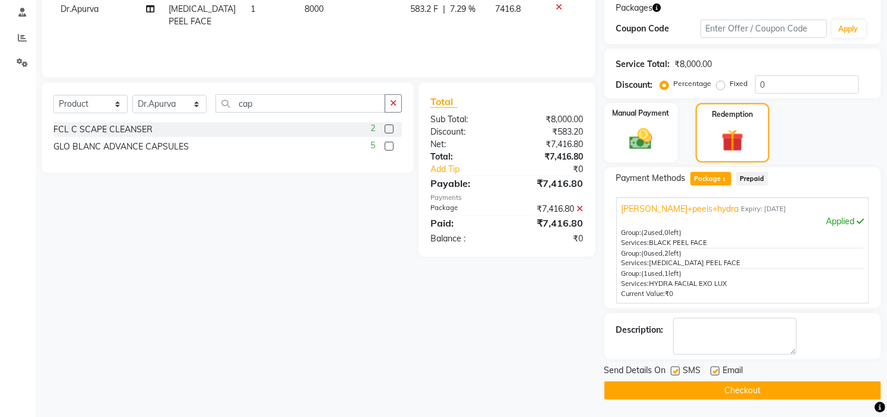
click at [747, 390] on button "Checkout" at bounding box center [742, 391] width 277 height 18
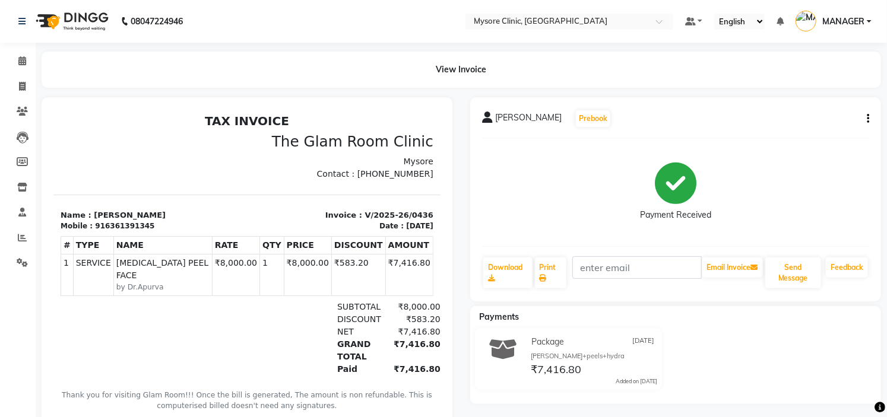
click at [125, 226] on div "916361391345" at bounding box center [123, 225] width 59 height 11
copy div "916361391345"
click at [18, 57] on icon at bounding box center [22, 60] width 8 height 9
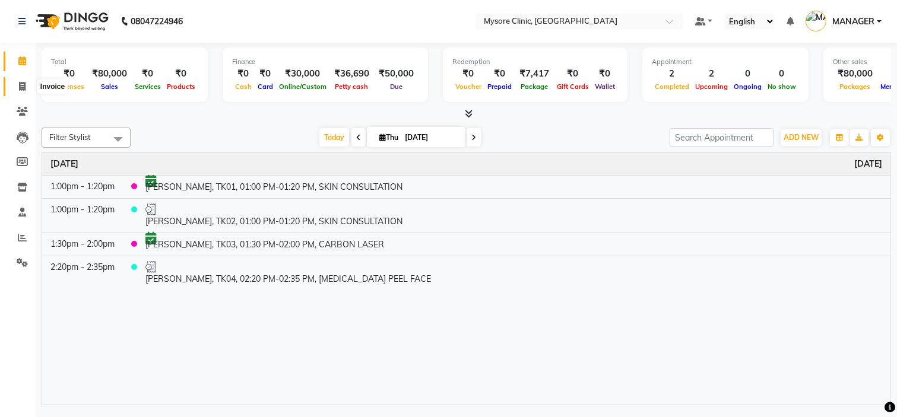
click at [16, 85] on span at bounding box center [22, 87] width 21 height 14
select select "service"
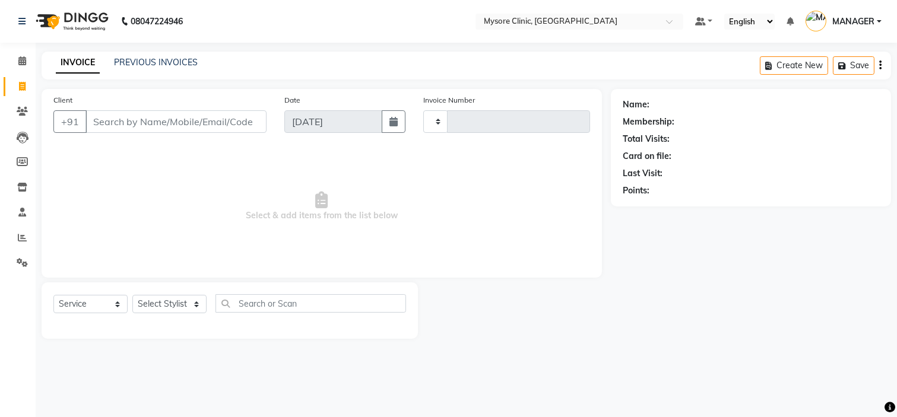
type input "916361391345"
type input "0437"
select select "7445"
type input "916361391345"
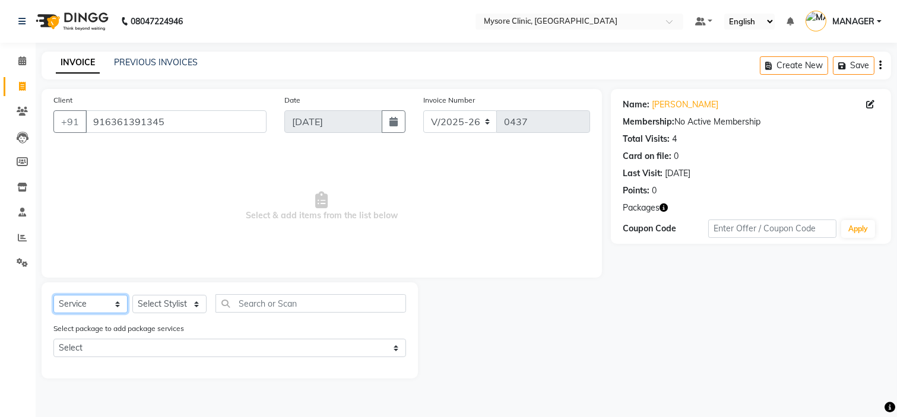
click at [119, 303] on select "Select Service Product Membership Package Voucher Prepaid Gift Card" at bounding box center [90, 304] width 74 height 18
select select "product"
click at [53, 296] on select "Select Service Product Membership Package Voucher Prepaid Gift Card" at bounding box center [90, 304] width 74 height 18
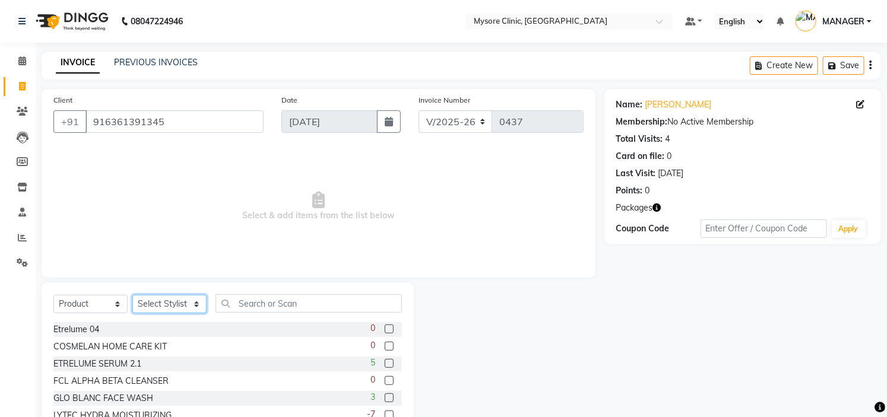
click at [193, 304] on select "Select Stylist Ankita Arpitha Arti Ashwini Dr.Apurva Lakshmi MANAGER Ruhi Samri…" at bounding box center [169, 304] width 74 height 18
select select "65320"
click at [132, 296] on select "Select Stylist Ankita Arpitha Arti Ashwini Dr.Apurva Lakshmi MANAGER Ruhi Samri…" at bounding box center [169, 304] width 74 height 18
click at [282, 305] on input "text" at bounding box center [308, 303] width 186 height 18
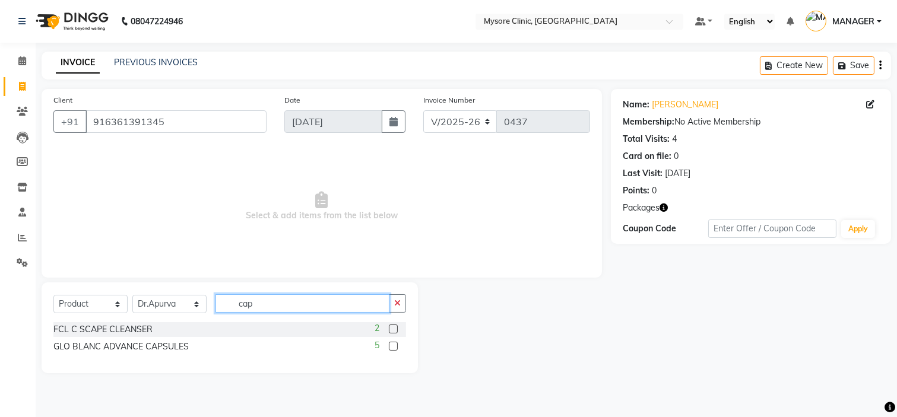
type input "cap"
click at [392, 346] on label at bounding box center [393, 346] width 9 height 9
click at [392, 346] on input "checkbox" at bounding box center [393, 347] width 8 height 8
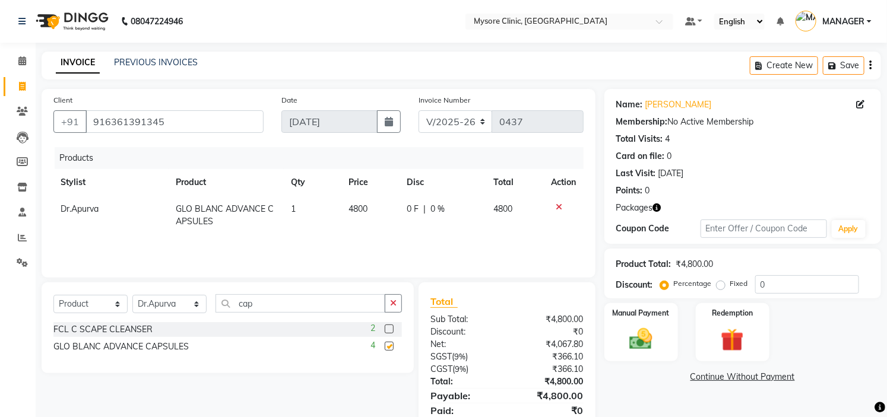
checkbox input "false"
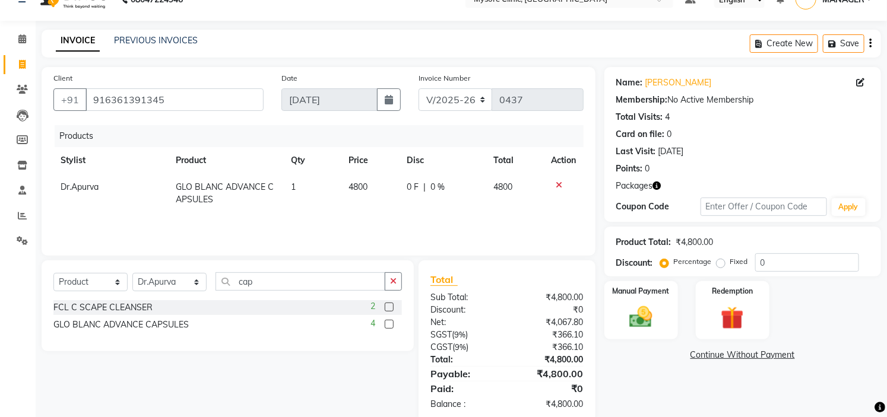
scroll to position [45, 0]
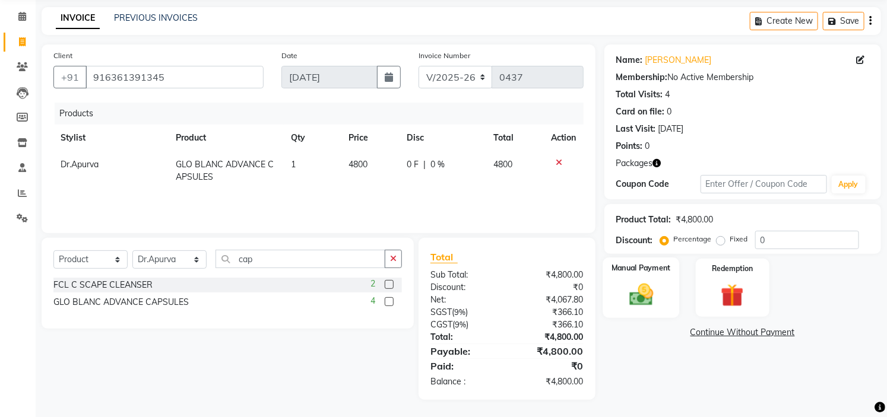
click at [642, 286] on img at bounding box center [640, 294] width 39 height 27
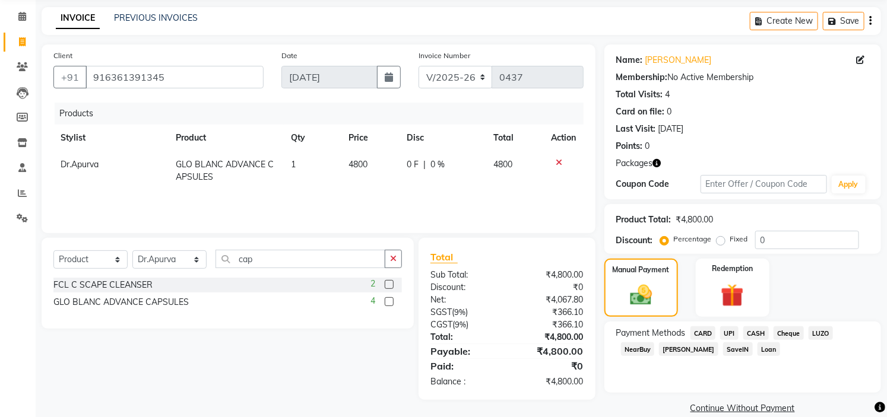
click at [761, 332] on span "CASH" at bounding box center [756, 333] width 26 height 14
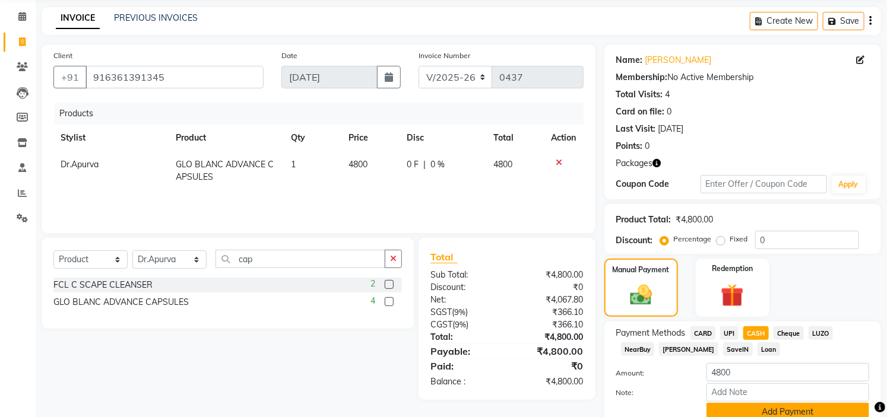
click at [772, 408] on button "Add Payment" at bounding box center [787, 412] width 163 height 18
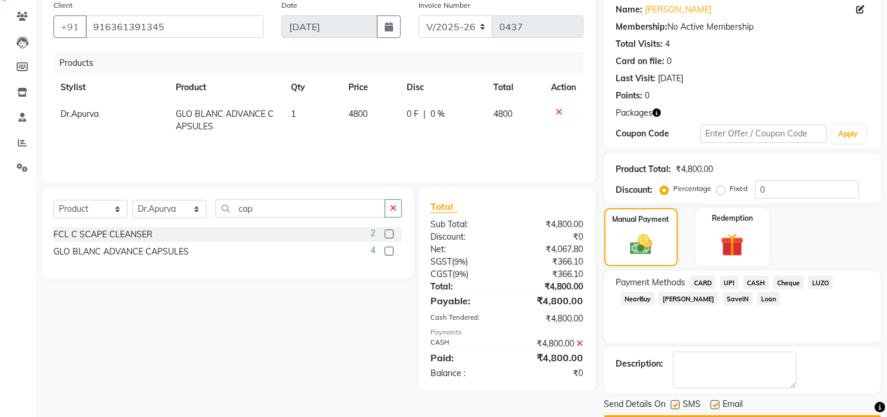
scroll to position [129, 0]
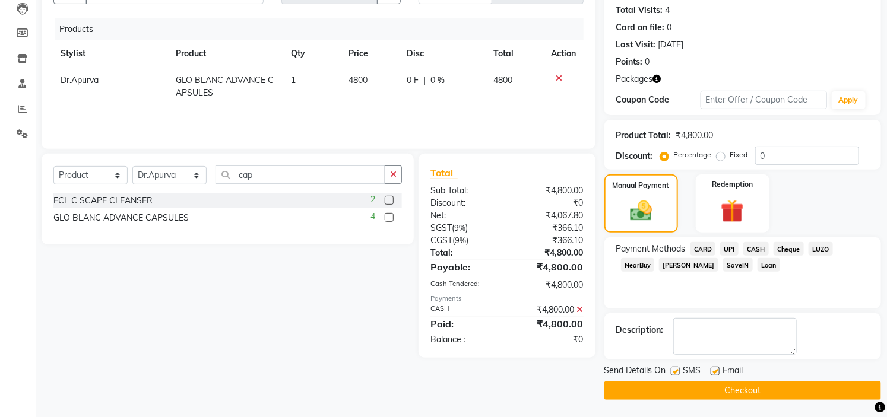
click at [768, 386] on button "Checkout" at bounding box center [742, 391] width 277 height 18
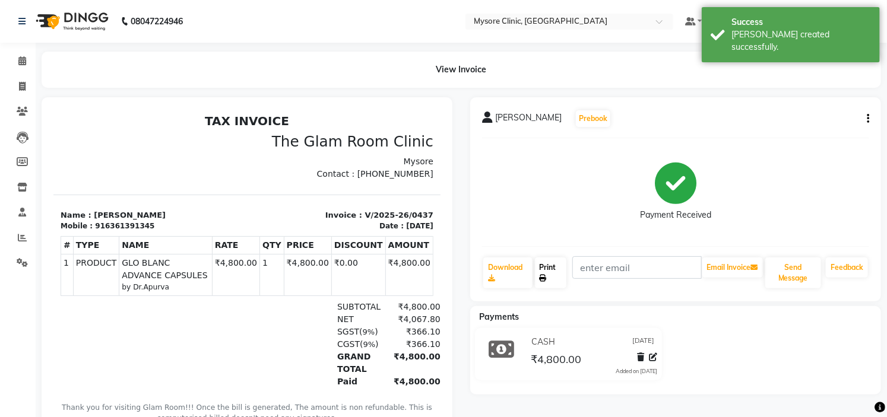
click at [551, 273] on link "Print" at bounding box center [551, 273] width 32 height 31
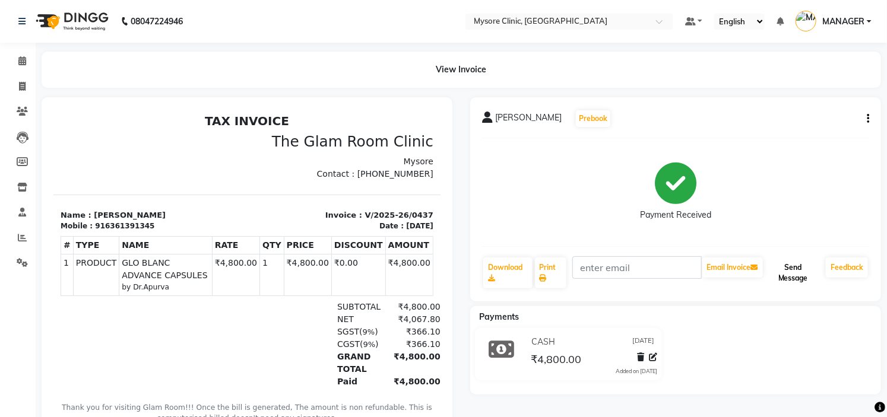
click at [795, 277] on button "Send Message" at bounding box center [793, 273] width 56 height 31
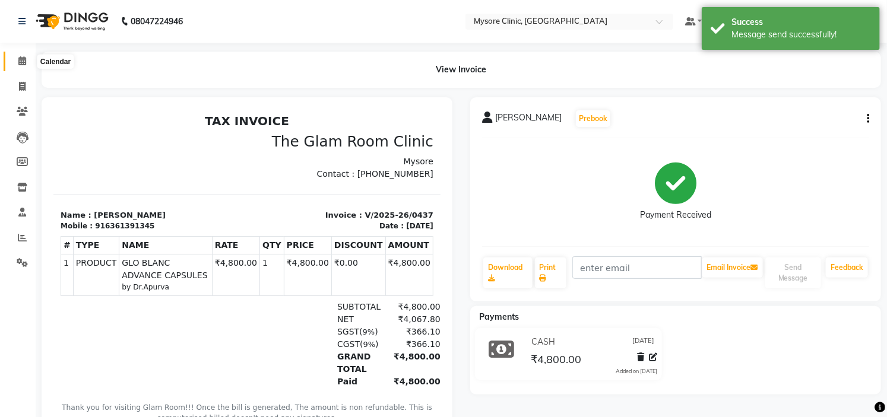
click at [24, 63] on icon at bounding box center [22, 60] width 8 height 9
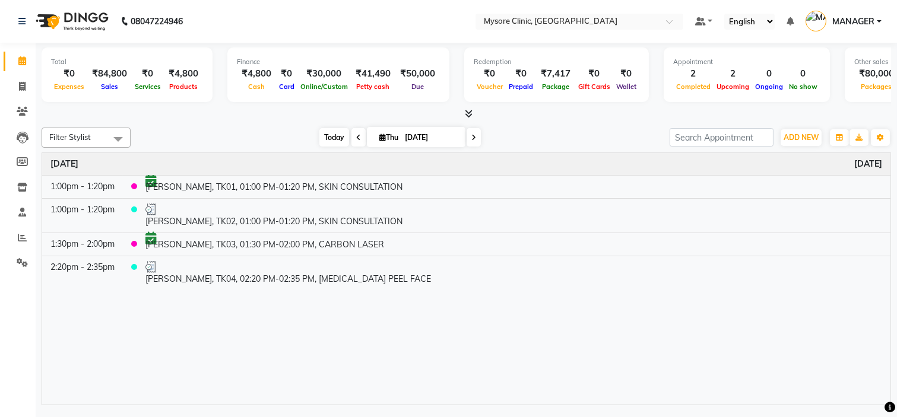
click at [331, 135] on span "Today" at bounding box center [334, 137] width 30 height 18
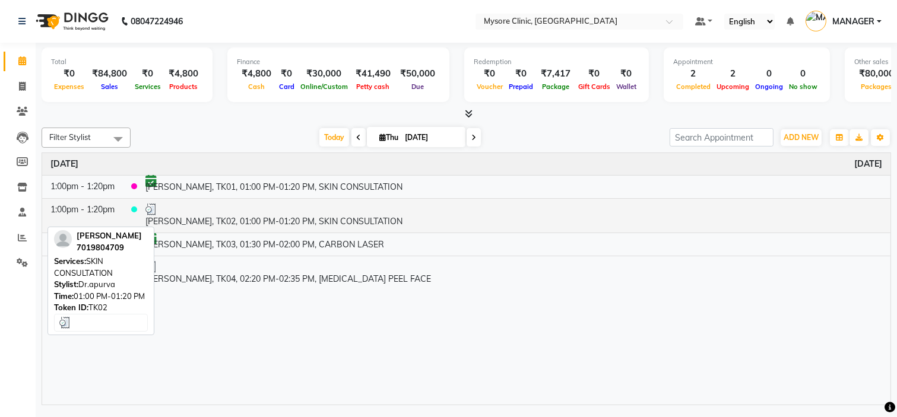
click at [182, 221] on td "[PERSON_NAME], TK02, 01:00 PM-01:20 PM, SKIN CONSULTATION" at bounding box center [513, 215] width 753 height 34
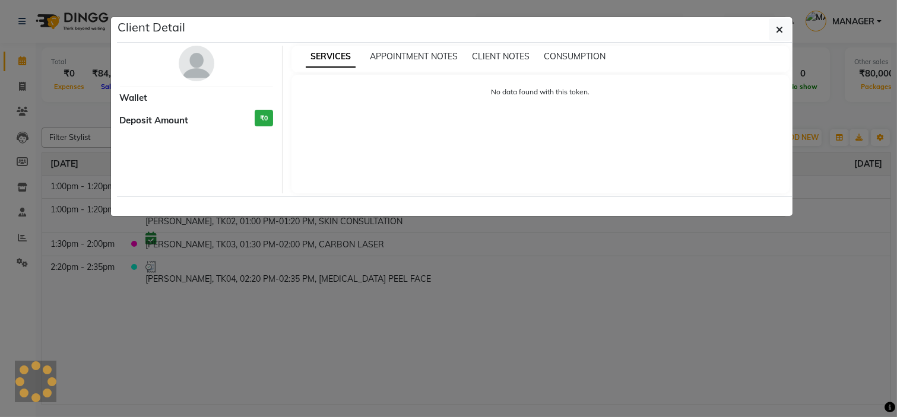
select select "3"
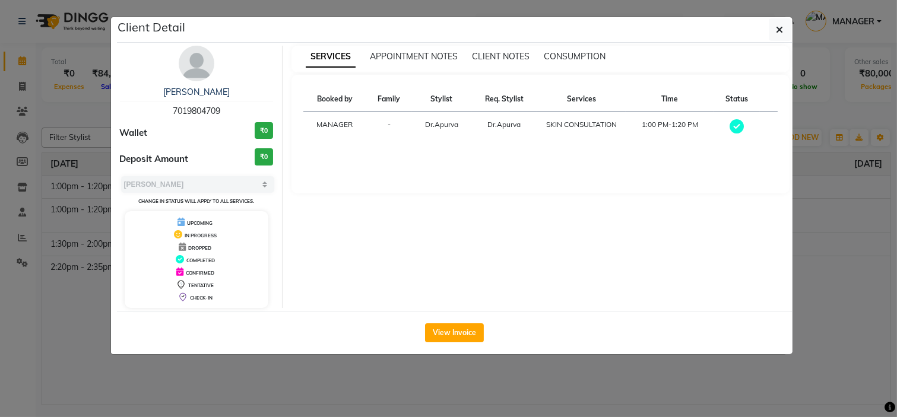
click at [209, 114] on span "7019804709" at bounding box center [196, 111] width 47 height 11
copy span "7019804709"
click at [781, 28] on icon "button" at bounding box center [779, 29] width 7 height 9
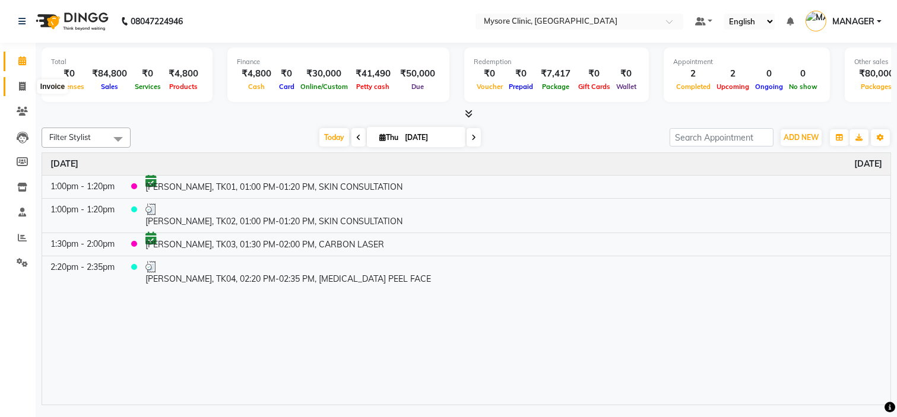
click at [24, 82] on icon at bounding box center [22, 86] width 7 height 9
select select "service"
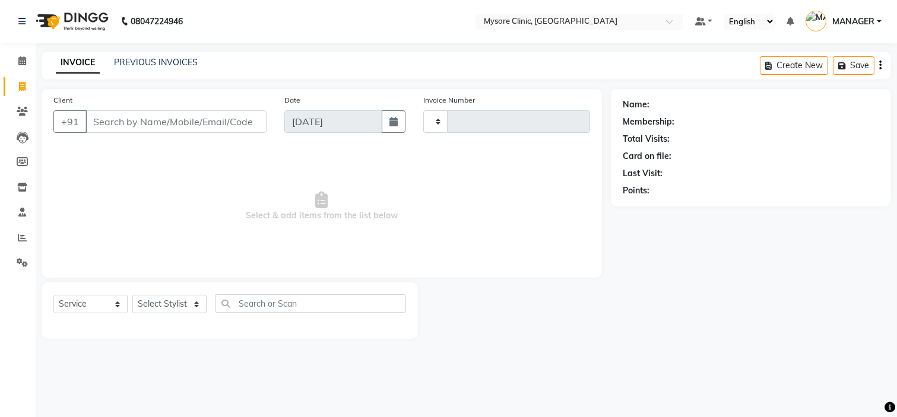
type input "0438"
select select "7445"
click at [155, 126] on input "Client" at bounding box center [175, 121] width 181 height 23
type input "7019804709"
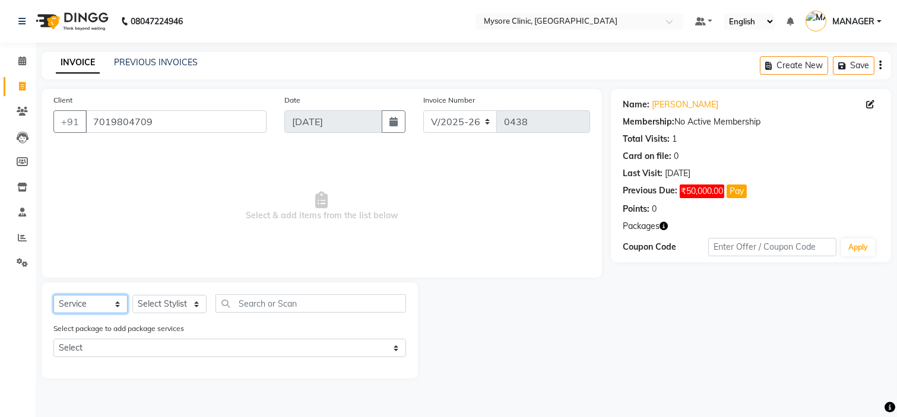
click at [101, 301] on select "Select Service Product Membership Package Voucher Prepaid Gift Card" at bounding box center [90, 304] width 74 height 18
select select "package"
click at [53, 296] on select "Select Service Product Membership Package Voucher Prepaid Gift Card" at bounding box center [90, 304] width 74 height 18
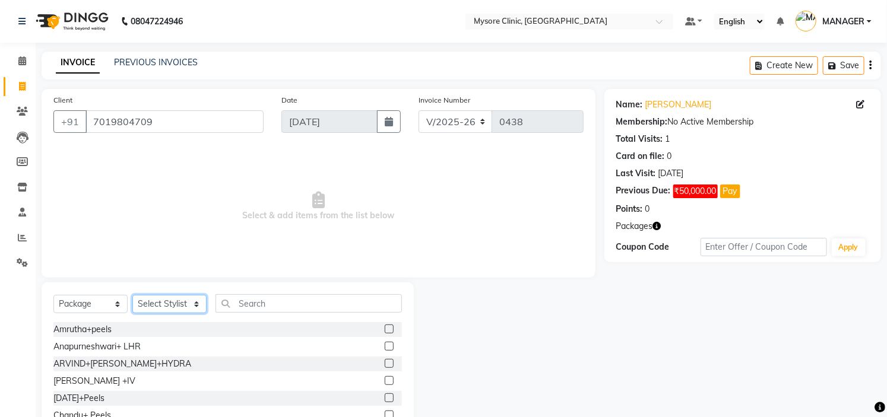
click at [177, 303] on select "Select Stylist Ankita Arpitha Arti Ashwini Dr.Apurva Lakshmi MANAGER Ruhi Samri…" at bounding box center [169, 304] width 74 height 18
select select "65320"
click at [132, 296] on select "Select Stylist Ankita Arpitha Arti Ashwini Dr.Apurva Lakshmi MANAGER Ruhi Samri…" at bounding box center [169, 304] width 74 height 18
click at [289, 306] on input "text" at bounding box center [308, 303] width 186 height 18
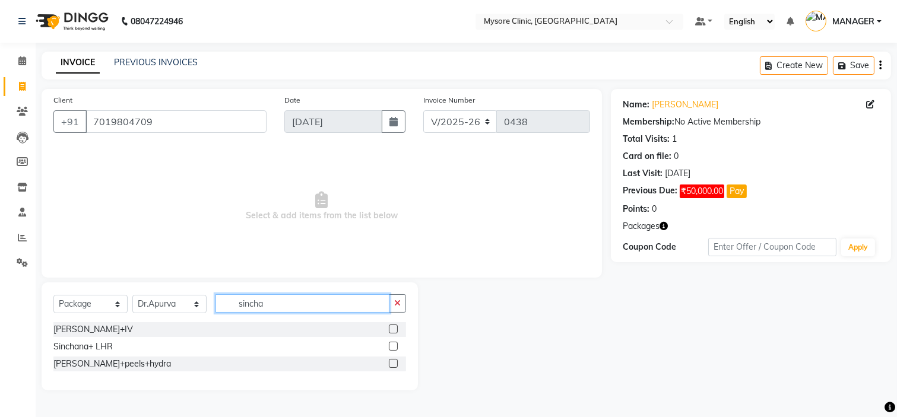
type input "sincha"
click at [393, 329] on label at bounding box center [393, 329] width 9 height 9
click at [393, 329] on input "checkbox" at bounding box center [393, 330] width 8 height 8
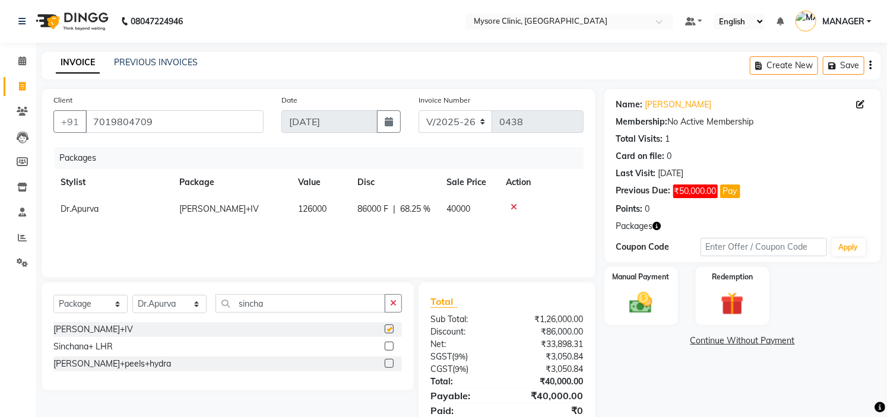
checkbox input "false"
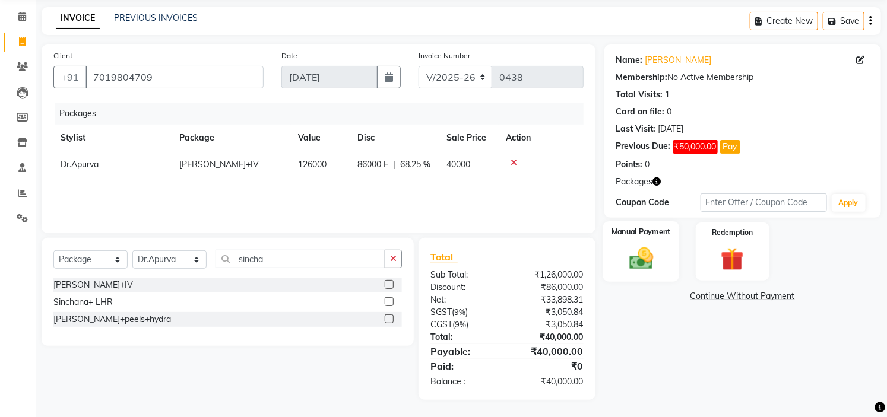
click at [651, 256] on img at bounding box center [640, 258] width 39 height 27
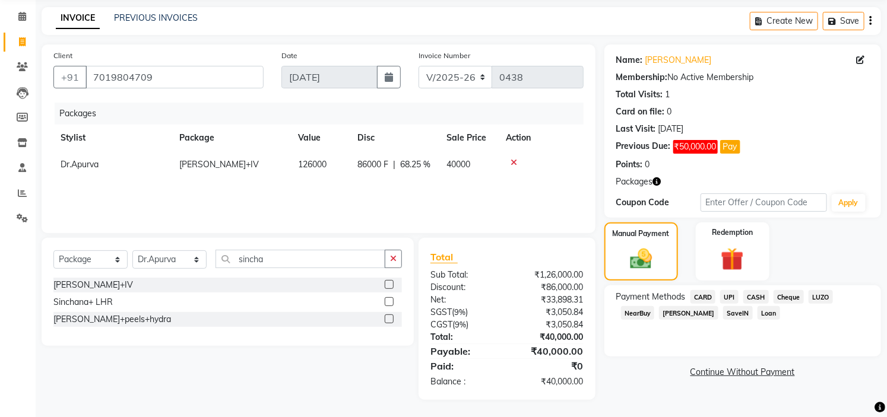
click at [679, 312] on span "Bajaj Finserv" at bounding box center [688, 313] width 59 height 14
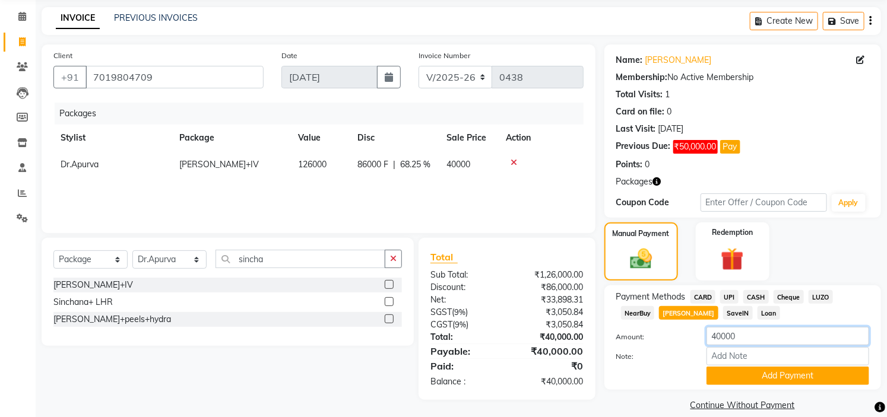
click at [752, 332] on input "40000" at bounding box center [787, 336] width 163 height 18
type input "4"
type input "27281"
click at [766, 377] on button "Add Payment" at bounding box center [787, 376] width 163 height 18
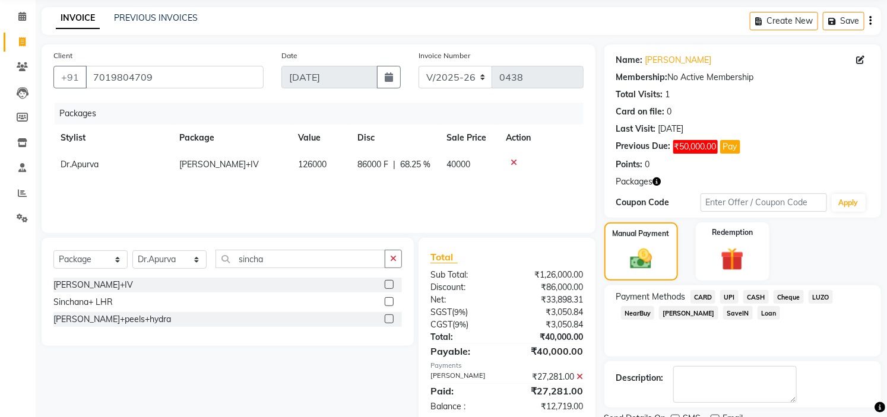
click at [730, 296] on span "UPI" at bounding box center [729, 297] width 18 height 14
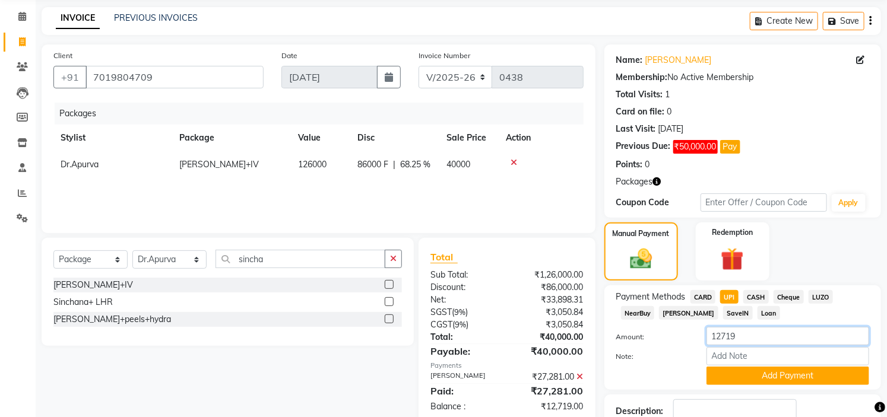
click at [758, 336] on input "12719" at bounding box center [787, 336] width 163 height 18
type input "1"
type input "8000"
click at [775, 372] on button "Add Payment" at bounding box center [787, 376] width 163 height 18
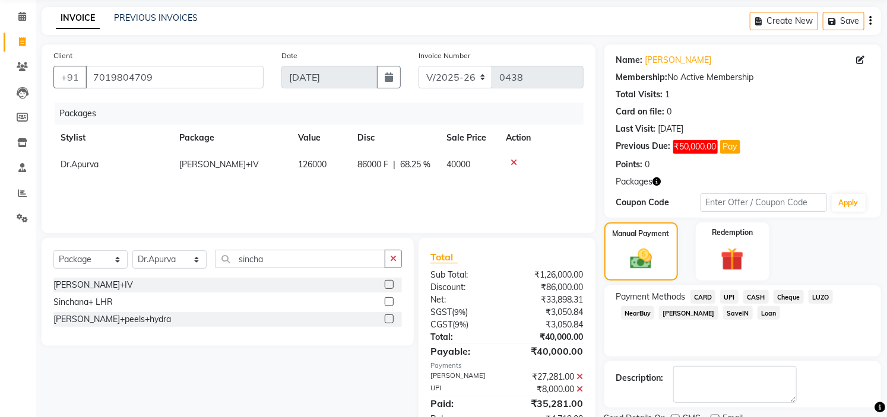
click at [757, 311] on span "Loan" at bounding box center [768, 313] width 23 height 14
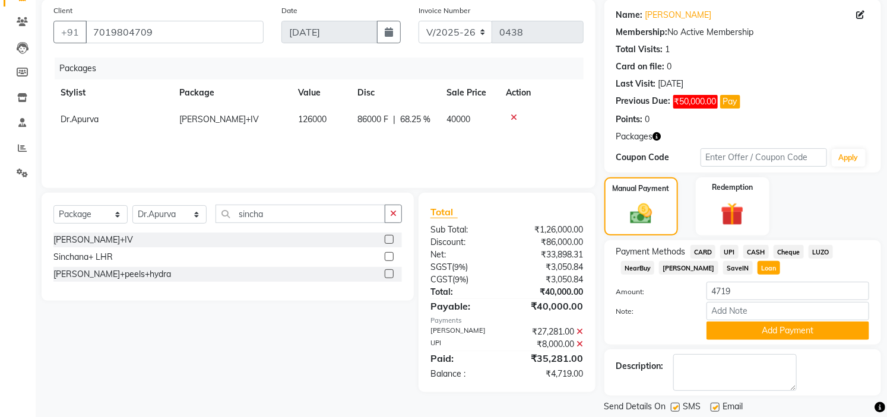
scroll to position [127, 0]
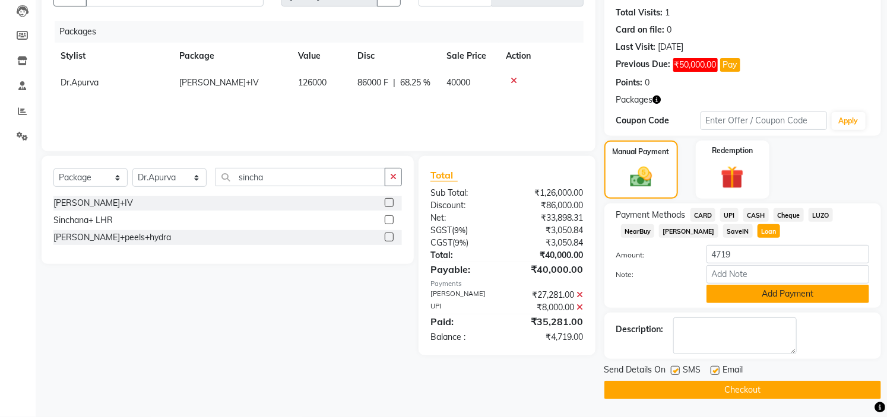
click at [776, 291] on button "Add Payment" at bounding box center [787, 294] width 163 height 18
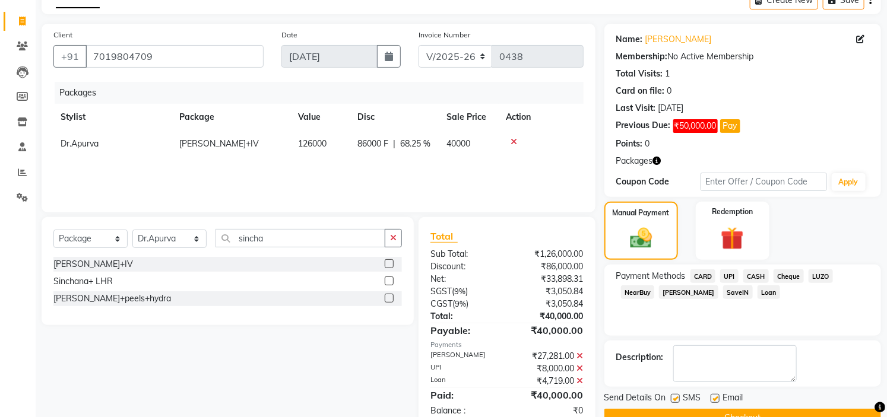
scroll to position [95, 0]
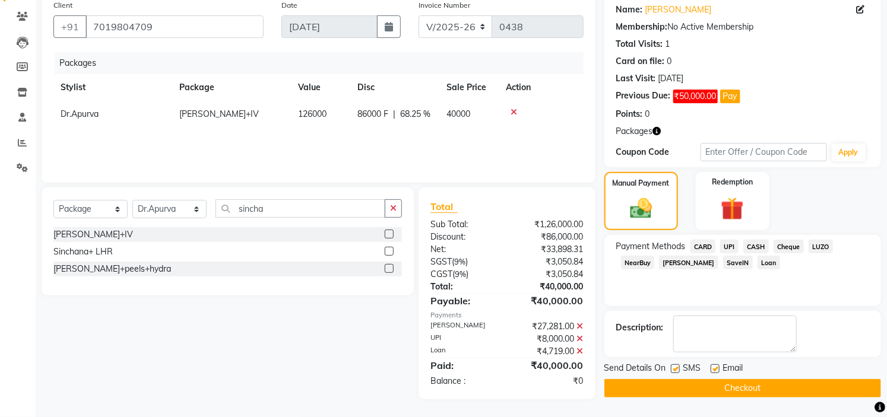
click at [732, 387] on button "Checkout" at bounding box center [742, 388] width 277 height 18
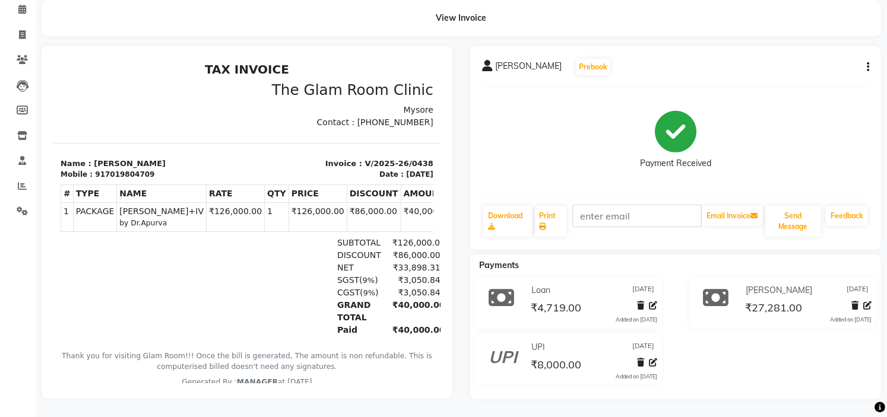
scroll to position [61, 0]
click at [550, 212] on link "Print" at bounding box center [551, 221] width 32 height 31
click at [798, 212] on button "Send Message" at bounding box center [793, 221] width 56 height 31
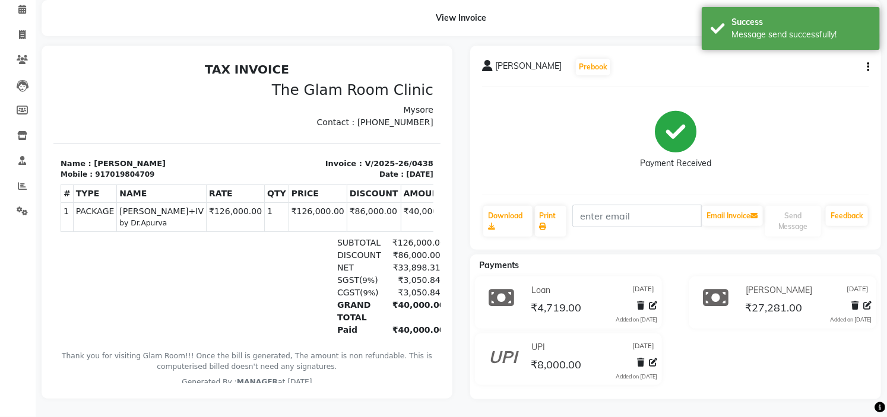
scroll to position [0, 0]
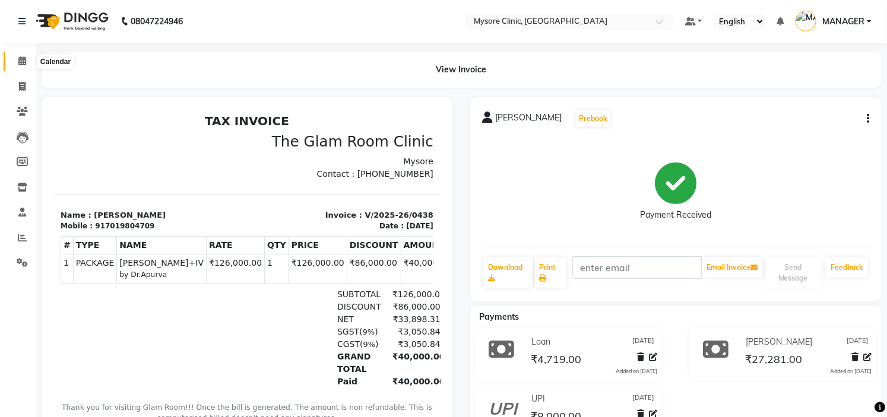
click at [20, 55] on span at bounding box center [22, 62] width 21 height 14
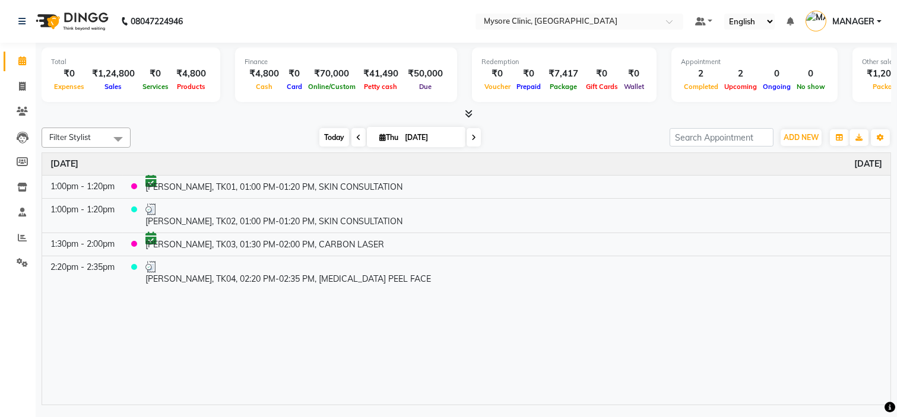
click at [331, 135] on span "Today" at bounding box center [334, 137] width 30 height 18
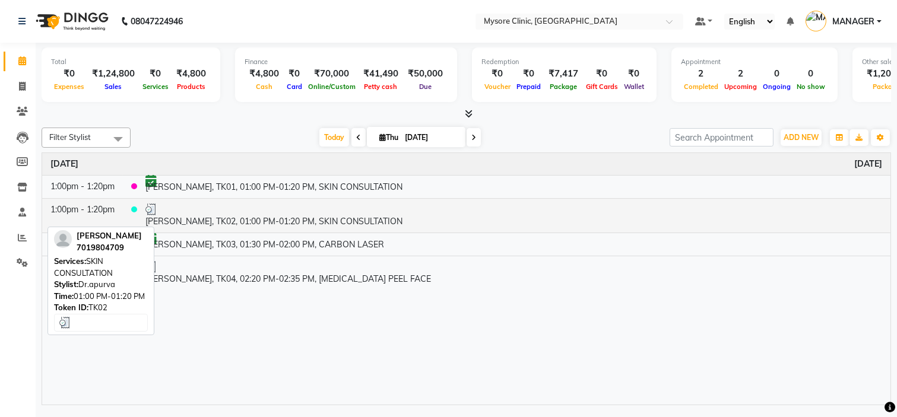
click at [265, 216] on td "[PERSON_NAME], TK02, 01:00 PM-01:20 PM, SKIN CONSULTATION" at bounding box center [513, 215] width 753 height 34
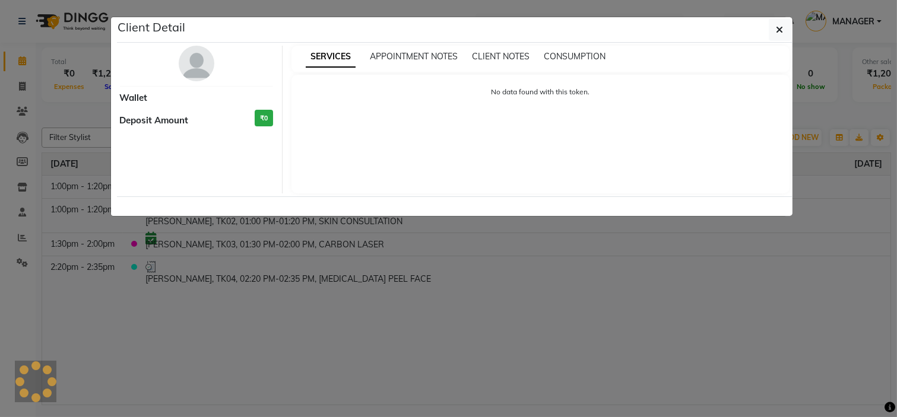
select select "3"
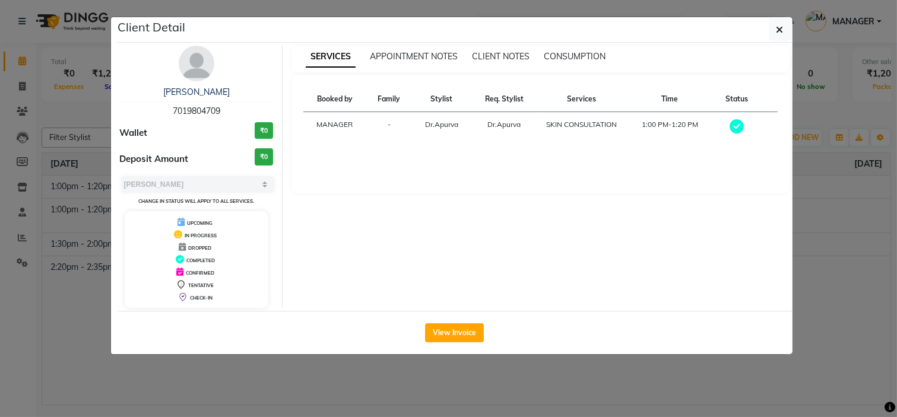
click at [204, 107] on span "7019804709" at bounding box center [196, 111] width 47 height 11
copy span "7019804709"
drag, startPoint x: 204, startPoint y: 107, endPoint x: 746, endPoint y: 45, distance: 545.5
click at [746, 45] on div "Sinchana 7019804709 Wallet ₹0 Deposit Amount ₹0 Select MARK DONE UPCOMING Chang…" at bounding box center [454, 177] width 675 height 268
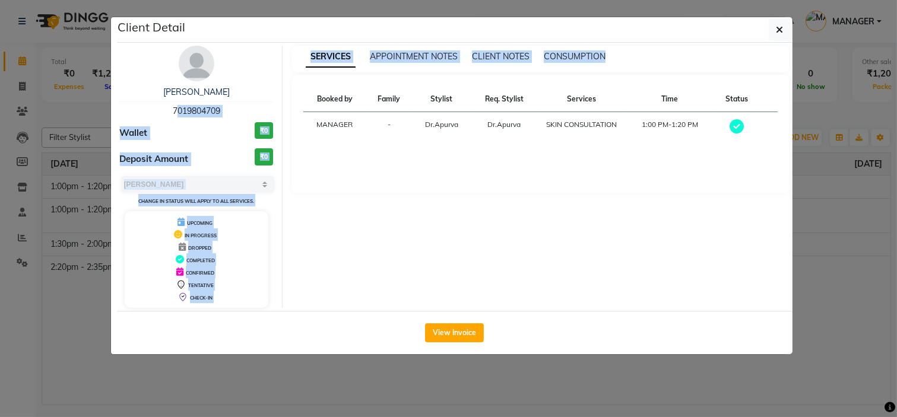
copy div "7019804709 Wallet ₹0 Deposit Amount ₹0 Select MARK DONE UPCOMING Change in stat…"
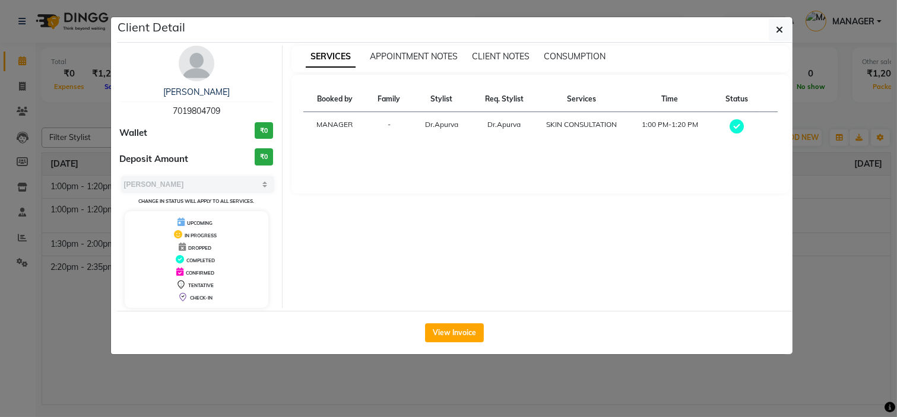
click at [586, 110] on th "Services" at bounding box center [581, 100] width 88 height 26
click at [199, 108] on span "7019804709" at bounding box center [196, 111] width 47 height 11
copy span "7019804709"
click at [779, 30] on icon "button" at bounding box center [779, 29] width 7 height 9
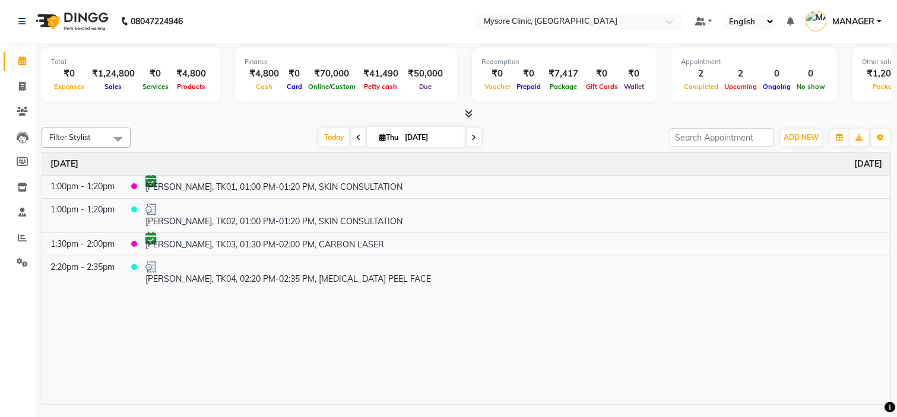
click at [239, 123] on div "Filter Stylist Select All Ankita Arpitha Arti Ashwini Dr.Apurva Lakshmi MANAGER…" at bounding box center [466, 264] width 849 height 282
click at [12, 88] on span at bounding box center [22, 87] width 21 height 14
select select "service"
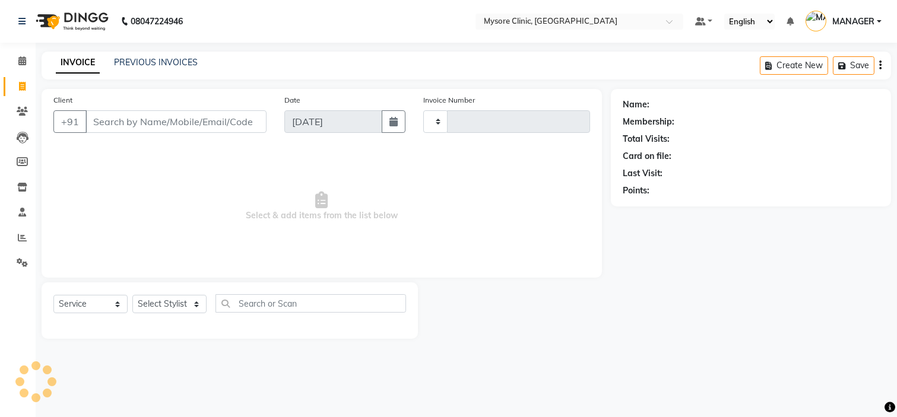
type input "0439"
select select "7445"
click at [136, 122] on input "Client" at bounding box center [175, 121] width 181 height 23
type input "7019804709"
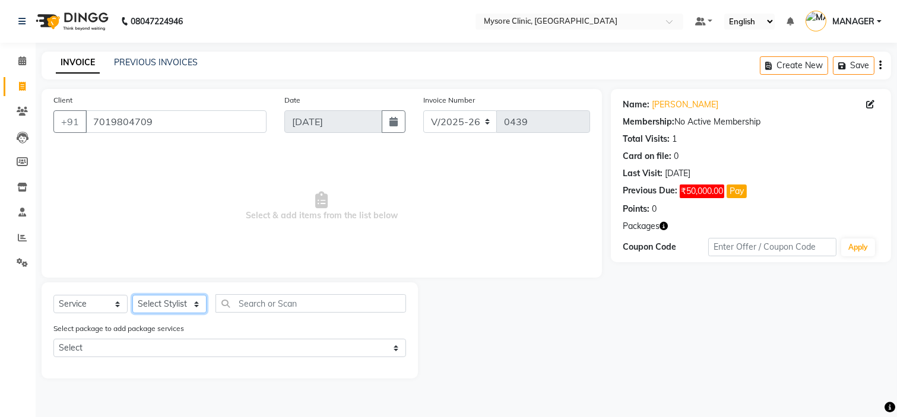
click at [169, 301] on select "Select Stylist Ankita Arpitha Arti Ashwini Dr.Apurva Lakshmi MANAGER Ruhi Samri…" at bounding box center [169, 304] width 74 height 18
select select "65320"
click at [132, 296] on select "Select Stylist Ankita Arpitha Arti Ashwini Dr.Apurva Lakshmi MANAGER Ruhi Samri…" at bounding box center [169, 304] width 74 height 18
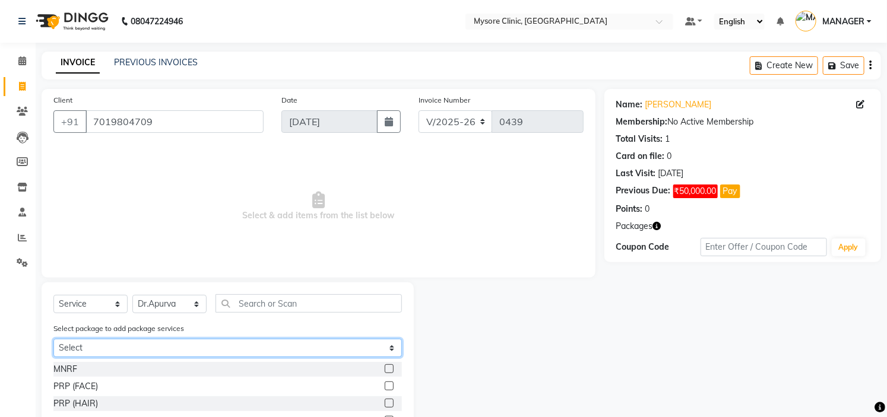
click at [293, 347] on select "Select Sinchana+IV Sinchana+ LHR" at bounding box center [227, 348] width 348 height 18
select select "1: Object"
click at [53, 339] on select "Select Sinchana+IV Sinchana+ LHR" at bounding box center [227, 348] width 348 height 18
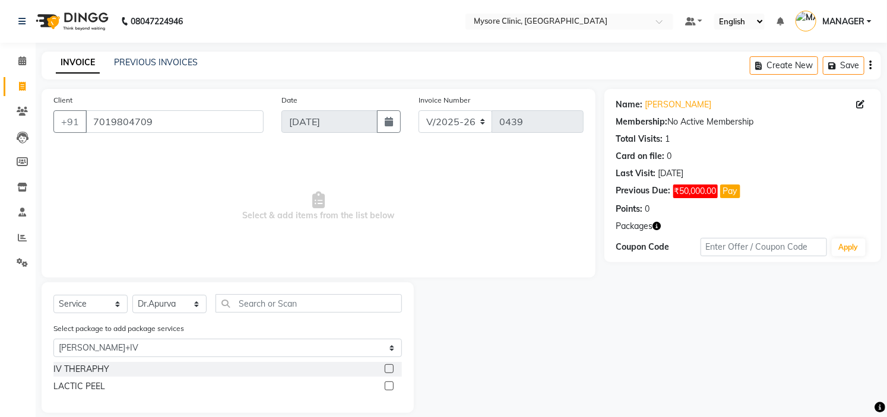
click at [388, 369] on label at bounding box center [389, 368] width 9 height 9
click at [388, 369] on input "checkbox" at bounding box center [389, 370] width 8 height 8
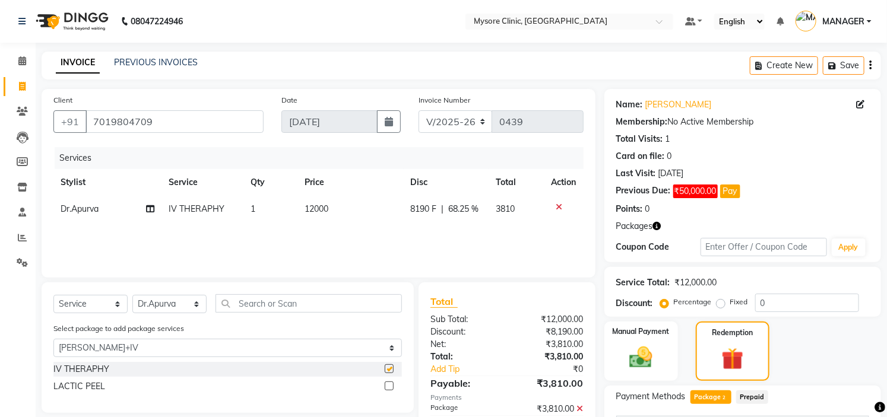
checkbox input "false"
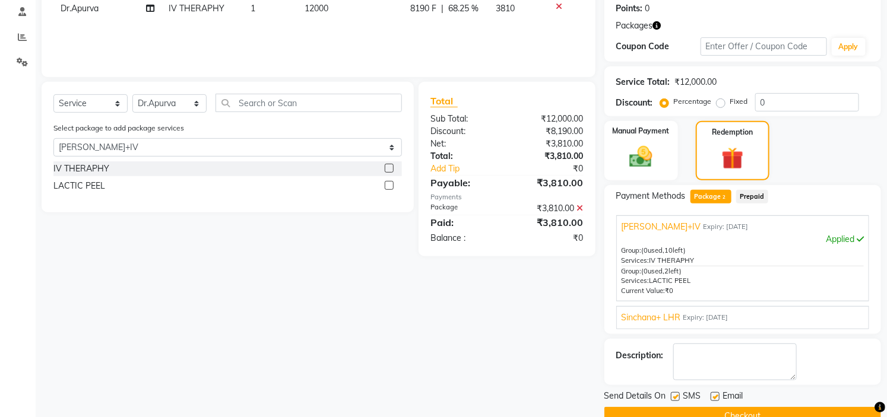
scroll to position [226, 0]
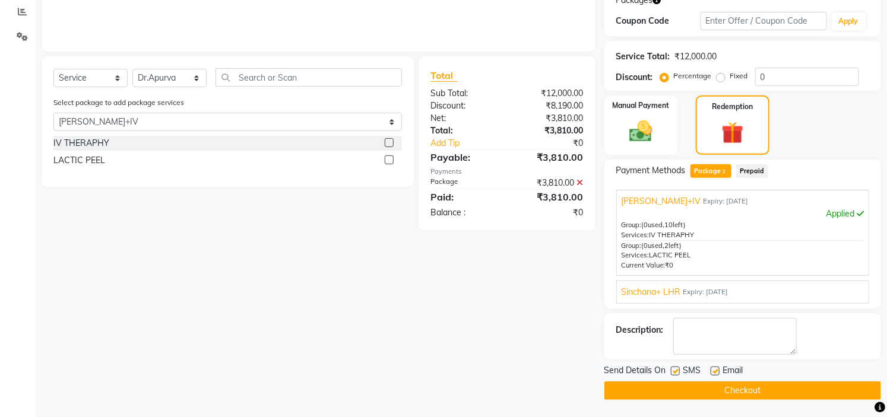
click at [738, 390] on button "Checkout" at bounding box center [742, 391] width 277 height 18
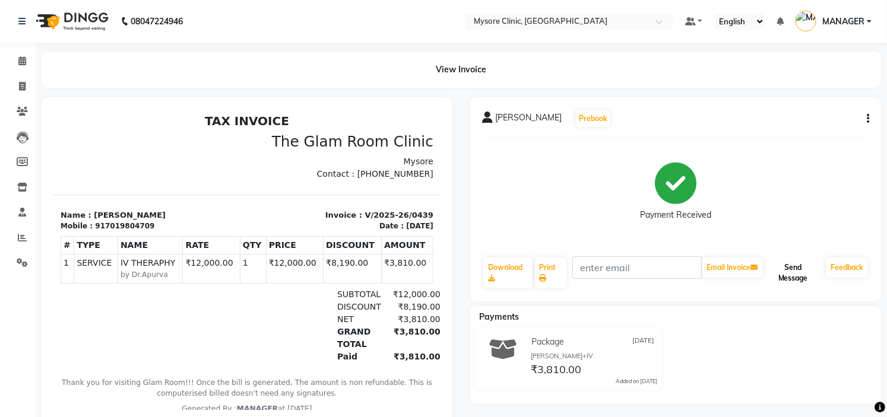
click at [797, 269] on button "Send Message" at bounding box center [793, 273] width 56 height 31
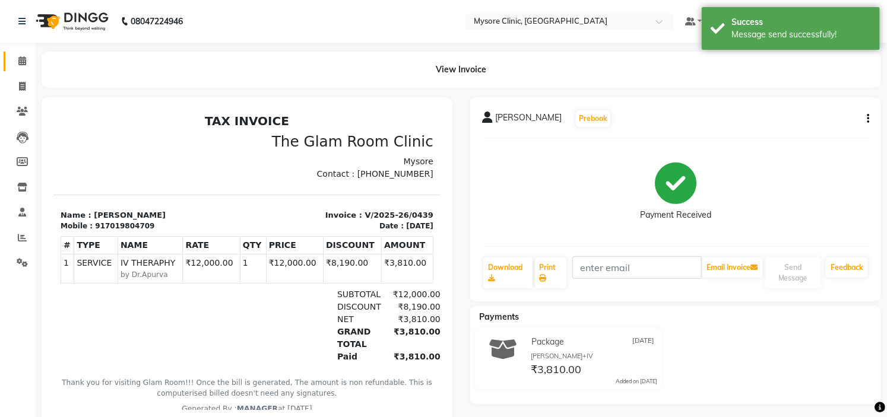
click at [22, 52] on link "Calendar" at bounding box center [18, 62] width 28 height 20
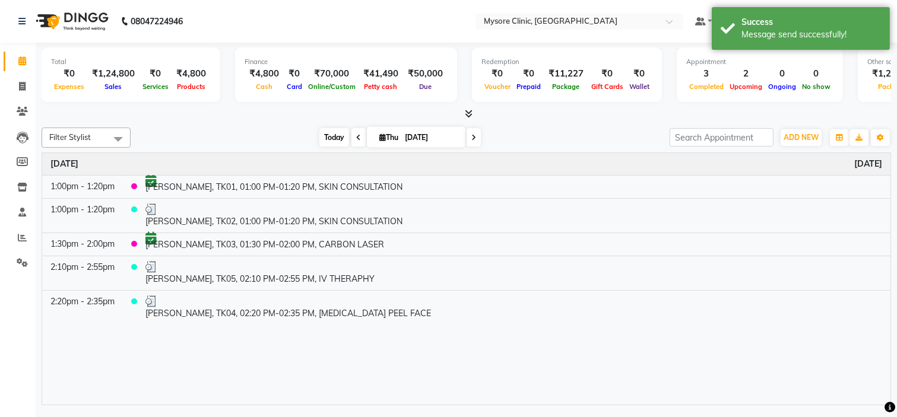
click at [325, 141] on span "Today" at bounding box center [334, 137] width 30 height 18
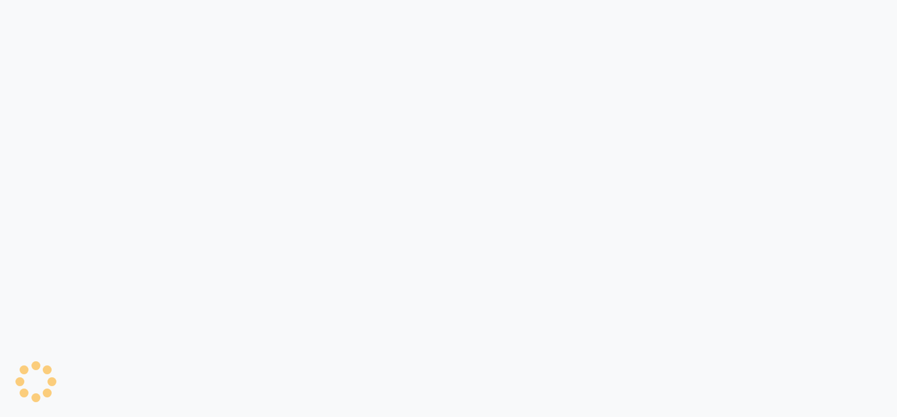
select select "7445"
select select "service"
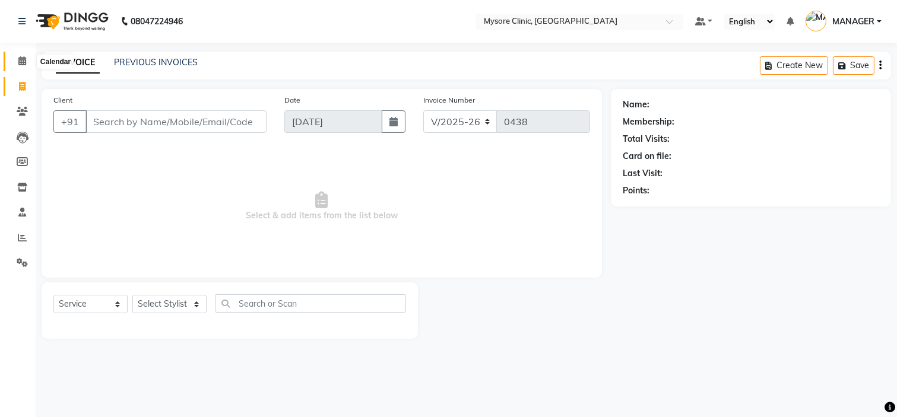
click at [20, 56] on span at bounding box center [22, 62] width 21 height 14
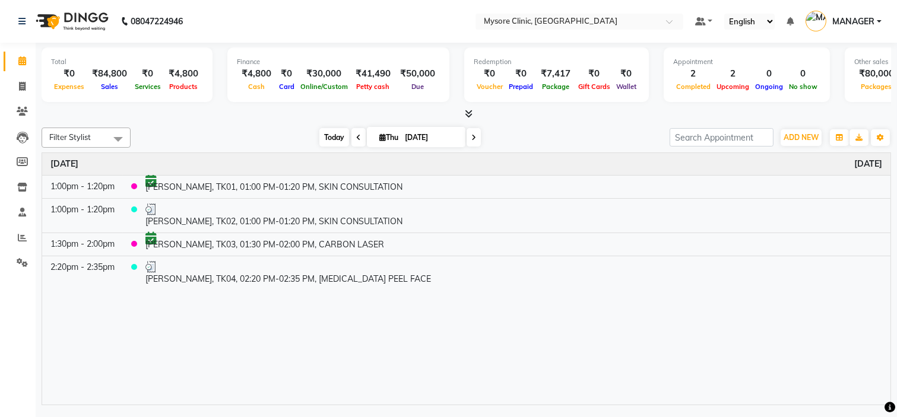
click at [328, 136] on span "Today" at bounding box center [334, 137] width 30 height 18
click at [329, 135] on span "Today" at bounding box center [334, 137] width 30 height 18
click at [386, 335] on div "Time Event Thursday September 4, 2025 1:00pm - 1:20pm Chandini, TK01, 01:00 PM-…" at bounding box center [466, 279] width 848 height 252
click at [336, 134] on span "Today" at bounding box center [334, 137] width 30 height 18
click at [346, 358] on div "Time Event Thursday September 4, 2025 1:00pm - 1:20pm Chandini, TK01, 01:00 PM-…" at bounding box center [466, 279] width 848 height 252
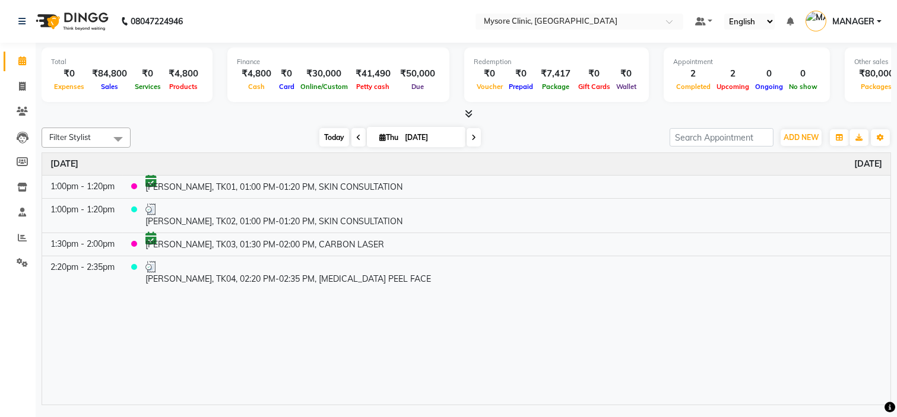
click at [324, 139] on span "Today" at bounding box center [334, 137] width 30 height 18
click at [329, 139] on span "Today" at bounding box center [334, 137] width 30 height 18
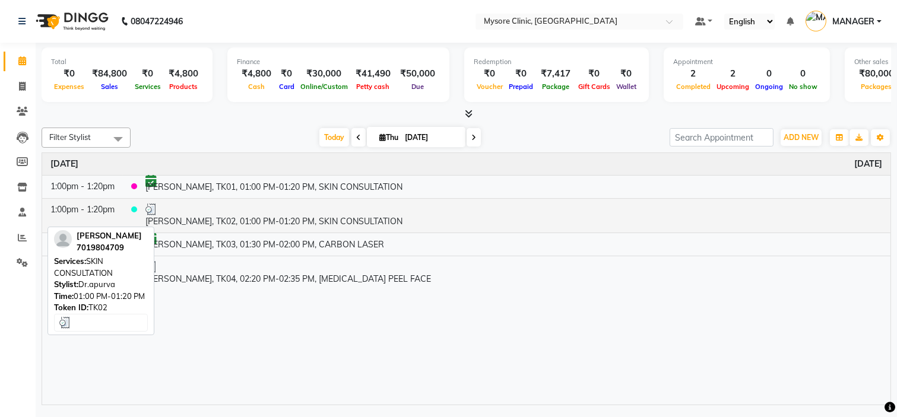
click at [293, 218] on td "[PERSON_NAME], TK02, 01:00 PM-01:20 PM, SKIN CONSULTATION" at bounding box center [513, 215] width 753 height 34
select select "3"
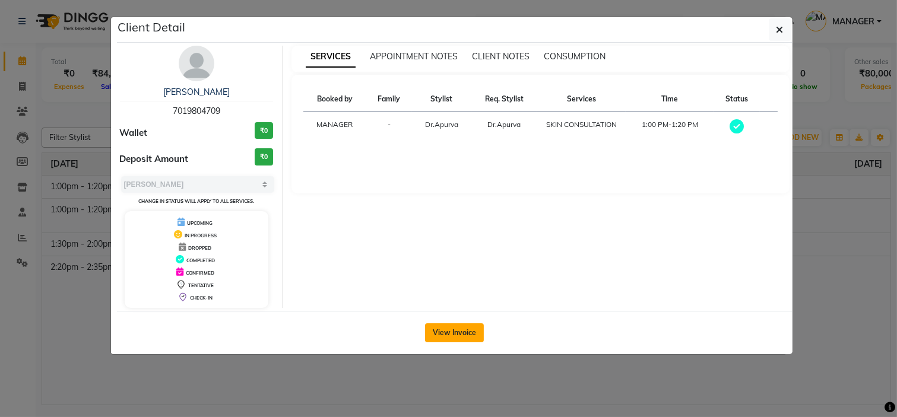
click at [465, 329] on button "View Invoice" at bounding box center [454, 332] width 59 height 19
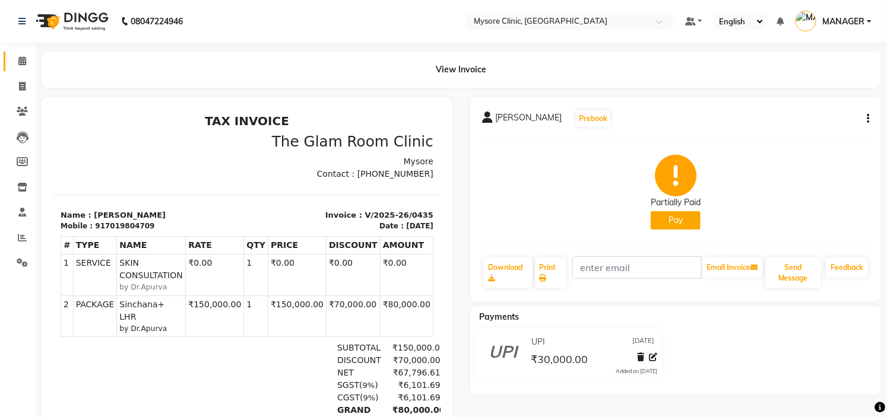
drag, startPoint x: 26, startPoint y: 50, endPoint x: 22, endPoint y: 61, distance: 11.5
click at [22, 61] on li "Calendar" at bounding box center [18, 62] width 36 height 26
click at [22, 61] on icon at bounding box center [22, 60] width 8 height 9
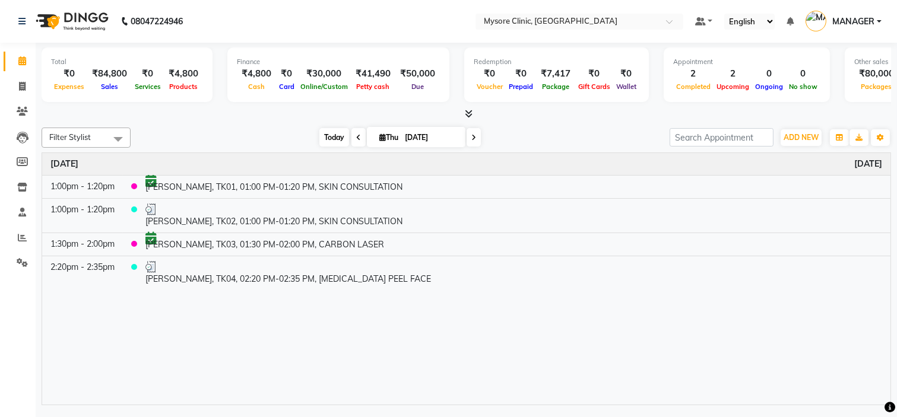
click at [331, 138] on span "Today" at bounding box center [334, 137] width 30 height 18
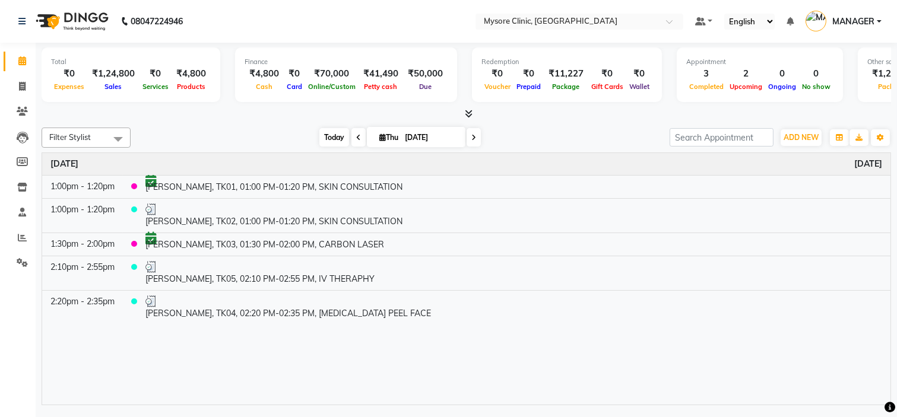
click at [331, 137] on span "Today" at bounding box center [334, 137] width 30 height 18
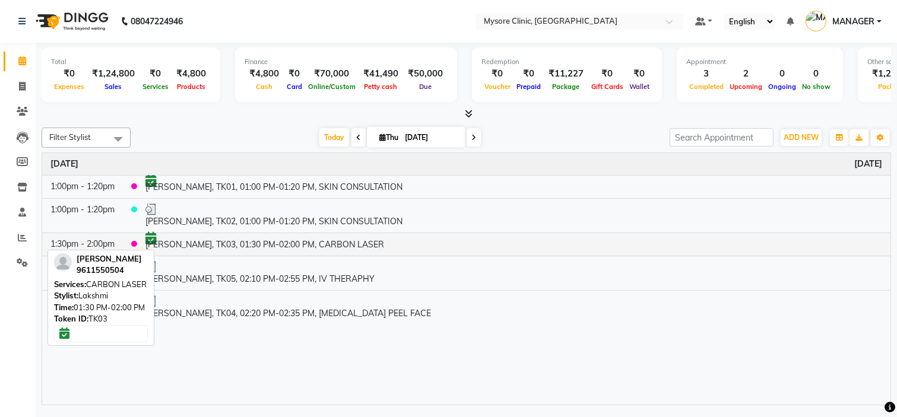
click at [229, 242] on td "[PERSON_NAME], TK03, 01:30 PM-02:00 PM, CARBON LASER" at bounding box center [513, 244] width 753 height 23
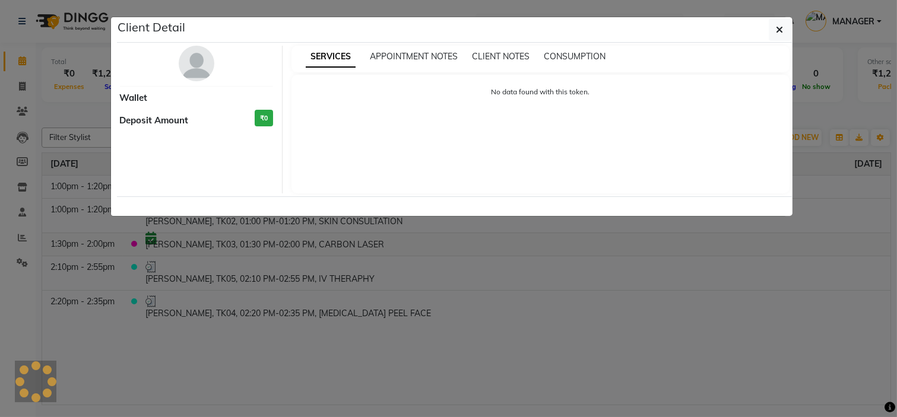
select select "6"
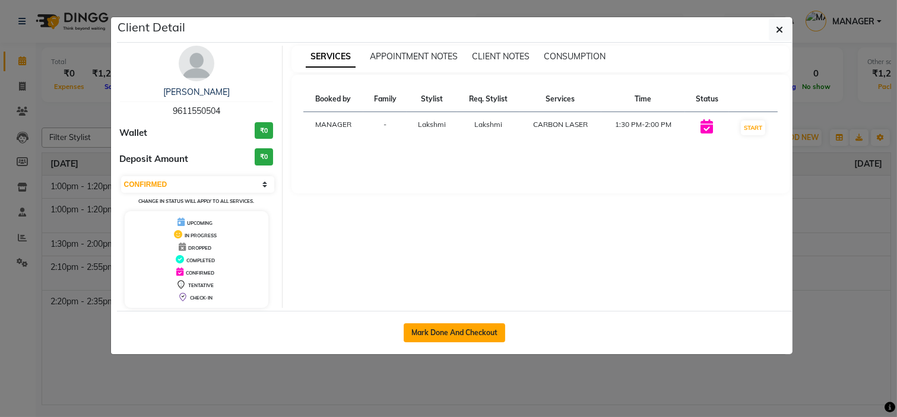
click at [449, 328] on button "Mark Done And Checkout" at bounding box center [454, 332] width 101 height 19
select select "7445"
select select "service"
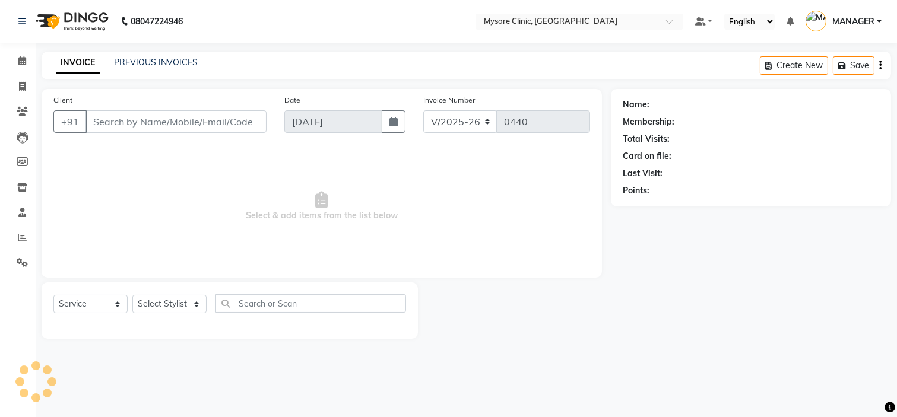
select select "3"
type input "9611550504"
select select "65319"
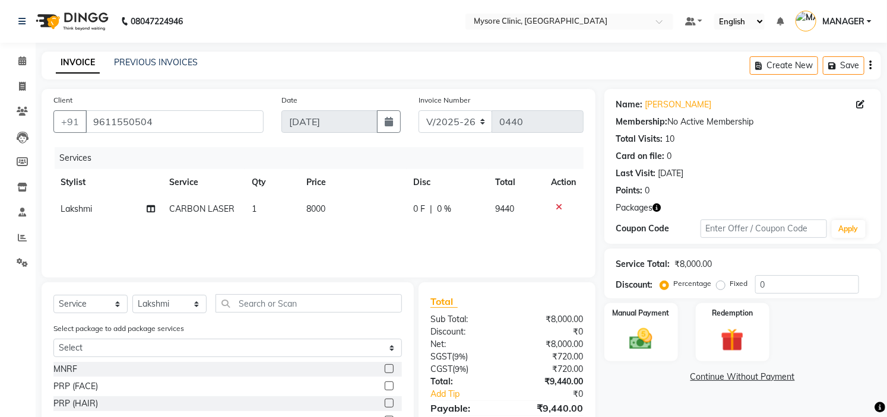
scroll to position [58, 0]
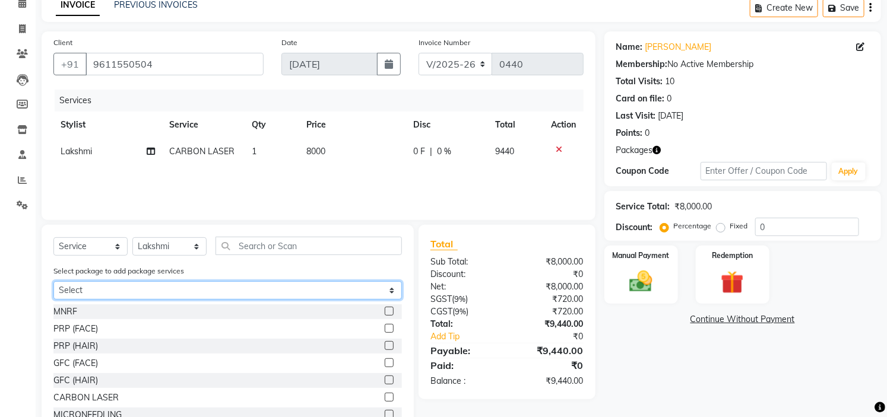
click at [194, 294] on select "Select [PERSON_NAME] +LHR+PEELS" at bounding box center [227, 290] width 348 height 18
select select "1: Object"
click at [53, 281] on select "Select [PERSON_NAME] +LHR+PEELS" at bounding box center [227, 290] width 348 height 18
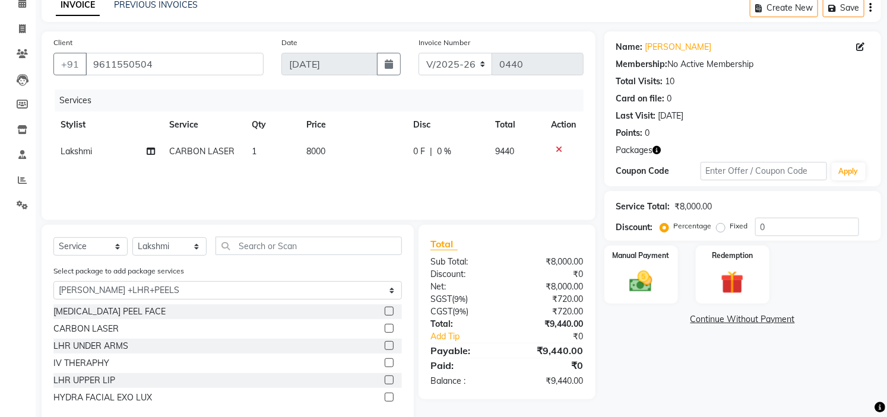
click at [390, 329] on label at bounding box center [389, 328] width 9 height 9
click at [390, 329] on input "checkbox" at bounding box center [389, 329] width 8 height 8
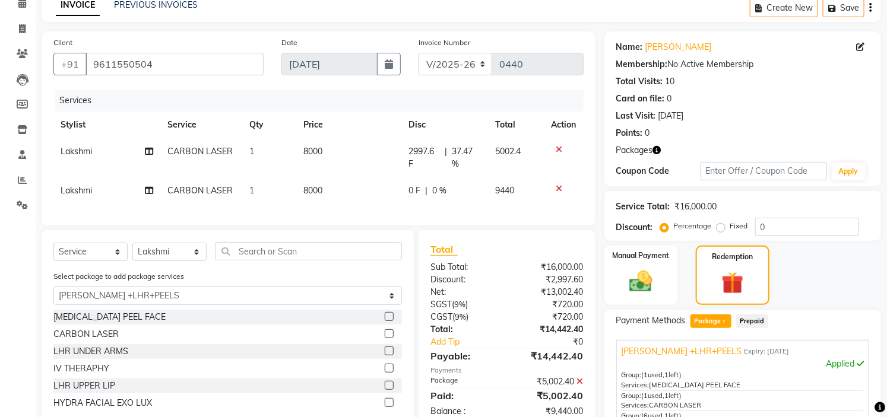
click at [557, 145] on icon at bounding box center [559, 149] width 7 height 8
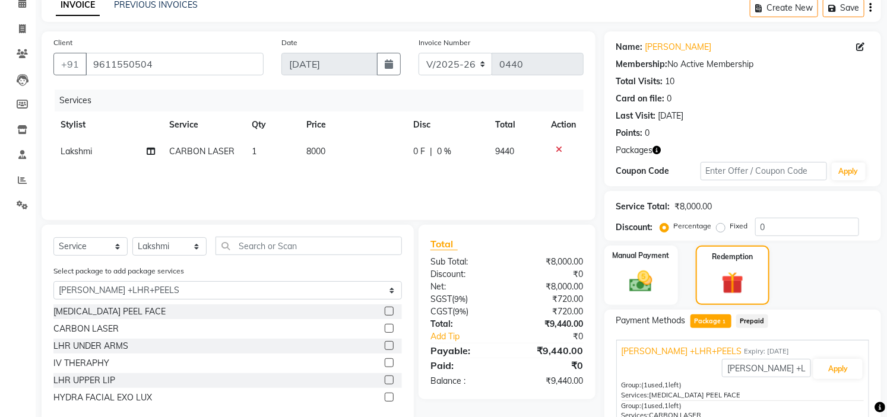
scroll to position [158, 0]
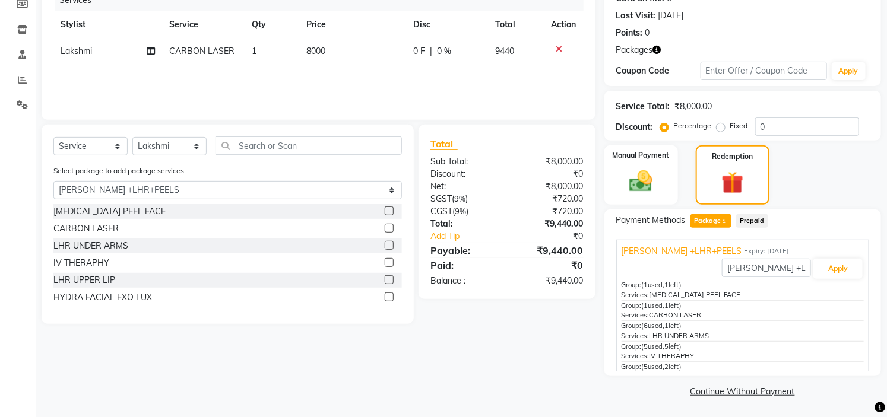
click at [556, 45] on icon at bounding box center [559, 49] width 7 height 8
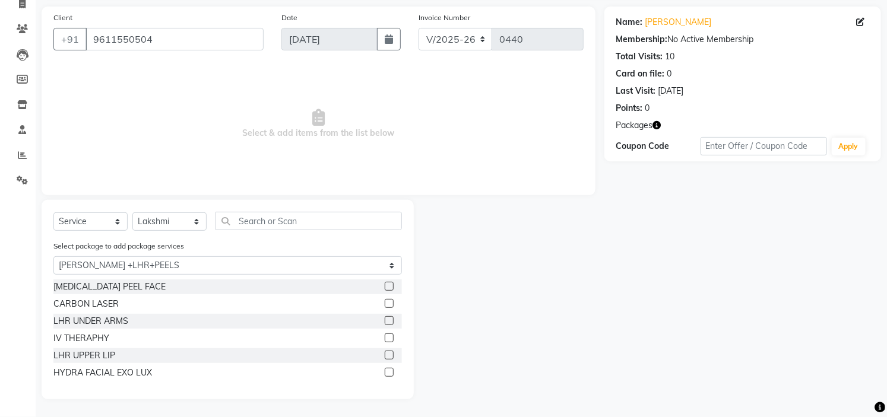
scroll to position [82, 0]
click at [393, 304] on label at bounding box center [389, 304] width 9 height 9
click at [392, 304] on input "checkbox" at bounding box center [389, 305] width 8 height 8
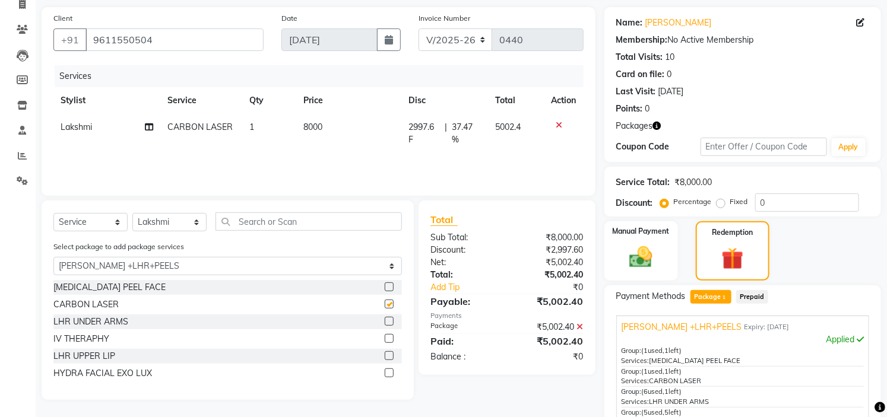
scroll to position [158, 0]
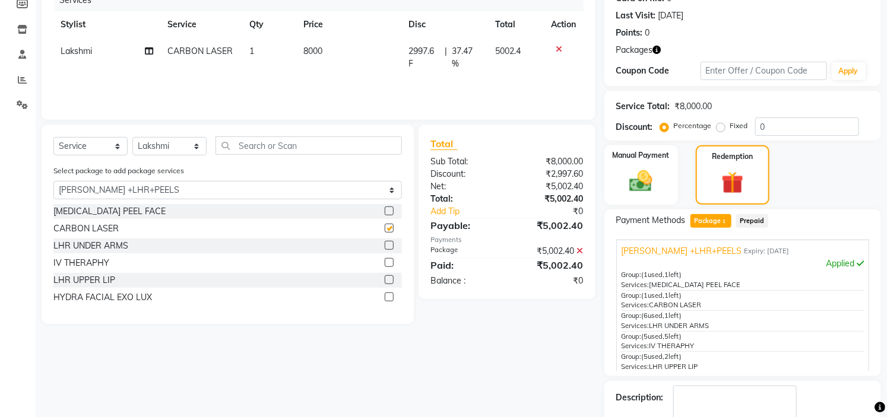
checkbox input "false"
click at [388, 277] on label at bounding box center [389, 279] width 9 height 9
click at [388, 277] on input "checkbox" at bounding box center [389, 281] width 8 height 8
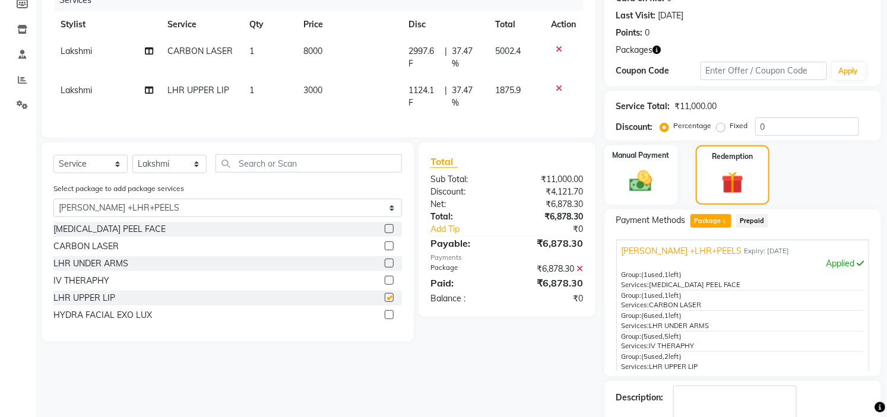
checkbox input "false"
click at [387, 268] on label at bounding box center [389, 263] width 9 height 9
click at [387, 268] on input "checkbox" at bounding box center [389, 264] width 8 height 8
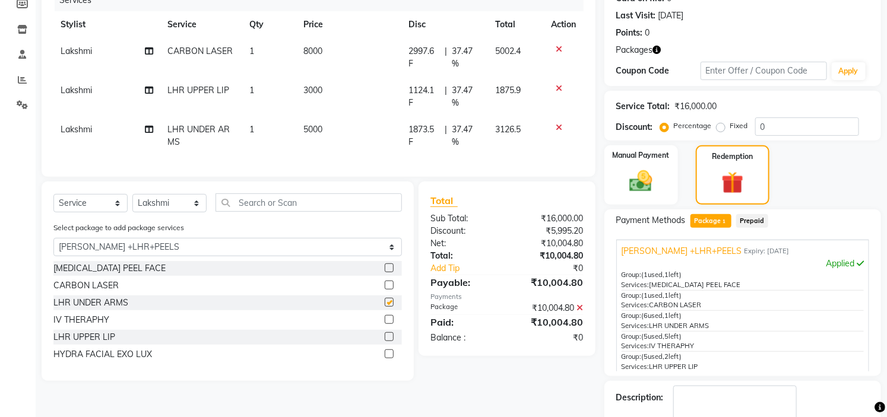
checkbox input "false"
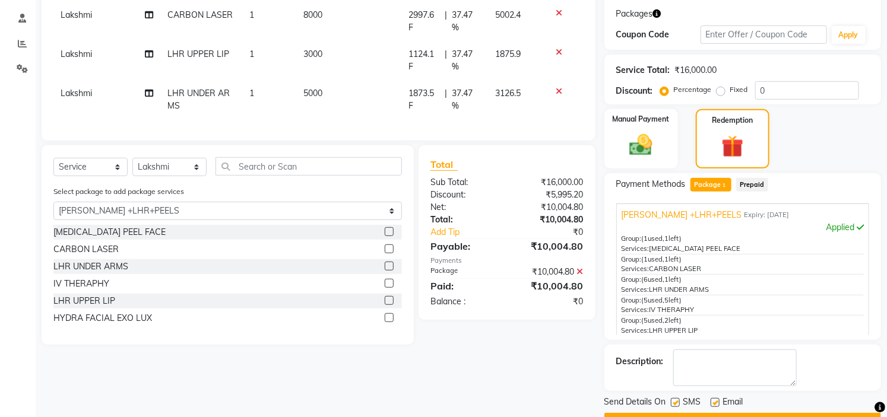
scroll to position [226, 0]
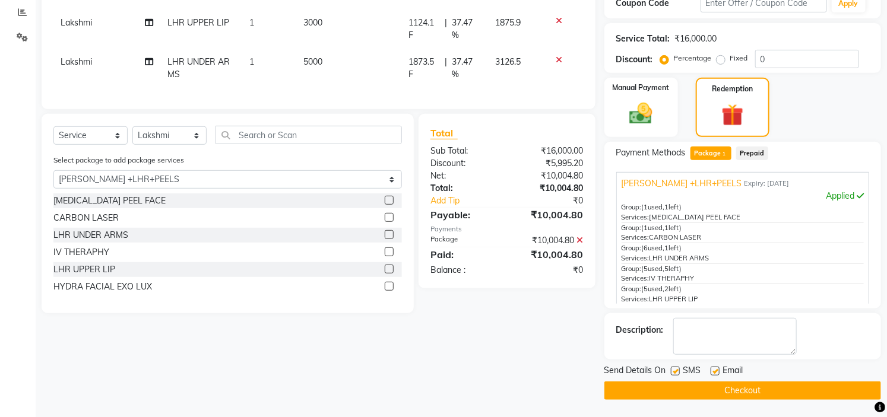
click at [744, 393] on button "Checkout" at bounding box center [742, 391] width 277 height 18
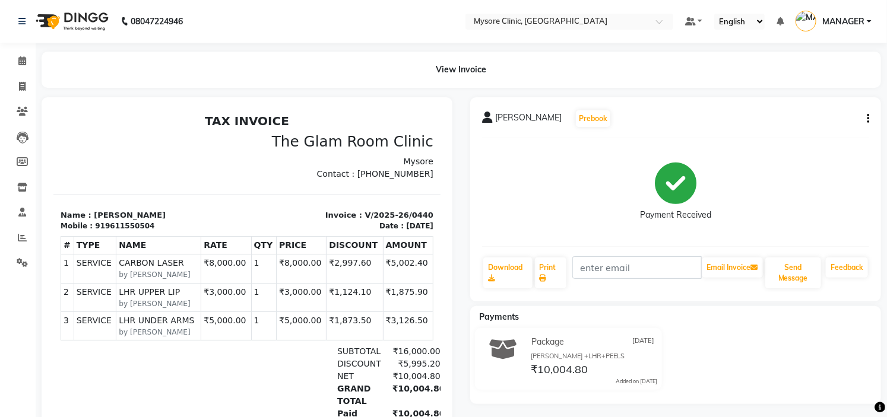
click at [125, 226] on div "919611550504" at bounding box center [123, 225] width 59 height 11
copy div "919611550504"
click at [23, 59] on icon at bounding box center [22, 60] width 8 height 9
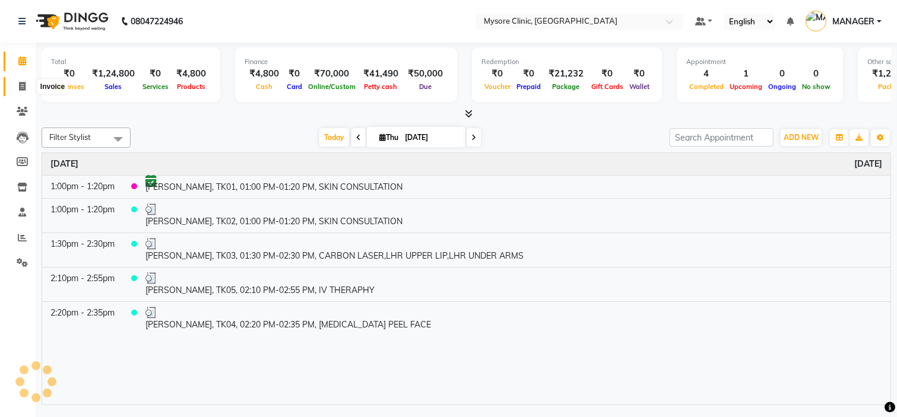
click at [23, 86] on icon at bounding box center [22, 86] width 7 height 9
select select "service"
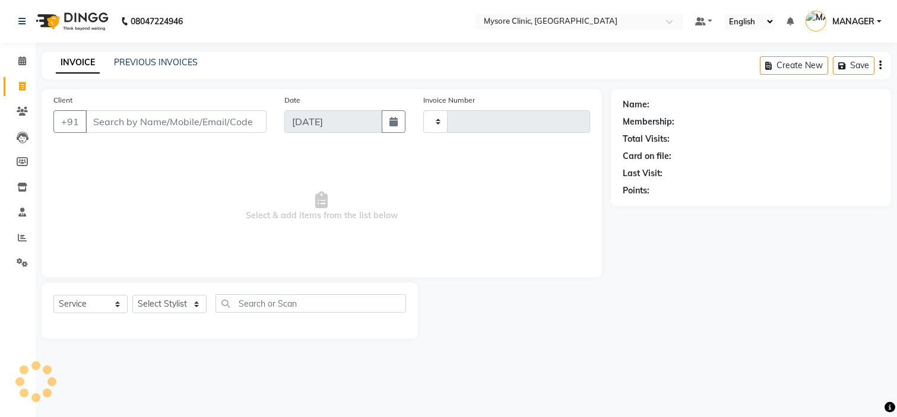
type input "0441"
select select "7445"
click at [126, 132] on input "Client" at bounding box center [175, 121] width 181 height 23
type input "919611550504"
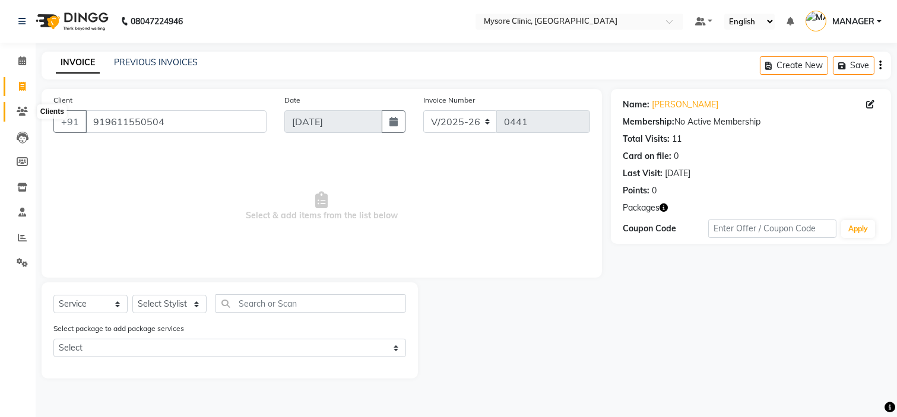
click at [17, 110] on icon at bounding box center [22, 111] width 11 height 9
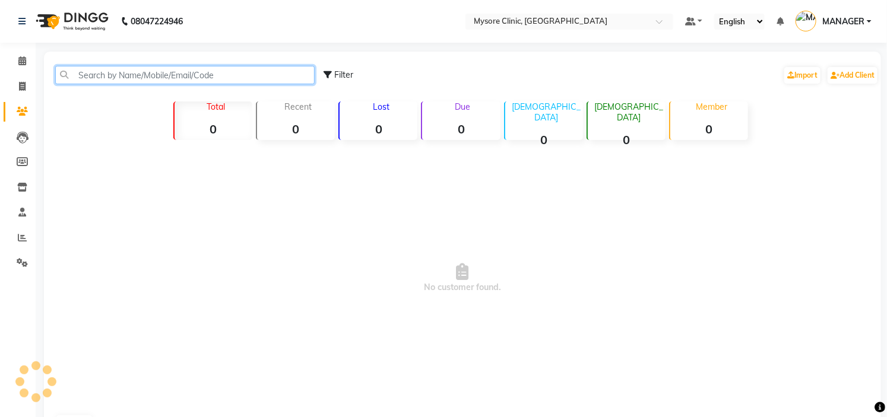
click at [153, 75] on input "text" at bounding box center [184, 75] width 259 height 18
paste input "919611550504"
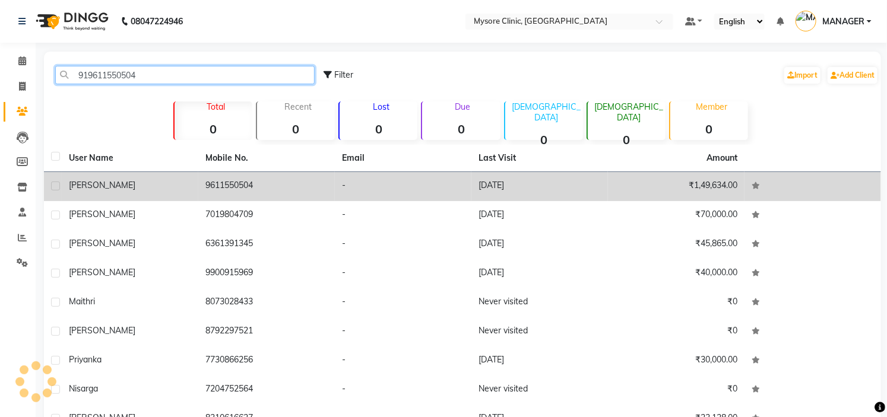
type input "919611550504"
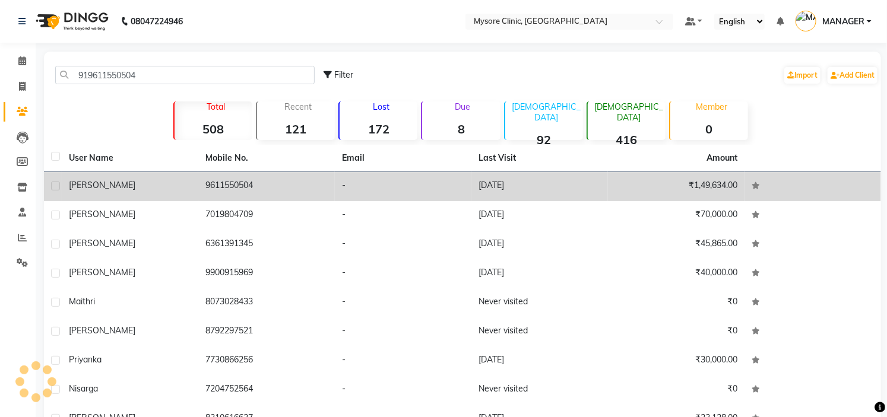
click at [328, 180] on td "9611550504" at bounding box center [266, 186] width 136 height 29
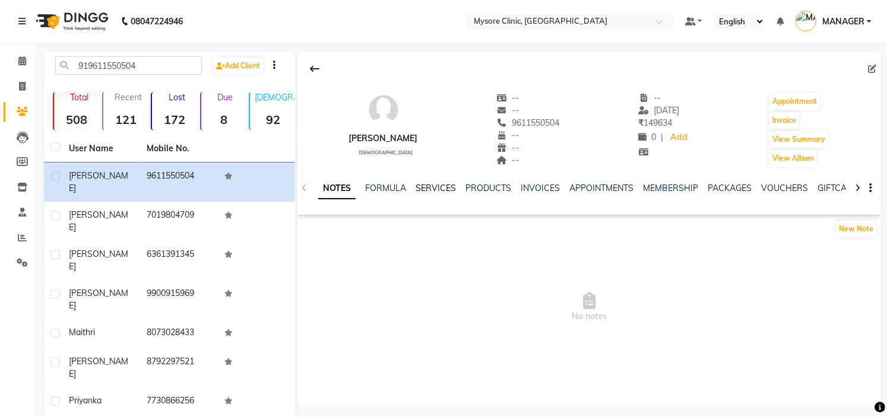
click at [431, 186] on link "SERVICES" at bounding box center [435, 188] width 40 height 11
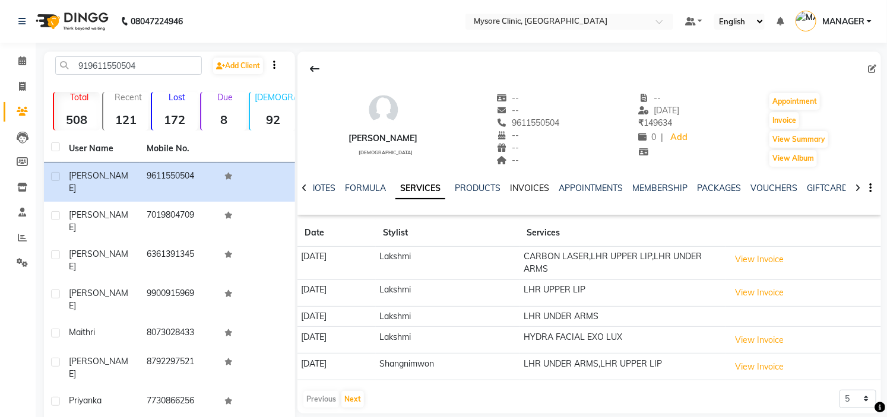
click at [528, 186] on link "INVOICES" at bounding box center [529, 188] width 39 height 11
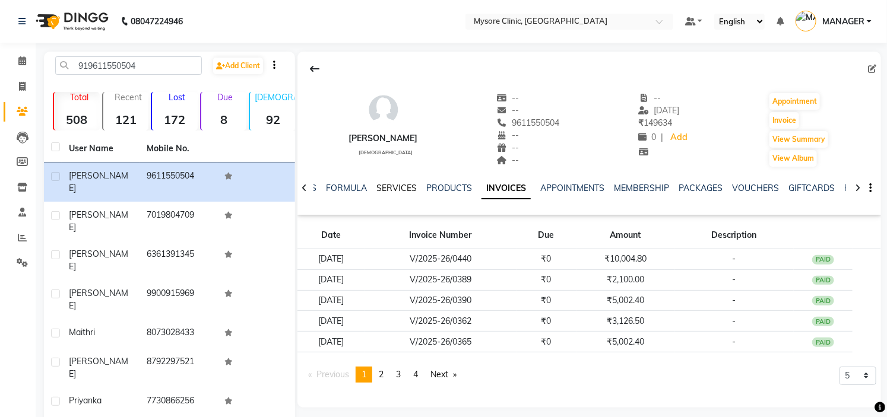
click at [399, 187] on link "SERVICES" at bounding box center [396, 188] width 40 height 11
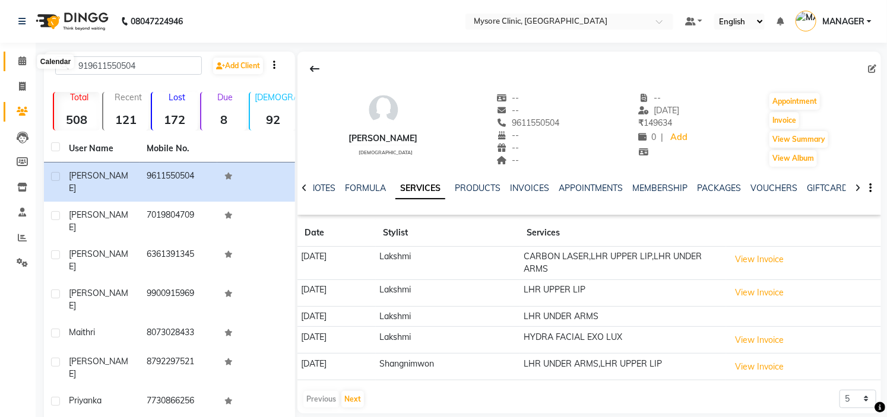
click at [18, 60] on icon at bounding box center [22, 60] width 8 height 9
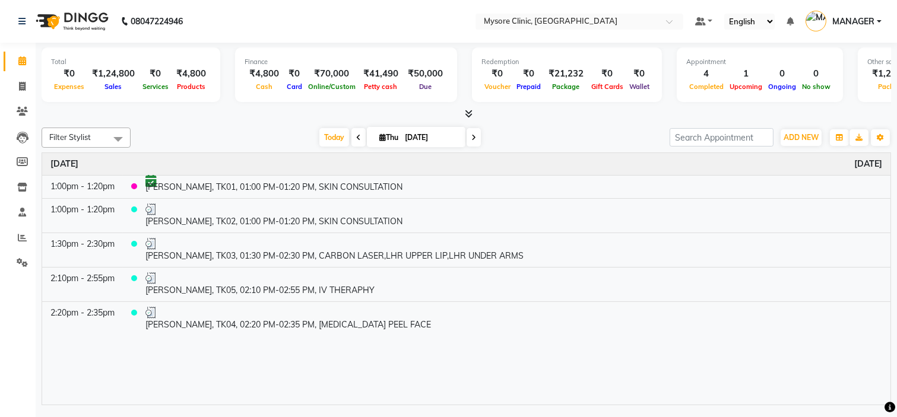
click at [406, 134] on input "[DATE]" at bounding box center [430, 138] width 59 height 18
select select "9"
select select "2025"
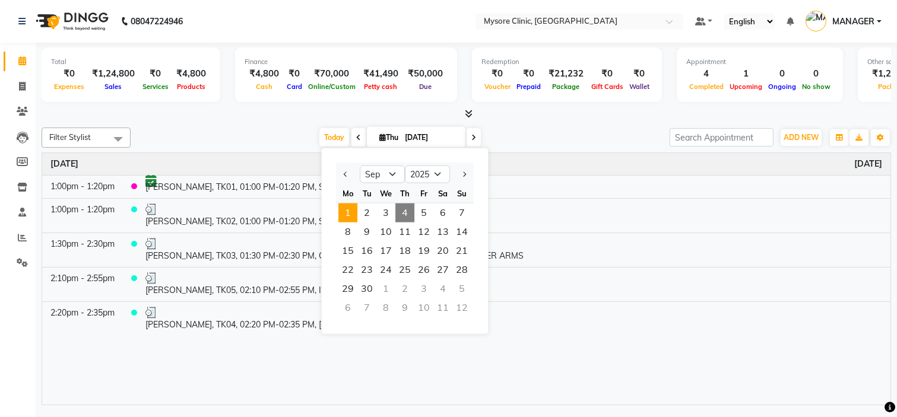
click at [347, 210] on span "1" at bounding box center [347, 213] width 19 height 19
type input "[DATE]"
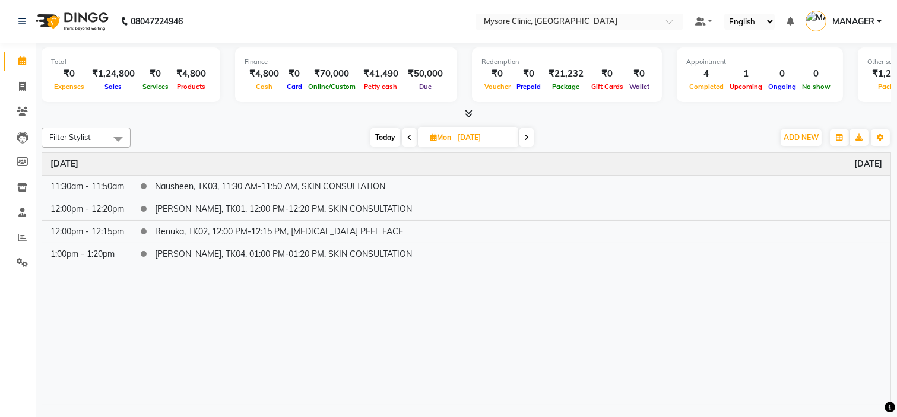
click at [474, 136] on input "[DATE]" at bounding box center [483, 138] width 59 height 18
select select "9"
select select "2025"
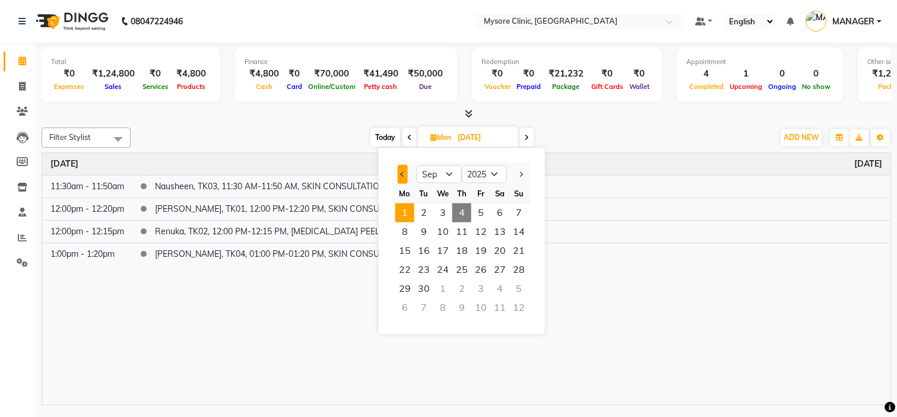
click at [404, 180] on button "Previous month" at bounding box center [403, 174] width 10 height 19
select select "8"
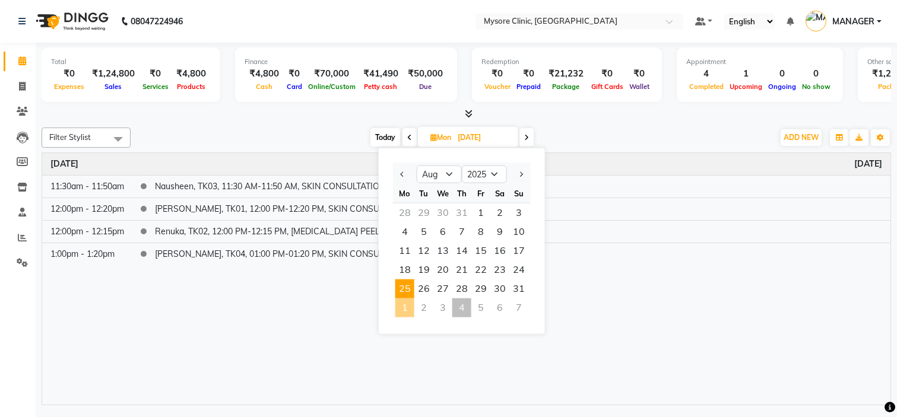
click at [406, 288] on span "25" at bounding box center [404, 289] width 19 height 19
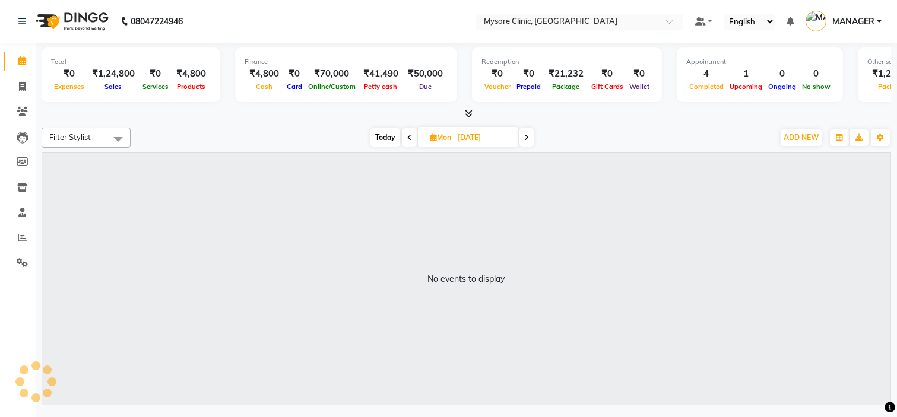
click at [524, 137] on span at bounding box center [526, 137] width 14 height 18
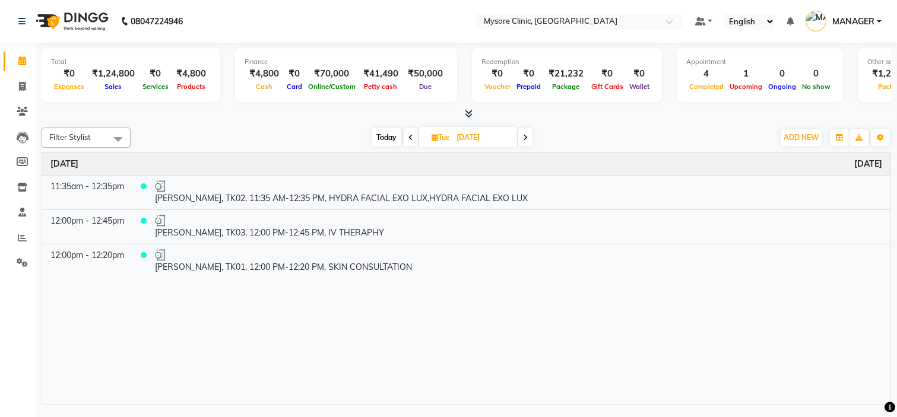
click at [531, 136] on span at bounding box center [525, 137] width 14 height 18
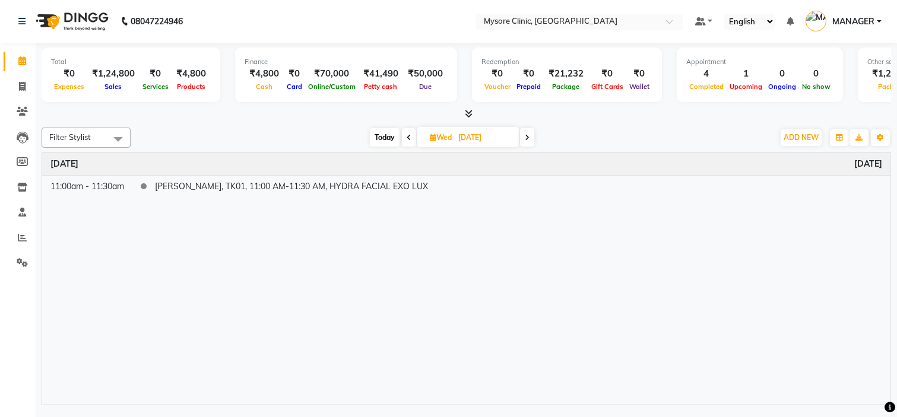
click at [531, 136] on span at bounding box center [527, 137] width 14 height 18
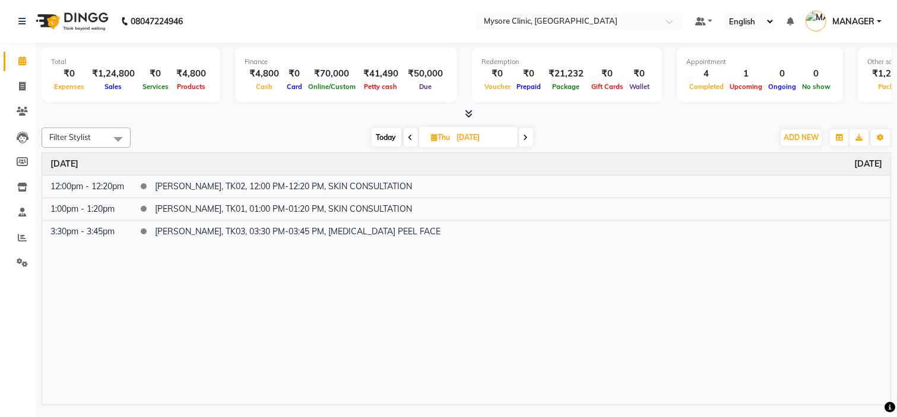
click at [531, 136] on span at bounding box center [526, 137] width 14 height 18
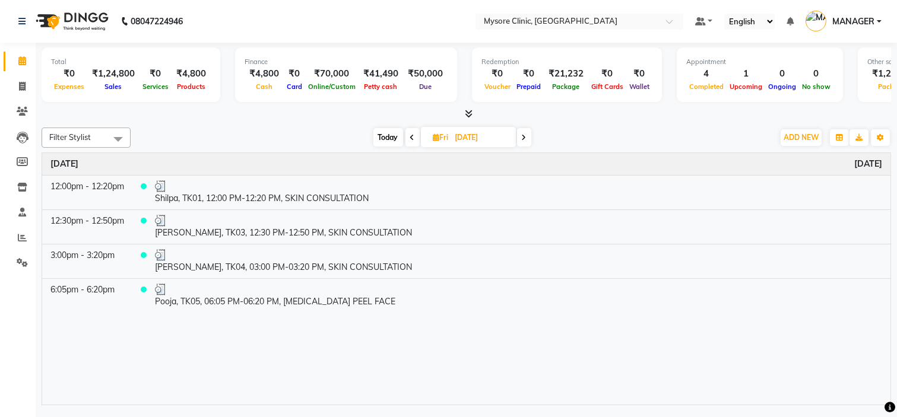
click at [522, 136] on icon at bounding box center [524, 137] width 5 height 7
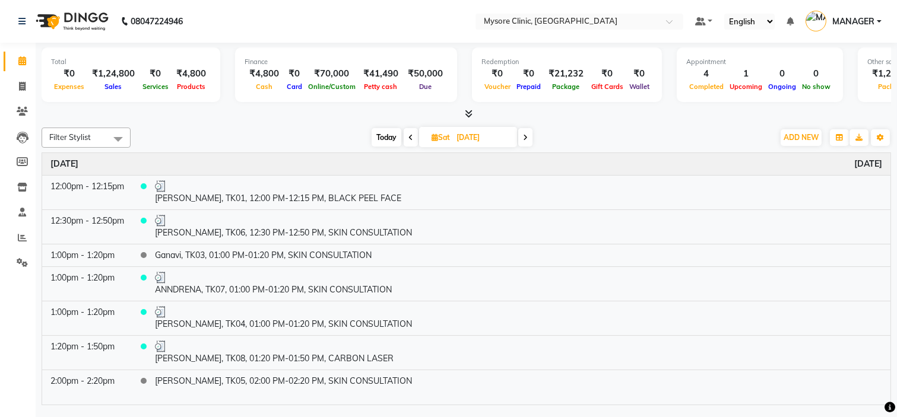
click at [387, 141] on span "Today" at bounding box center [386, 137] width 30 height 18
type input "[DATE]"
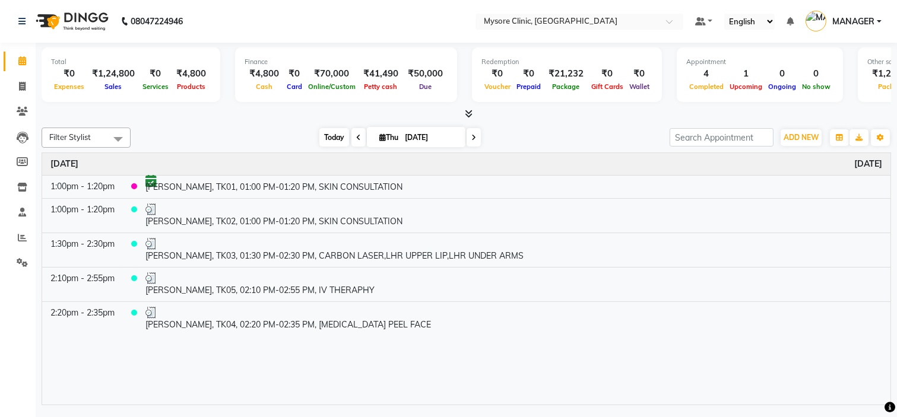
click at [325, 134] on span "Today" at bounding box center [334, 137] width 30 height 18
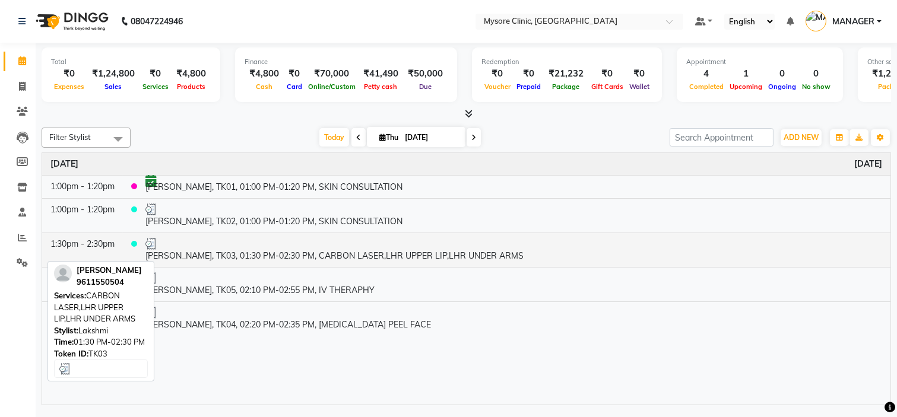
click at [254, 252] on td "[PERSON_NAME], TK03, 01:30 PM-02:30 PM, CARBON LASER,LHR UPPER LIP,LHR UNDER AR…" at bounding box center [513, 250] width 753 height 34
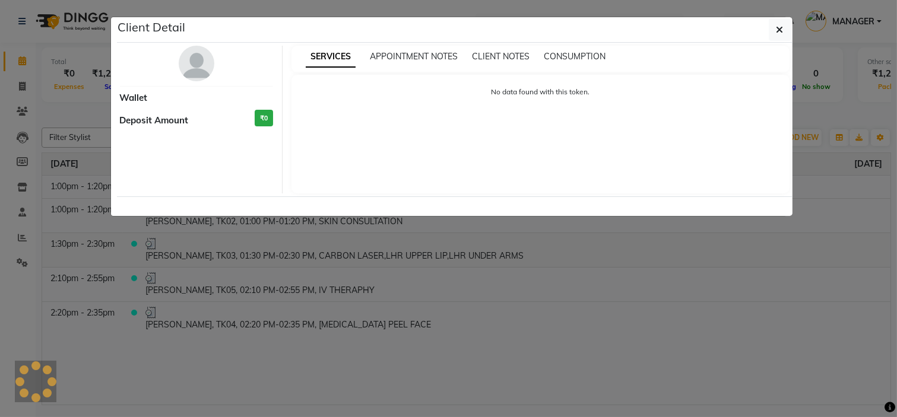
select select "3"
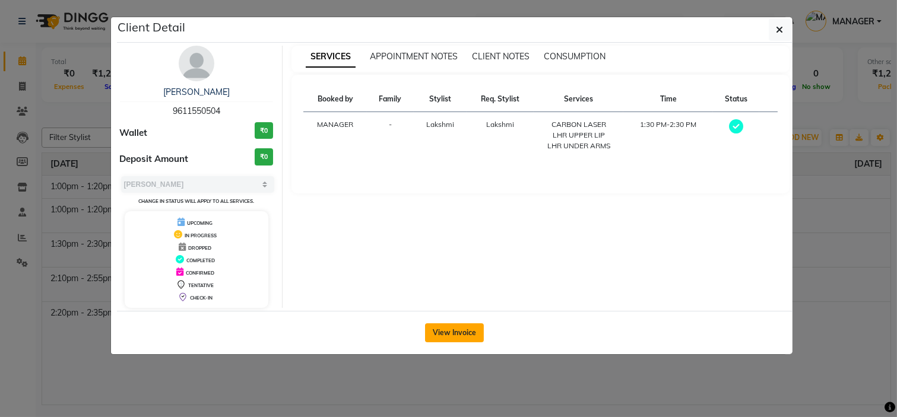
click at [459, 334] on button "View Invoice" at bounding box center [454, 332] width 59 height 19
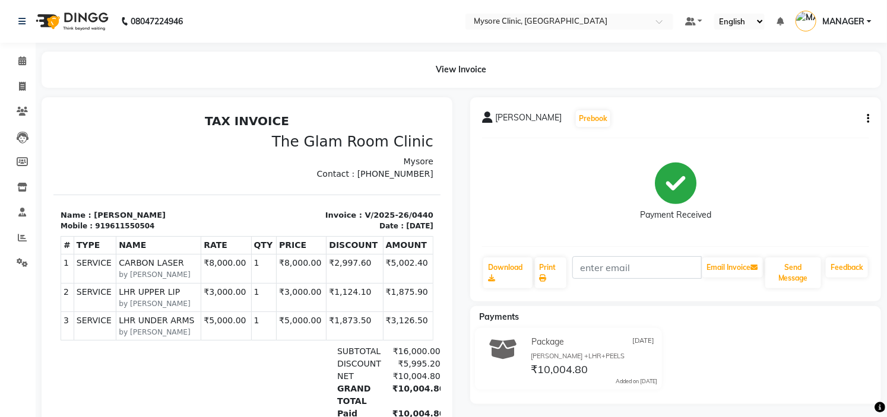
click at [129, 226] on div "919611550504" at bounding box center [123, 225] width 59 height 11
copy div "919611550504"
click at [90, 129] on div "TAX INVOICE The Glam Room Clinic Mysore Contact : 7338156969 Mobile : #" at bounding box center [246, 292] width 387 height 358
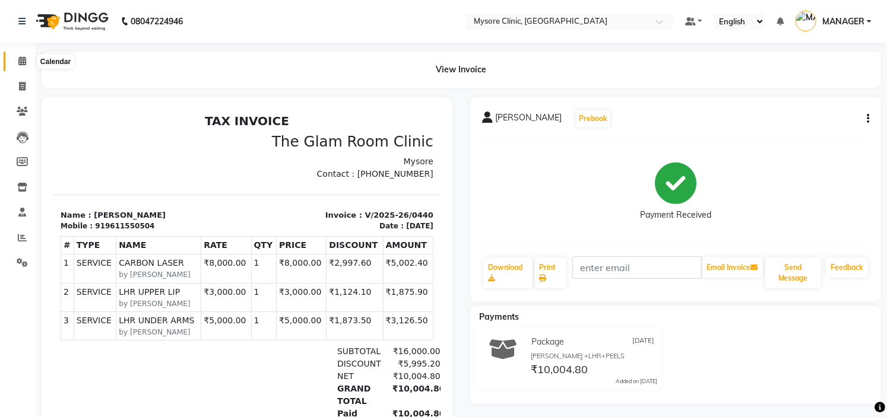
click at [21, 62] on icon at bounding box center [22, 60] width 8 height 9
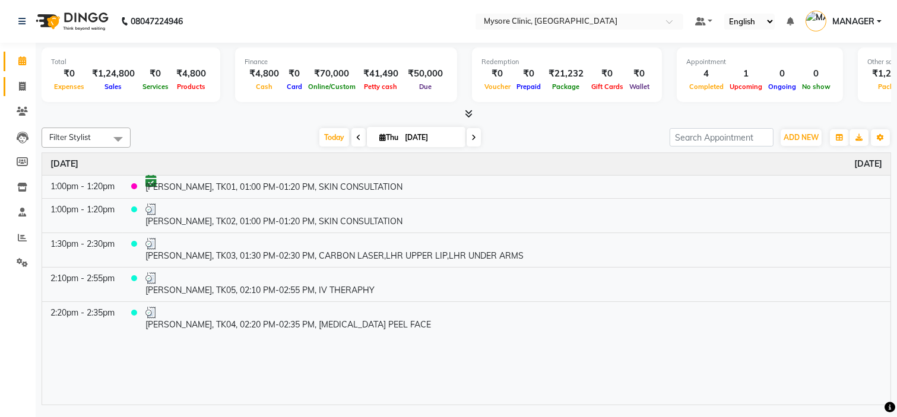
click at [18, 78] on link "Invoice" at bounding box center [18, 87] width 28 height 20
select select "service"
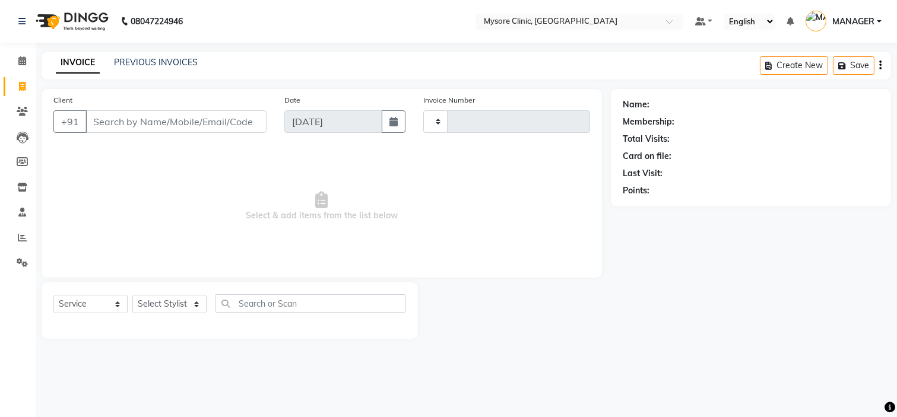
type input "0441"
select select "7445"
click at [138, 126] on input "Client" at bounding box center [175, 121] width 181 height 23
type input "919611550504"
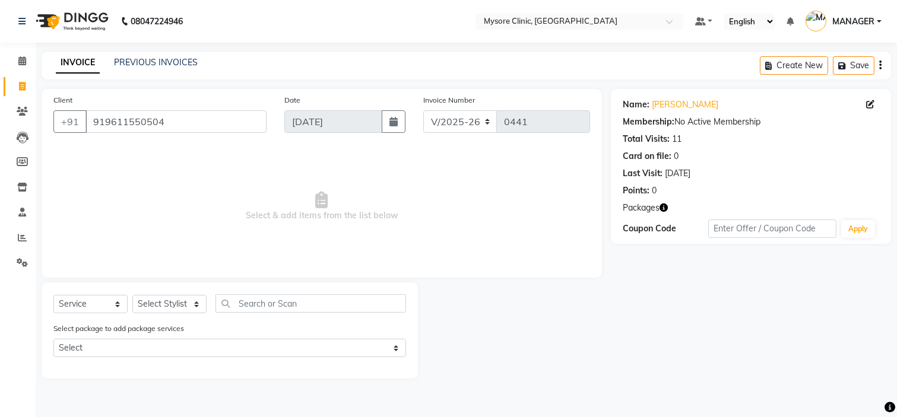
click at [175, 294] on div "Select Service Product Membership Package Voucher Prepaid Gift Card Select Styl…" at bounding box center [229, 308] width 353 height 28
click at [181, 301] on select "Select Stylist Ankita Arpitha Arti Ashwini Dr.Apurva Lakshmi MANAGER Ruhi Samri…" at bounding box center [169, 304] width 74 height 18
select select "65320"
click at [132, 296] on select "Select Stylist Ankita Arpitha Arti Ashwini Dr.Apurva Lakshmi MANAGER Ruhi Samri…" at bounding box center [169, 304] width 74 height 18
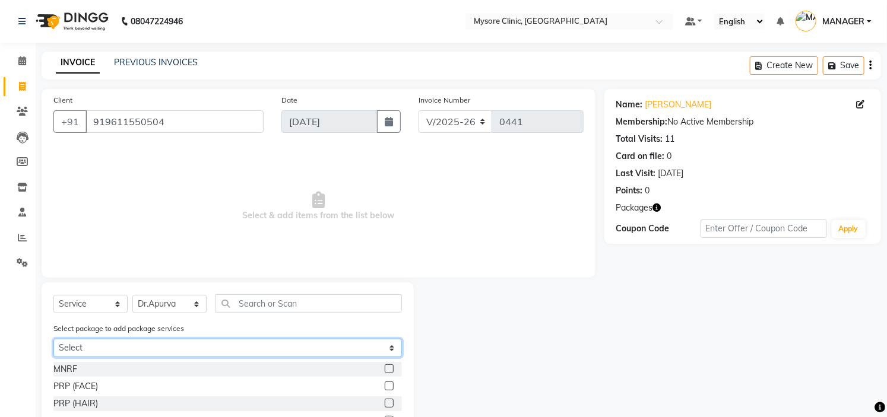
click at [242, 347] on select "Select Monisha +LHR+PEELS" at bounding box center [227, 348] width 348 height 18
select select "1: Object"
click at [53, 339] on select "Select Monisha +LHR+PEELS" at bounding box center [227, 348] width 348 height 18
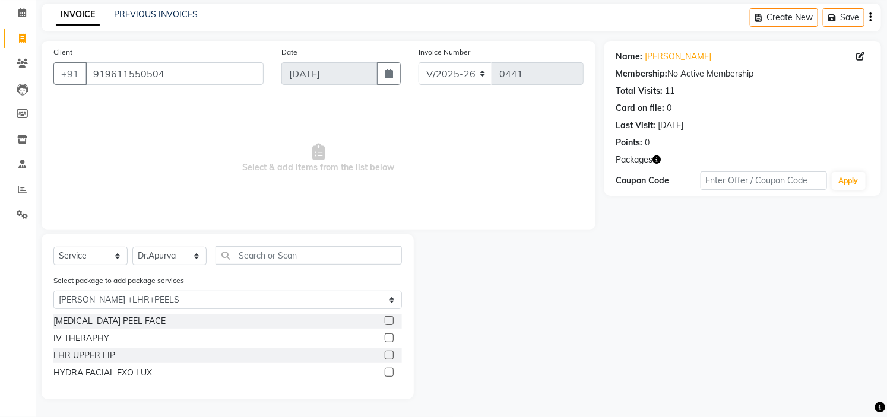
click at [389, 339] on label at bounding box center [389, 338] width 9 height 9
click at [389, 339] on input "checkbox" at bounding box center [389, 339] width 8 height 8
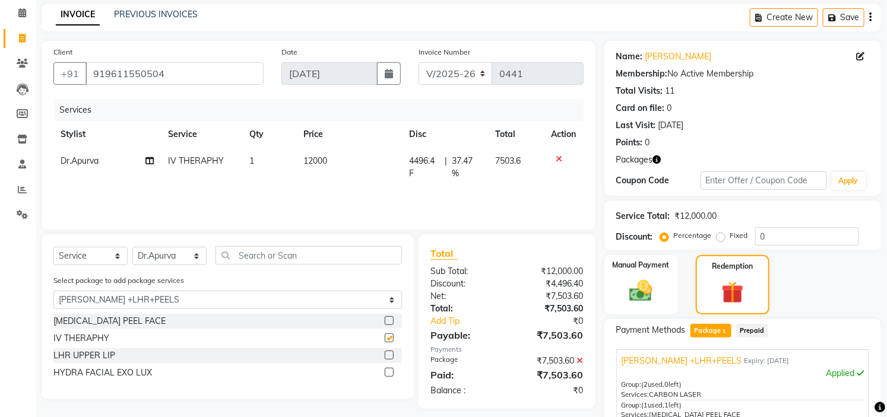
checkbox input "false"
click at [185, 261] on select "Select Stylist Ankita Arpitha Arti Ashwini Dr.Apurva Lakshmi MANAGER Ruhi Samri…" at bounding box center [169, 256] width 74 height 18
select select "65319"
click at [132, 247] on select "Select Stylist Ankita Arpitha Arti Ashwini Dr.Apurva Lakshmi MANAGER Ruhi Samri…" at bounding box center [169, 256] width 74 height 18
click at [392, 370] on label at bounding box center [389, 372] width 9 height 9
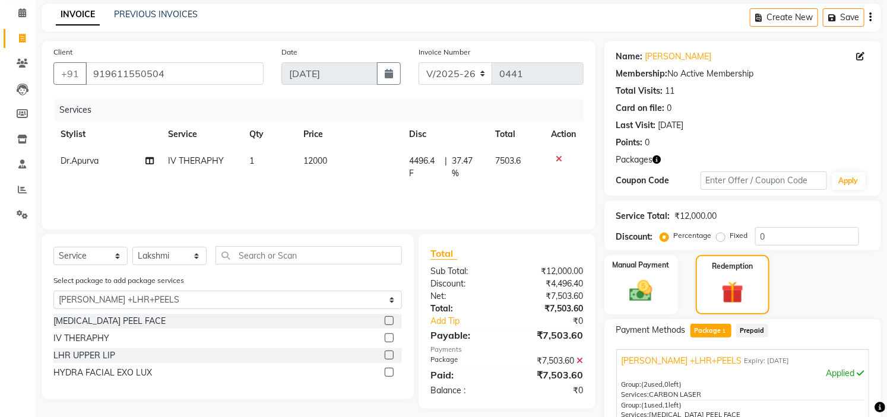
click at [392, 370] on input "checkbox" at bounding box center [389, 373] width 8 height 8
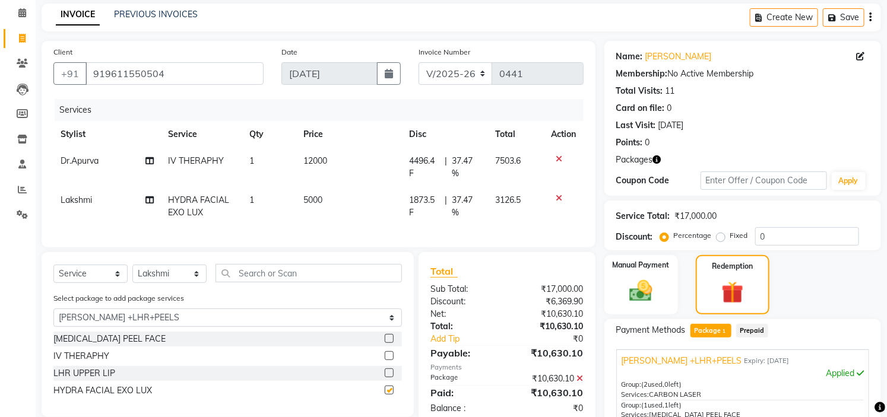
checkbox input "false"
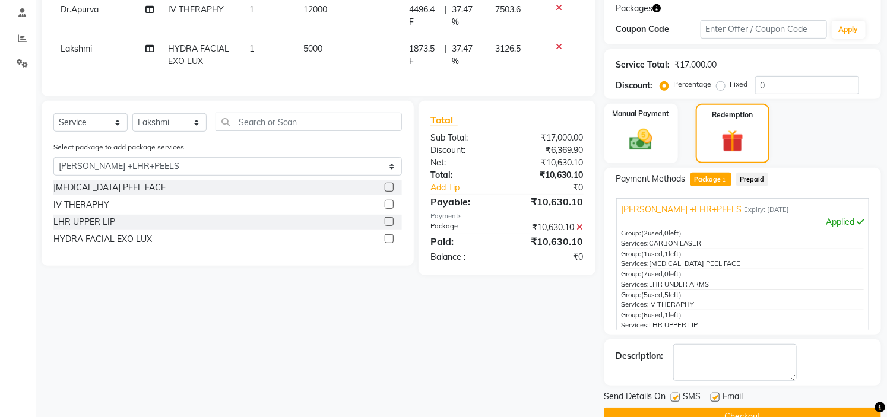
scroll to position [226, 0]
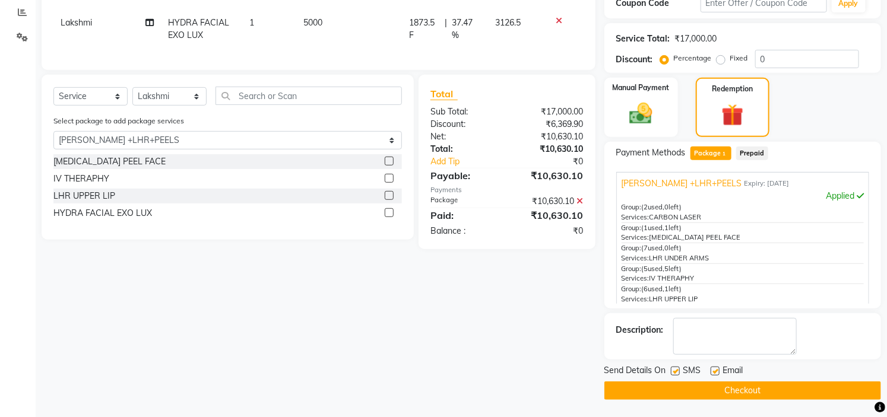
click at [784, 393] on button "Checkout" at bounding box center [742, 391] width 277 height 18
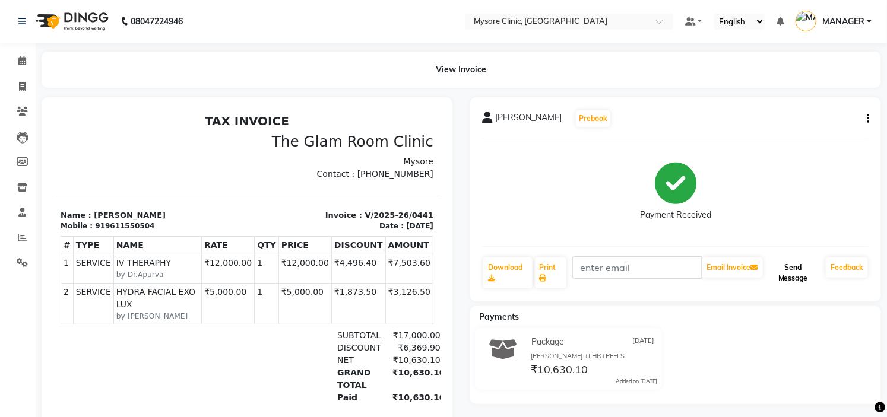
click at [799, 265] on button "Send Message" at bounding box center [793, 273] width 56 height 31
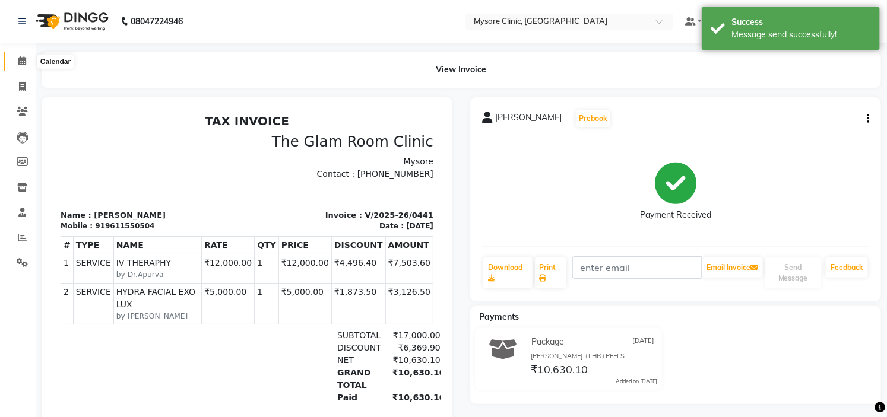
click at [22, 61] on icon at bounding box center [22, 60] width 8 height 9
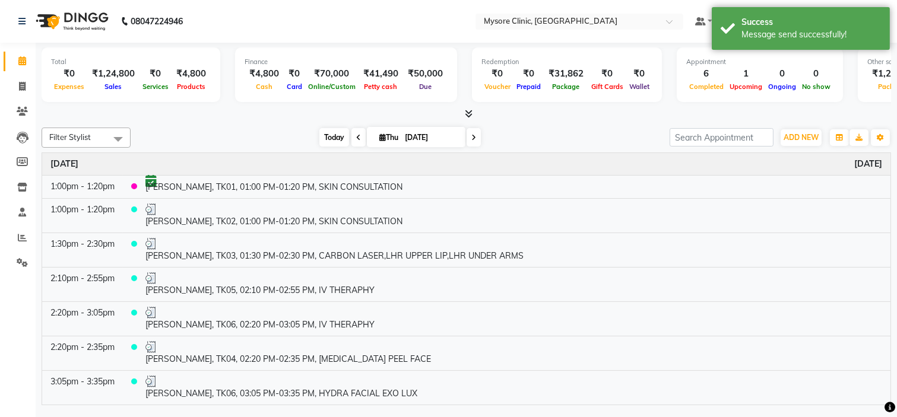
click at [334, 137] on span "Today" at bounding box center [334, 137] width 30 height 18
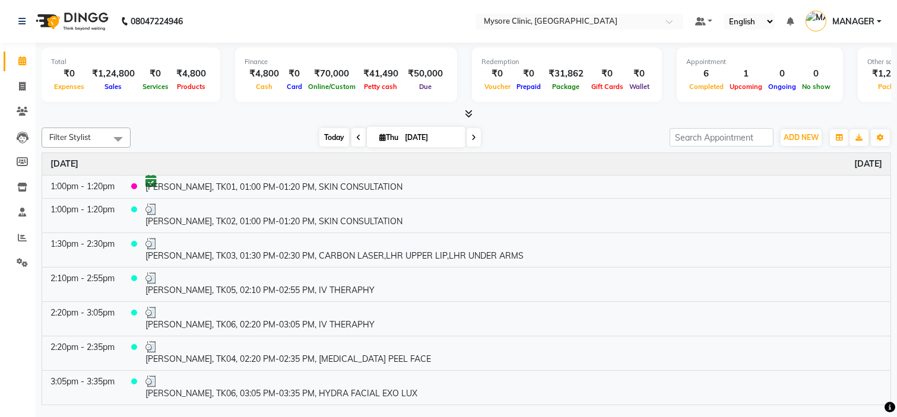
click at [329, 134] on span "Today" at bounding box center [334, 137] width 30 height 18
click at [24, 112] on icon at bounding box center [22, 111] width 11 height 9
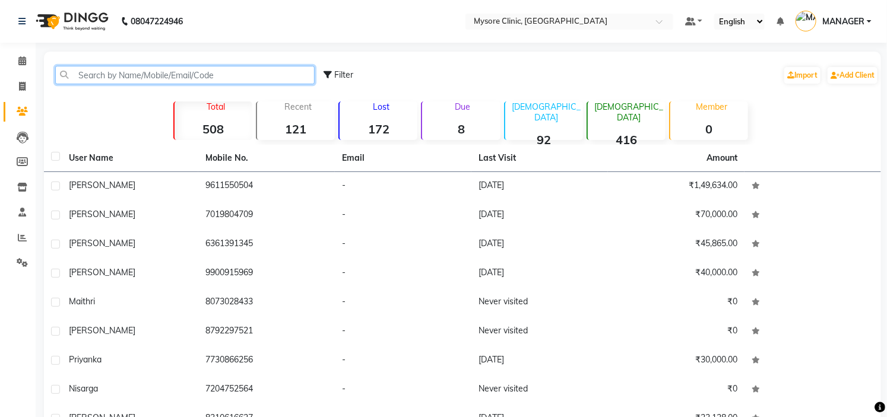
click at [114, 74] on input "text" at bounding box center [184, 75] width 259 height 18
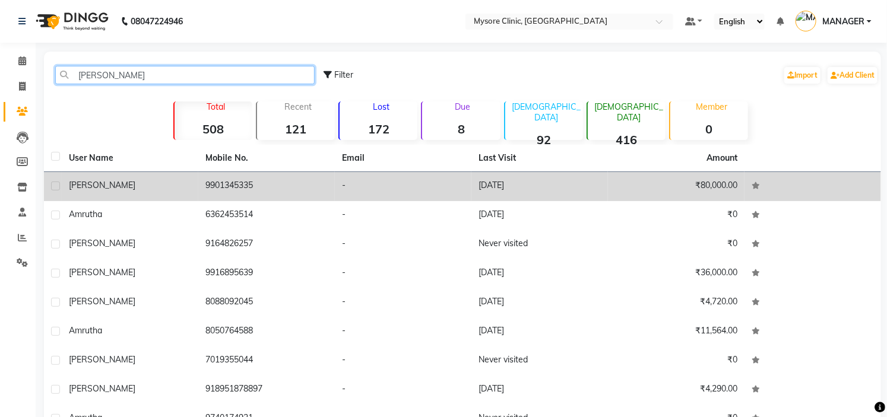
type input "ruth"
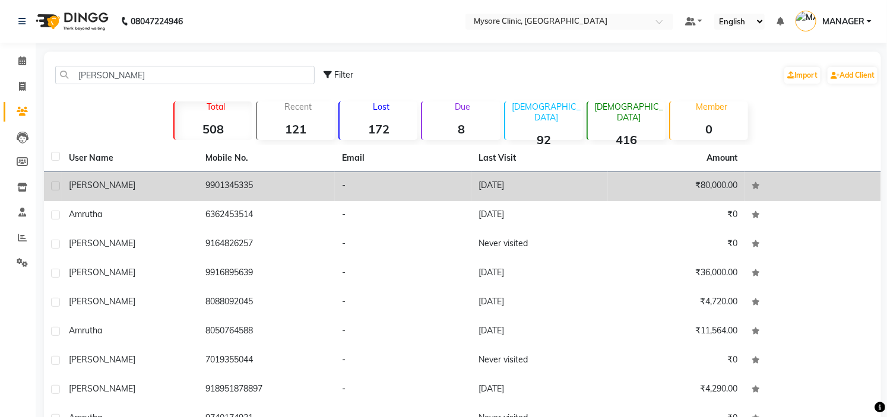
click at [288, 180] on td "9901345335" at bounding box center [266, 186] width 136 height 29
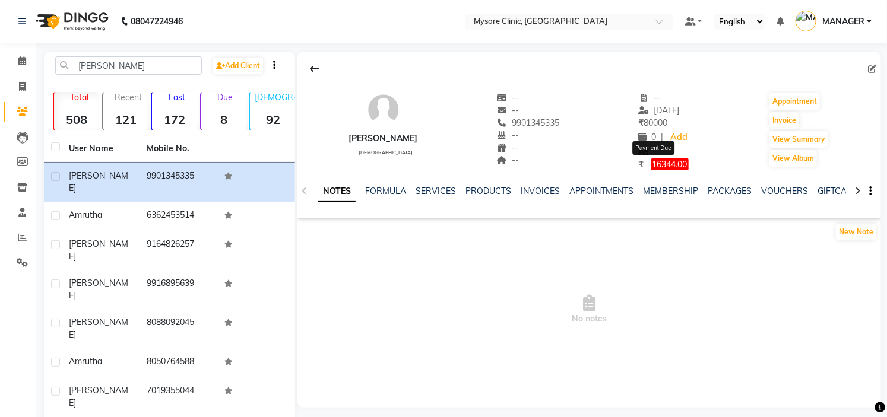
click at [660, 168] on span "16344.00" at bounding box center [669, 164] width 37 height 12
select select "1"
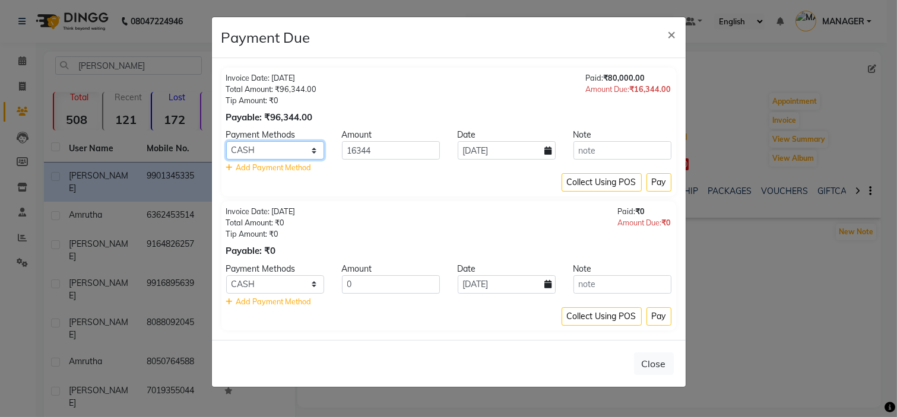
click at [301, 148] on select "CARD UPI CASH Cheque LUZO NearBuy Bajaj Finserv SaveIN Loan" at bounding box center [275, 150] width 98 height 18
select select "8"
click at [226, 141] on select "CARD UPI CASH Cheque LUZO NearBuy Bajaj Finserv SaveIN Loan" at bounding box center [275, 150] width 98 height 18
click at [381, 153] on input "16344" at bounding box center [391, 150] width 98 height 18
type input "1"
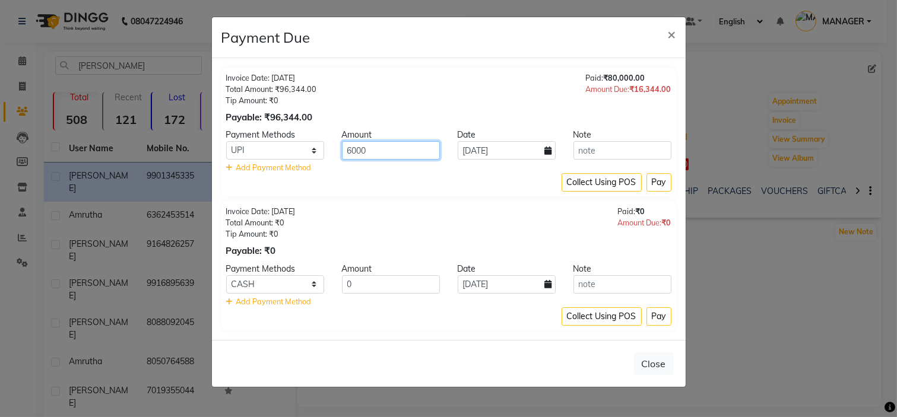
type input "6000"
click at [413, 187] on div "Collect Using POS Pay" at bounding box center [448, 182] width 445 height 18
click at [656, 186] on button "Pay" at bounding box center [658, 182] width 25 height 18
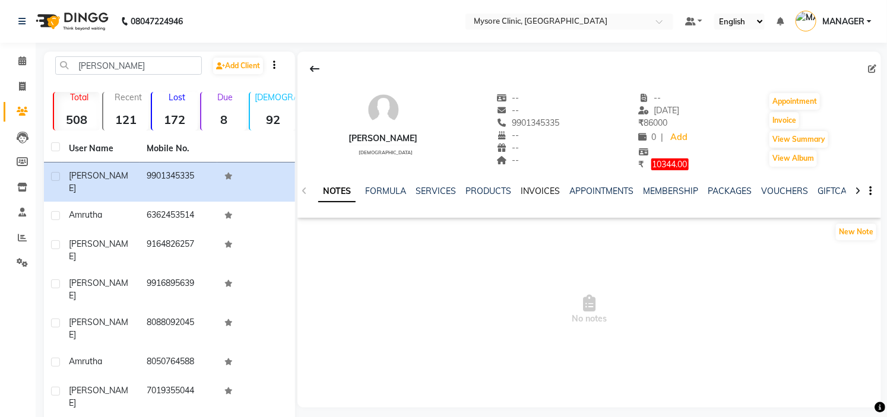
click at [551, 192] on link "INVOICES" at bounding box center [539, 191] width 39 height 11
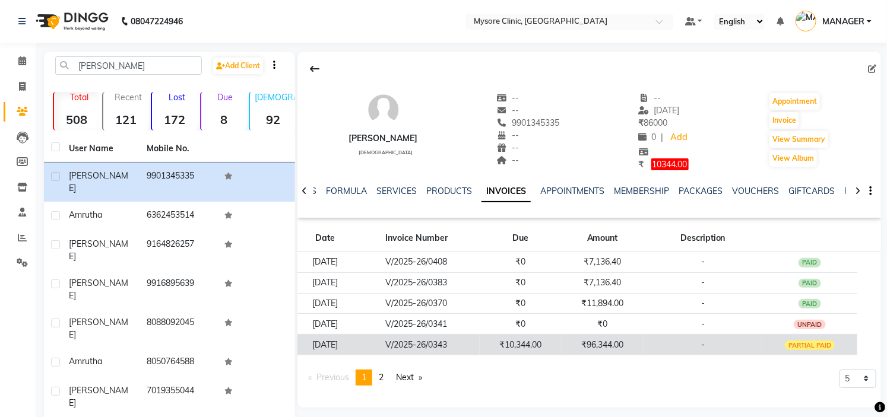
click at [672, 348] on td "-" at bounding box center [702, 345] width 119 height 21
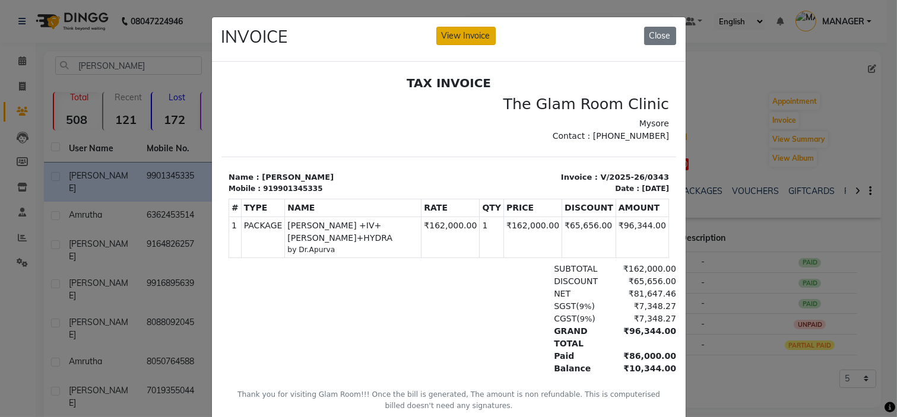
click at [460, 31] on button "View Invoice" at bounding box center [465, 36] width 59 height 18
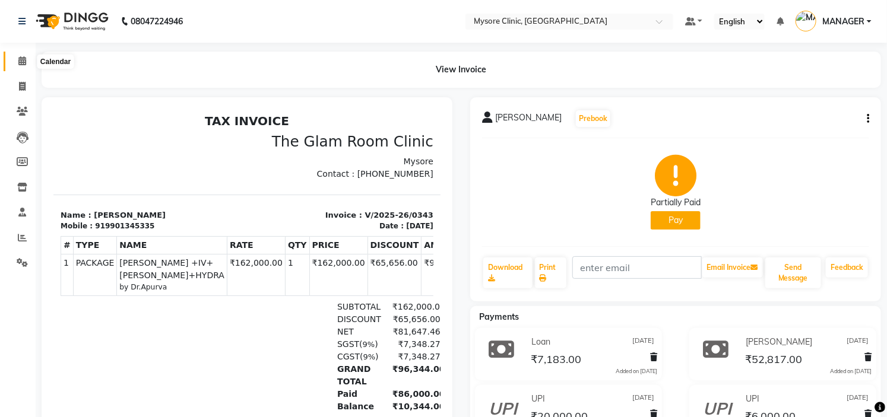
click at [19, 63] on icon at bounding box center [22, 60] width 8 height 9
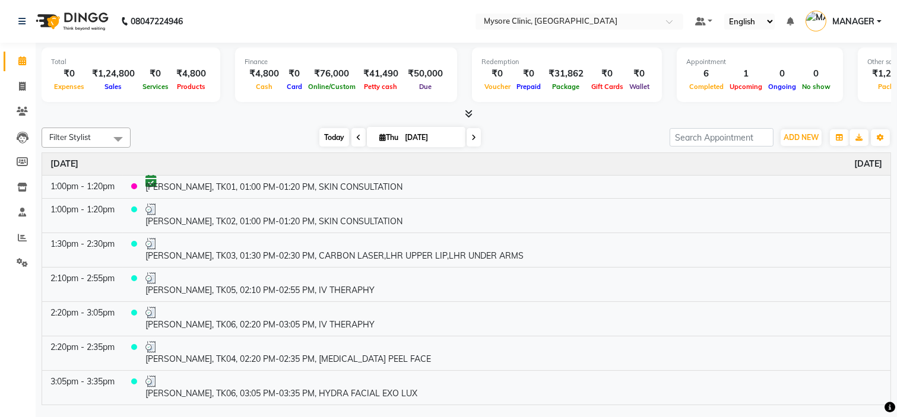
click at [325, 138] on span "Today" at bounding box center [334, 137] width 30 height 18
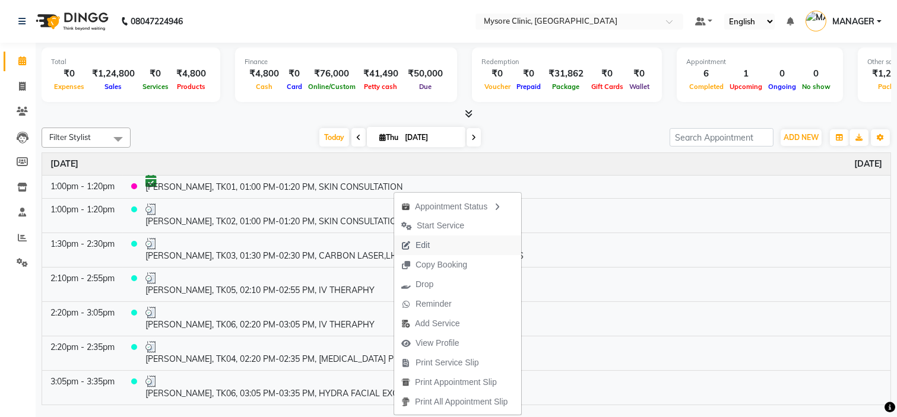
click at [433, 246] on span "Edit" at bounding box center [415, 246] width 43 height 20
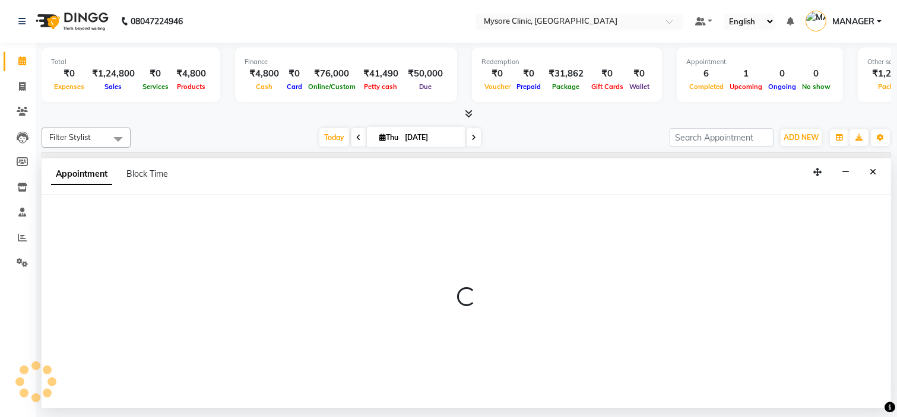
select select "tentative"
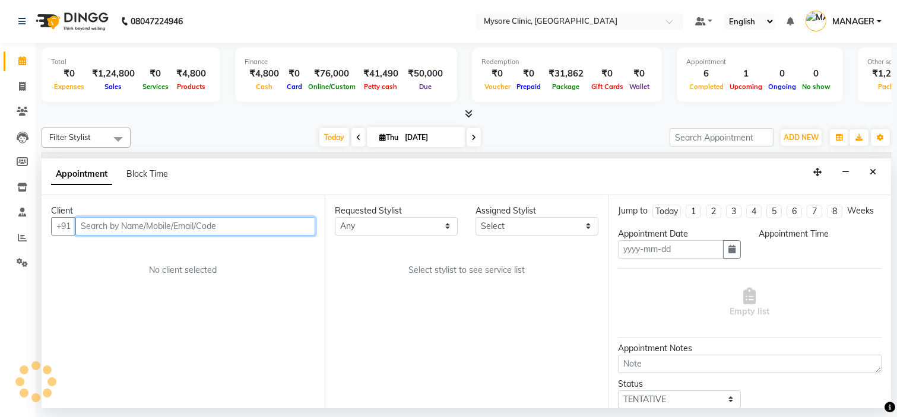
type input "[DATE]"
select select "confirm booking"
select select "780"
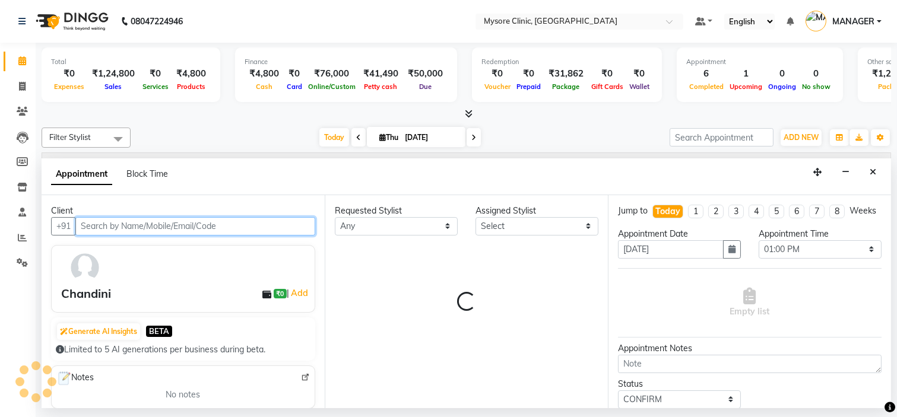
select select "65320"
select select "3731"
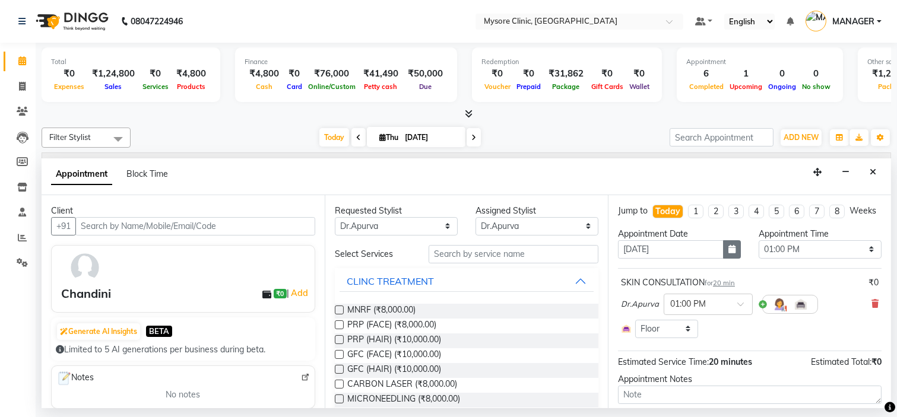
click at [730, 253] on icon "button" at bounding box center [731, 249] width 7 height 8
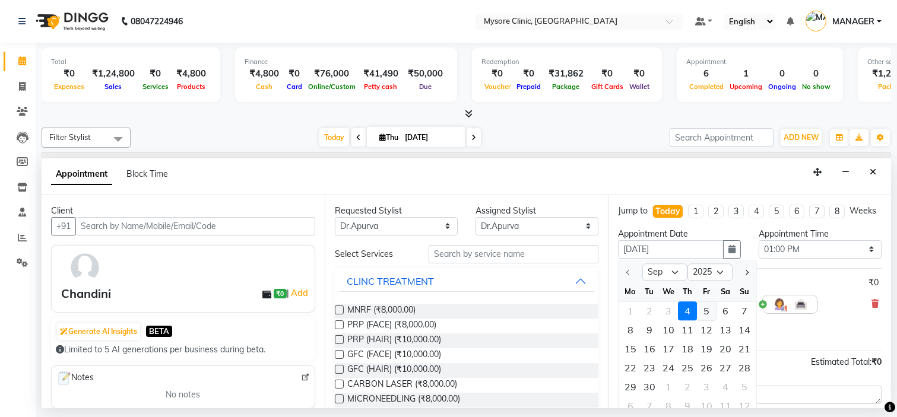
click at [710, 317] on div "5" at bounding box center [706, 310] width 19 height 19
type input "[DATE]"
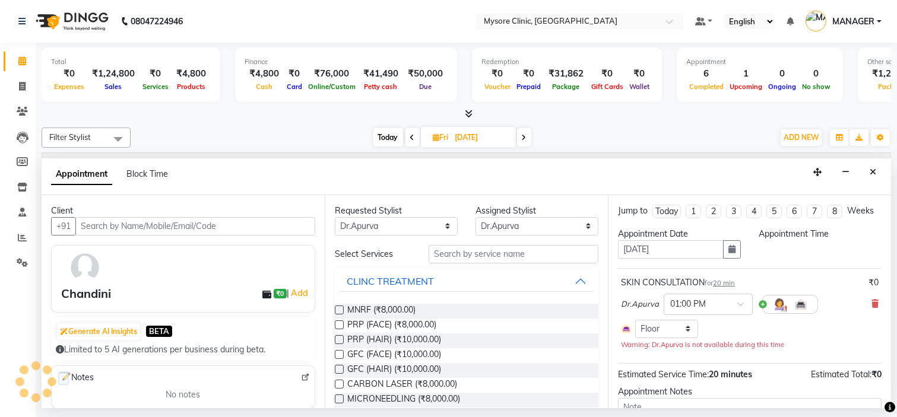
select select "780"
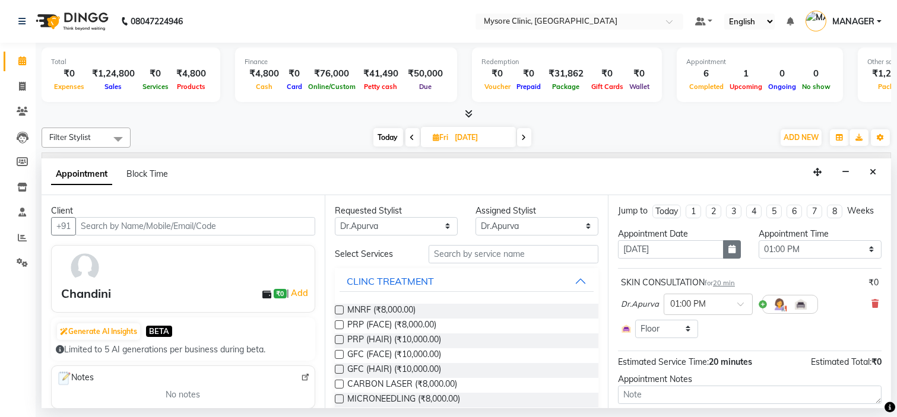
click at [725, 254] on button "button" at bounding box center [732, 249] width 18 height 18
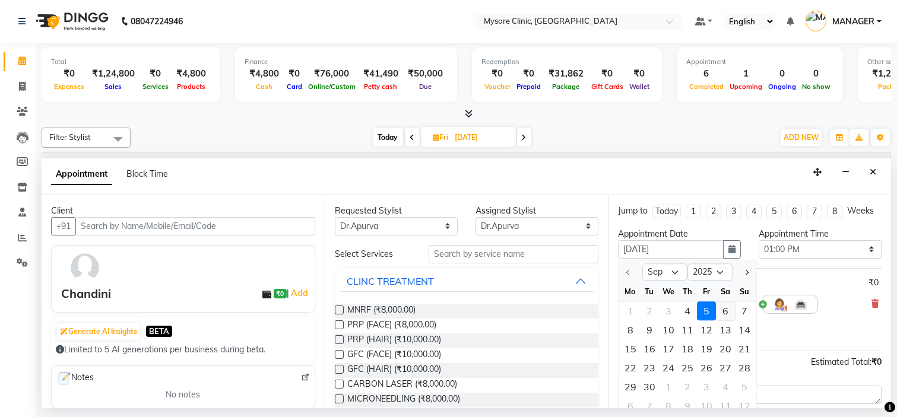
click at [728, 320] on div "6" at bounding box center [725, 310] width 19 height 19
type input "[DATE]"
select select "780"
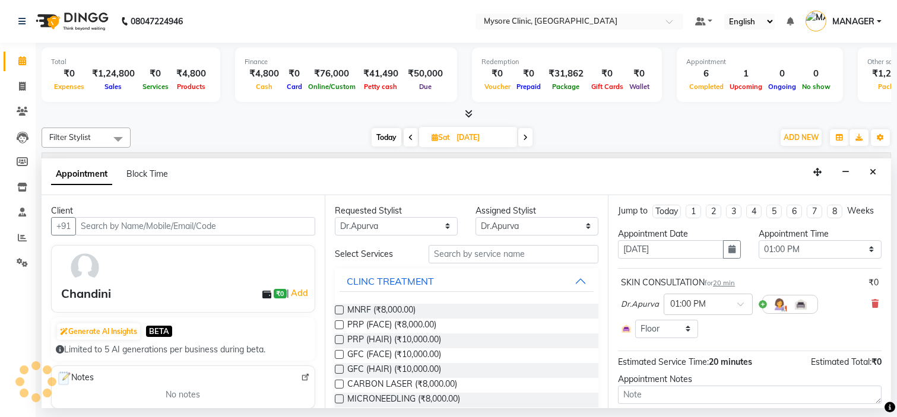
scroll to position [82, 0]
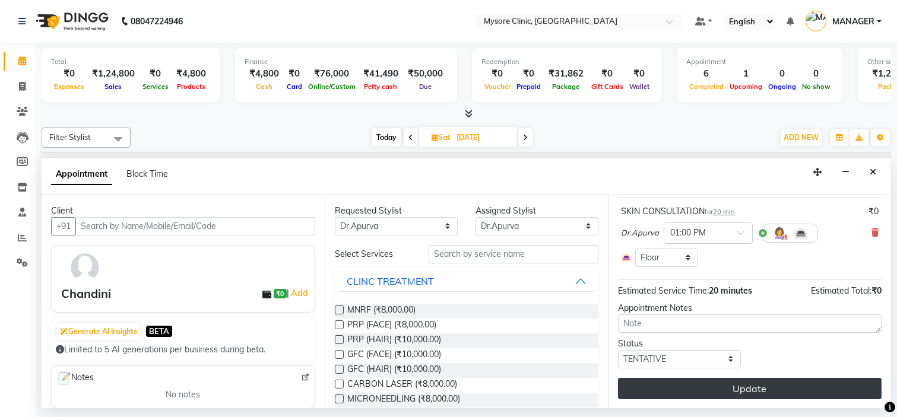
click at [794, 388] on button "Update" at bounding box center [749, 388] width 263 height 21
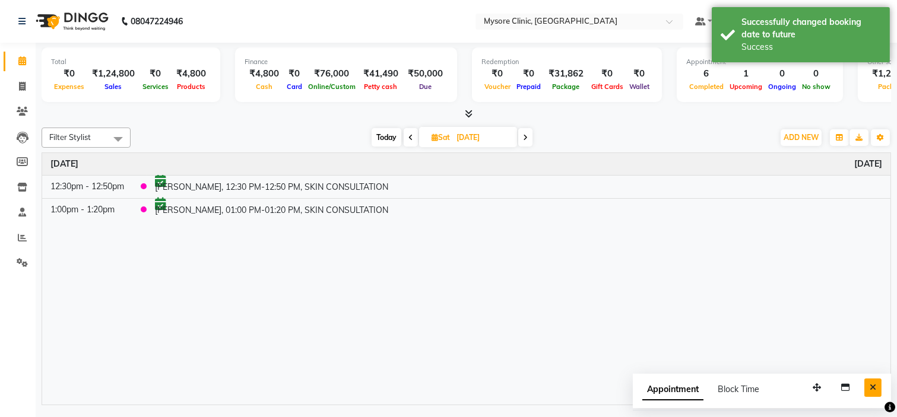
click at [879, 387] on button "Close" at bounding box center [872, 388] width 17 height 18
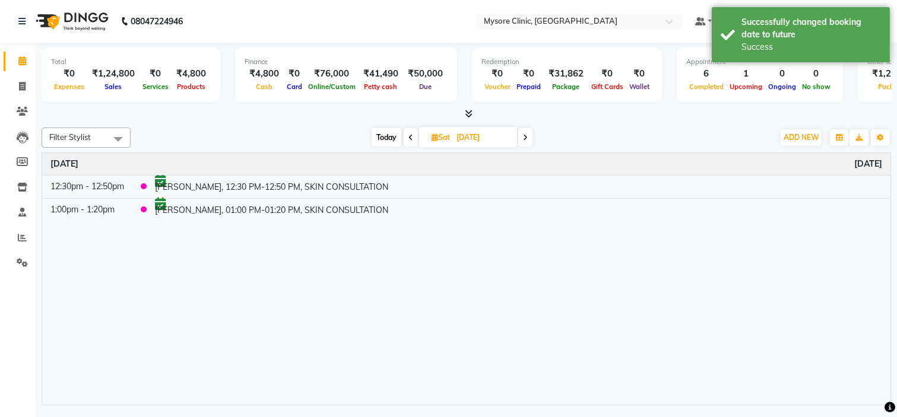
click at [377, 129] on span "Today" at bounding box center [386, 137] width 30 height 18
type input "[DATE]"
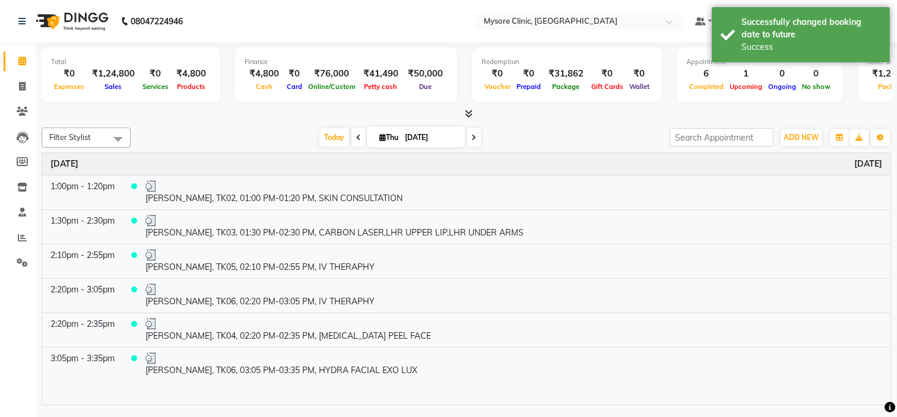
click at [267, 123] on div "Filter Stylist Select All [PERSON_NAME] [PERSON_NAME] Ashwini Dr.Apurva Lakshmi…" at bounding box center [466, 264] width 849 height 282
click at [340, 143] on span "Today" at bounding box center [334, 137] width 30 height 18
click at [240, 125] on div "Filter Stylist Select All Ankita Arpitha Arti Ashwini Dr.Apurva Lakshmi MANAGER…" at bounding box center [466, 264] width 849 height 282
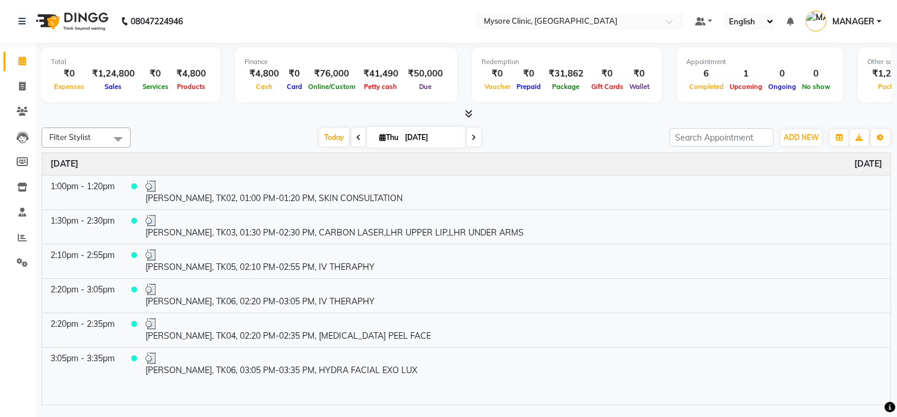
click at [194, 129] on div "[DATE] [DATE]" at bounding box center [399, 138] width 527 height 18
click at [327, 134] on span "Today" at bounding box center [334, 137] width 30 height 18
